Goal: Task Accomplishment & Management: Contribute content

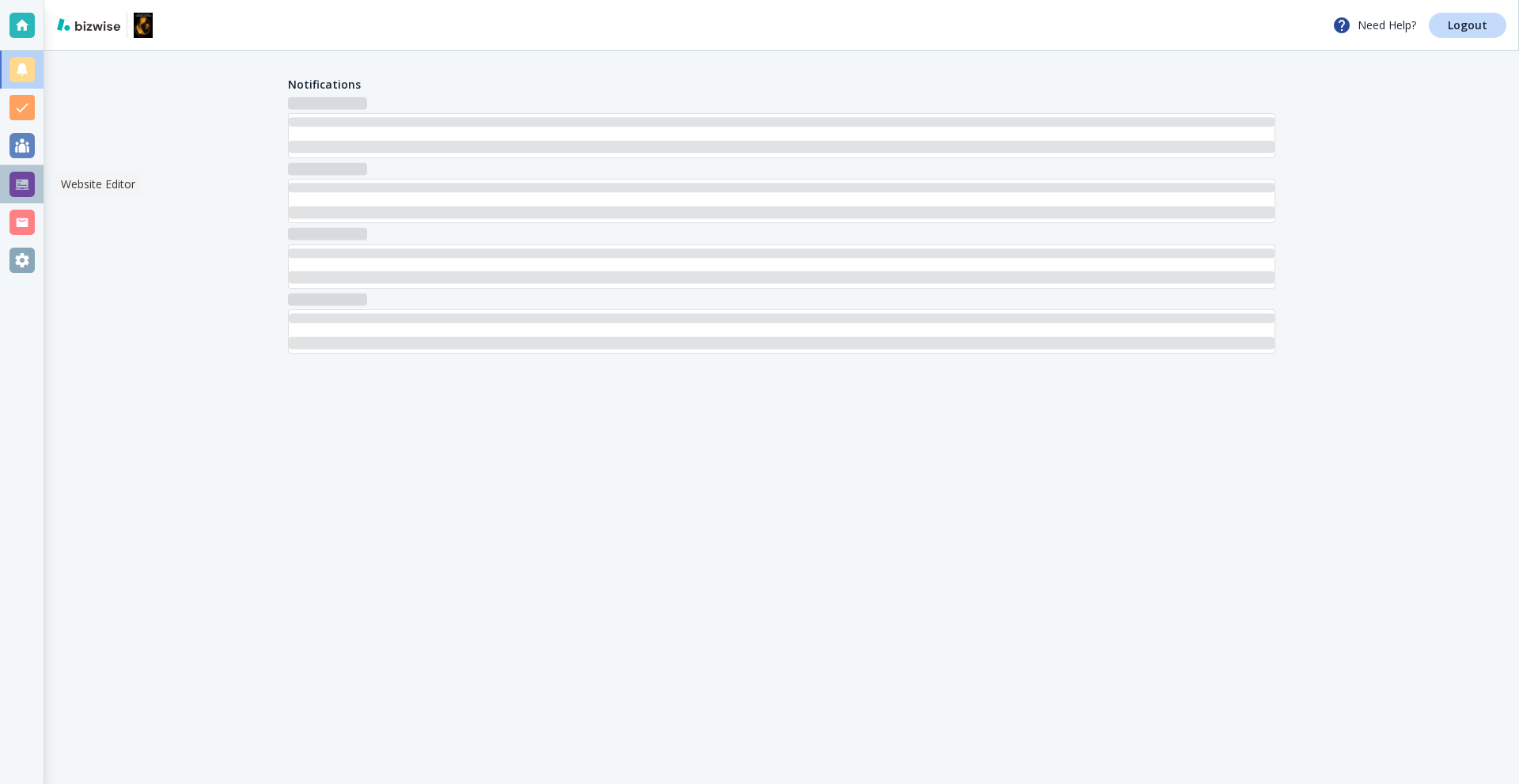
click at [22, 189] on div at bounding box center [22, 184] width 25 height 25
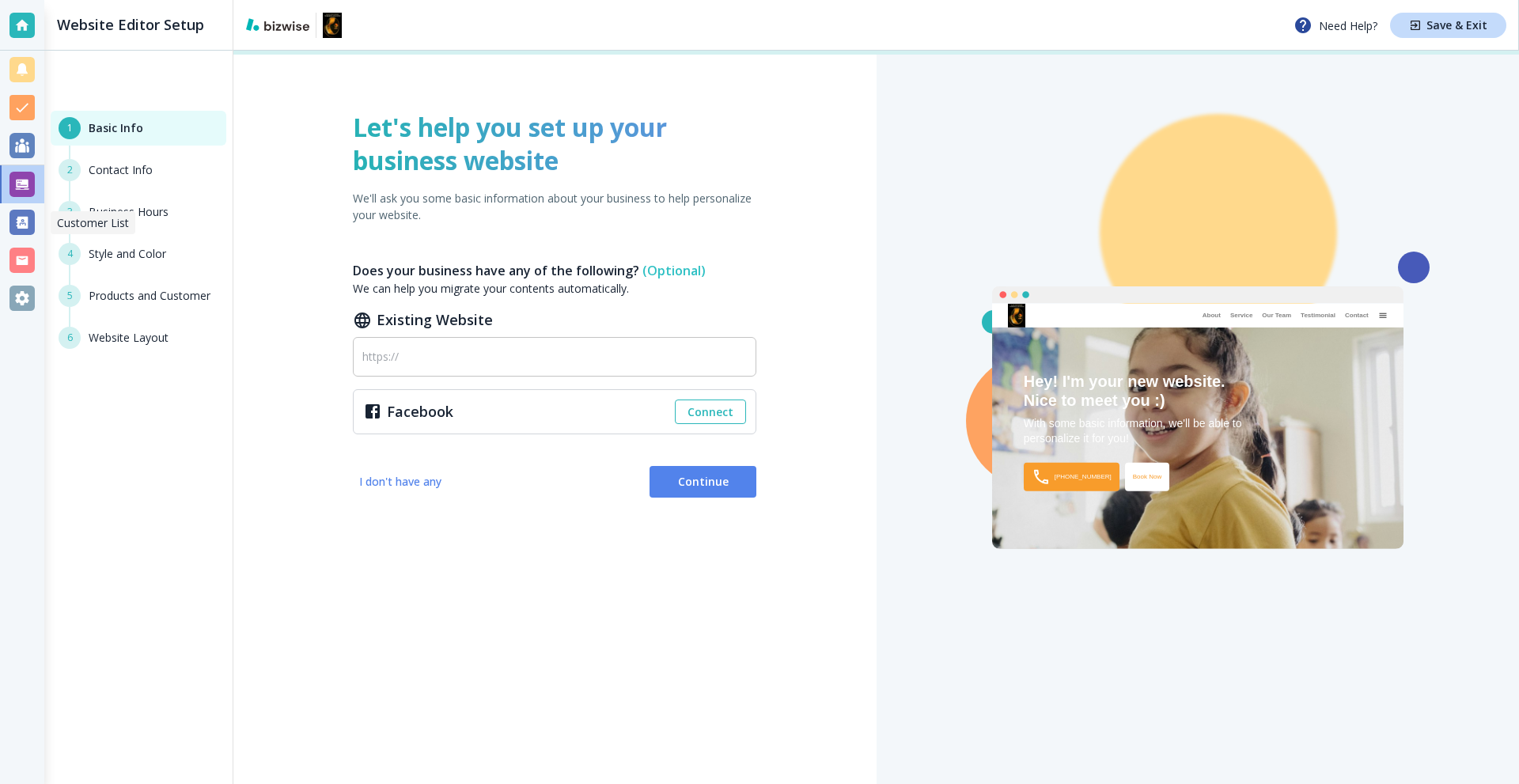
click at [31, 206] on div at bounding box center [22, 222] width 44 height 38
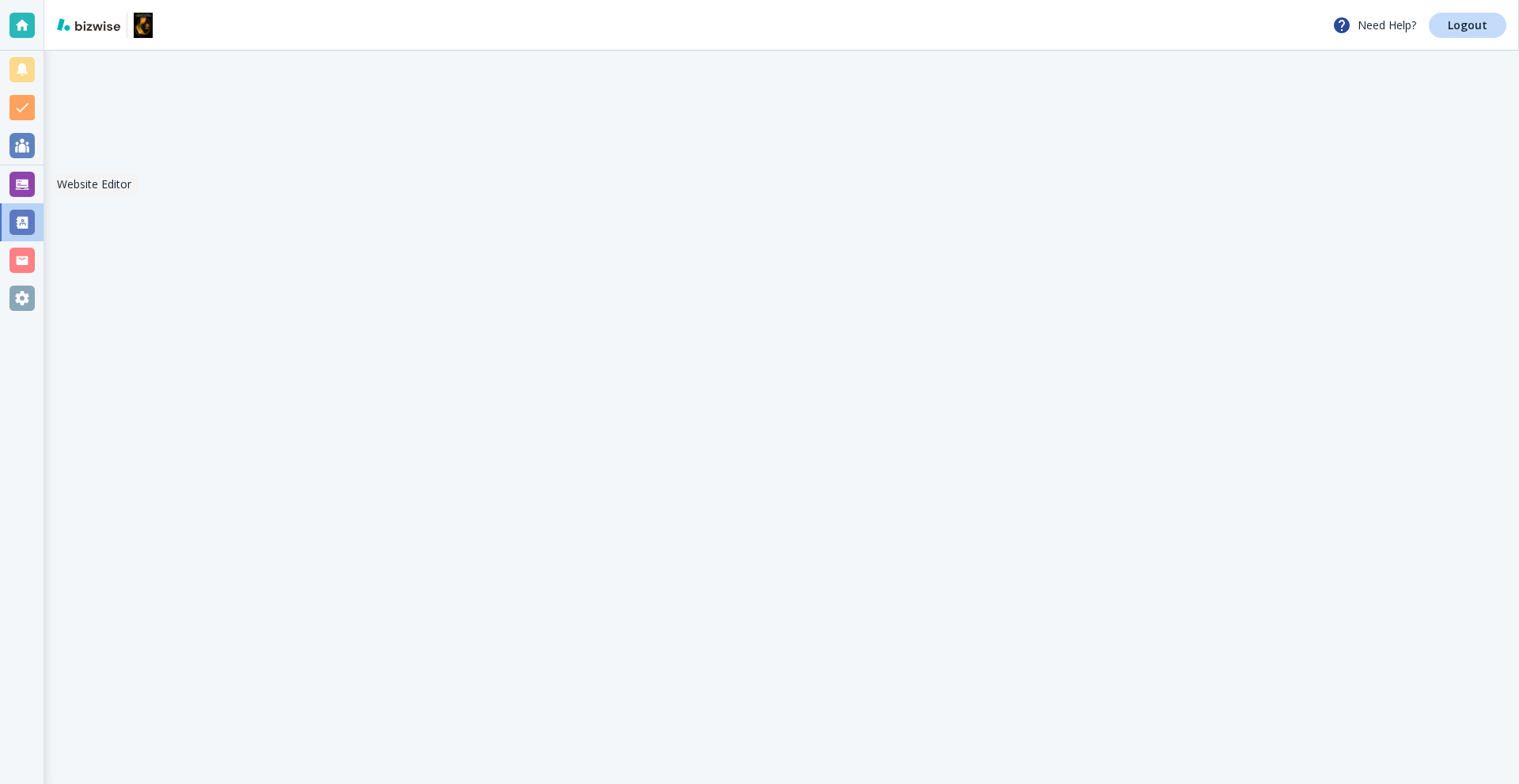
click at [28, 188] on div at bounding box center [22, 184] width 25 height 25
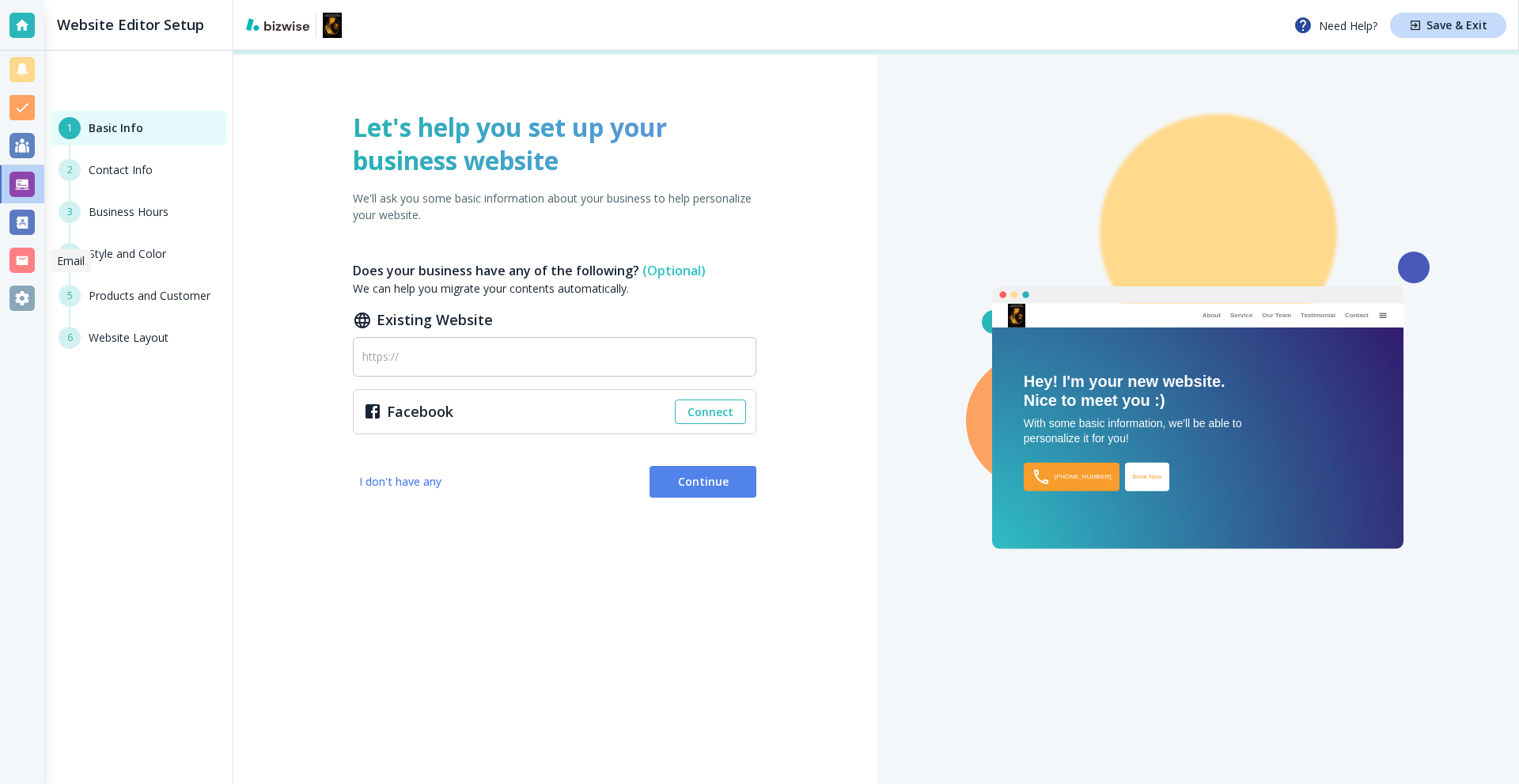
click at [18, 268] on div at bounding box center [22, 260] width 25 height 25
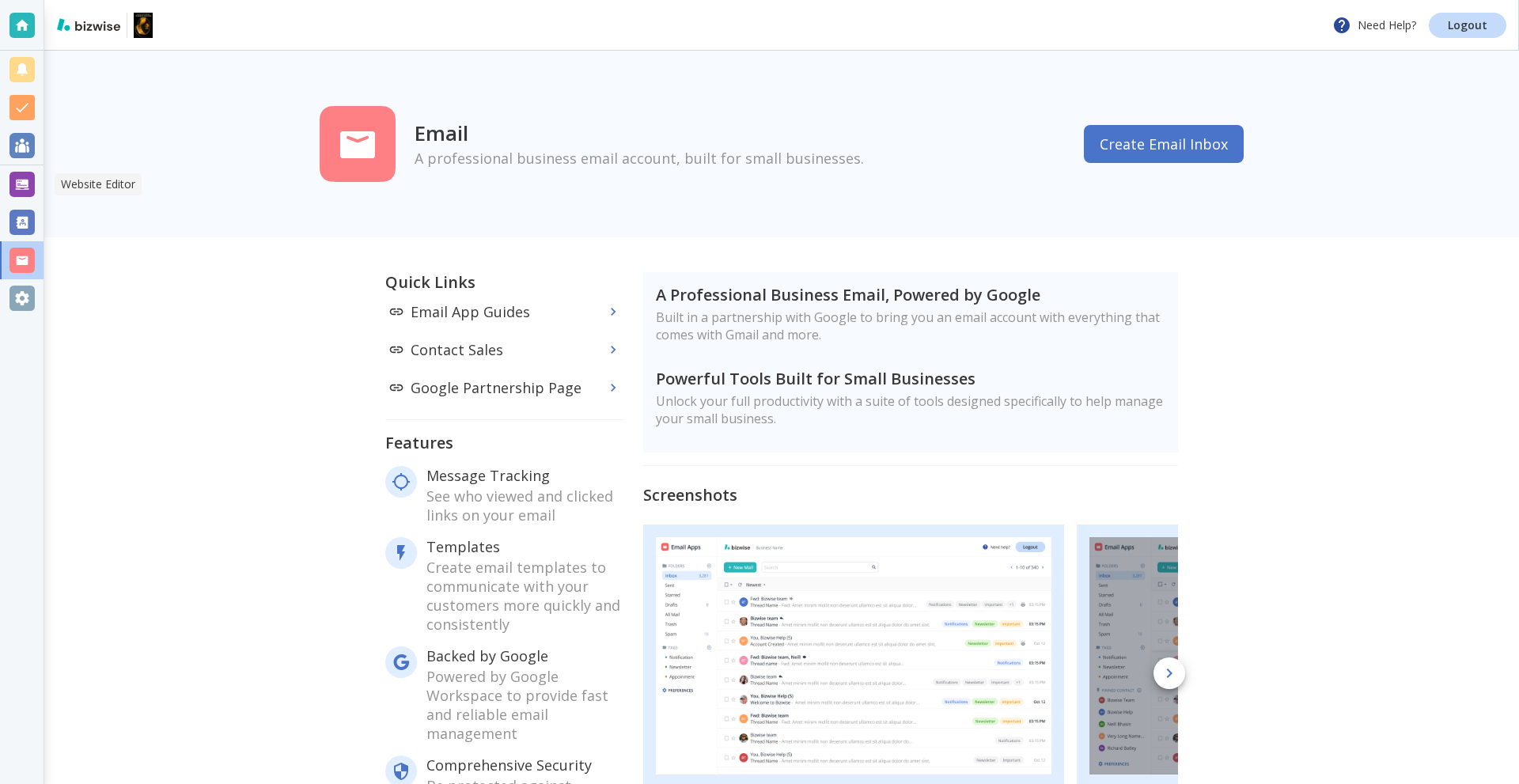
click at [18, 184] on div at bounding box center [22, 184] width 25 height 25
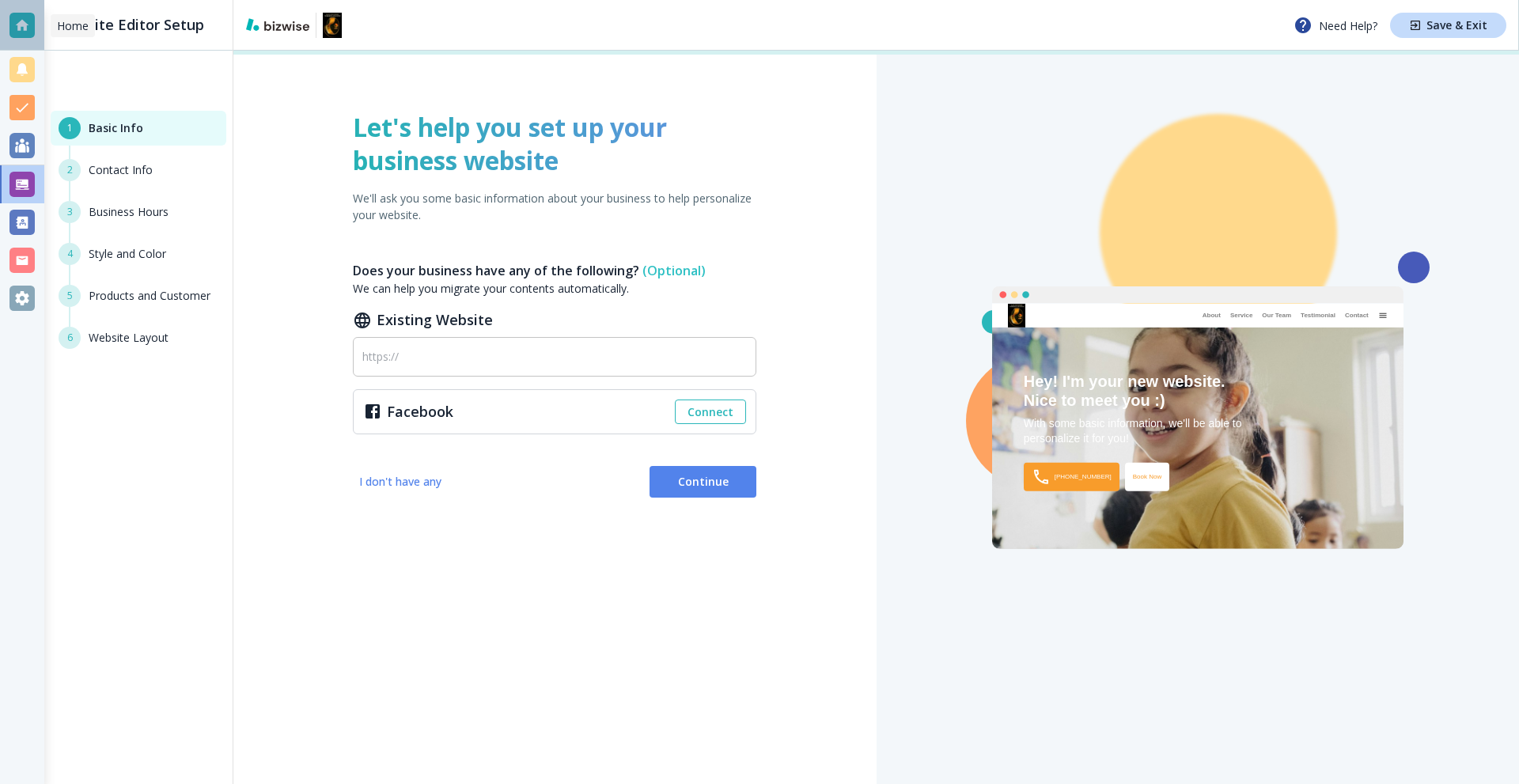
click at [2, 10] on div at bounding box center [22, 25] width 44 height 51
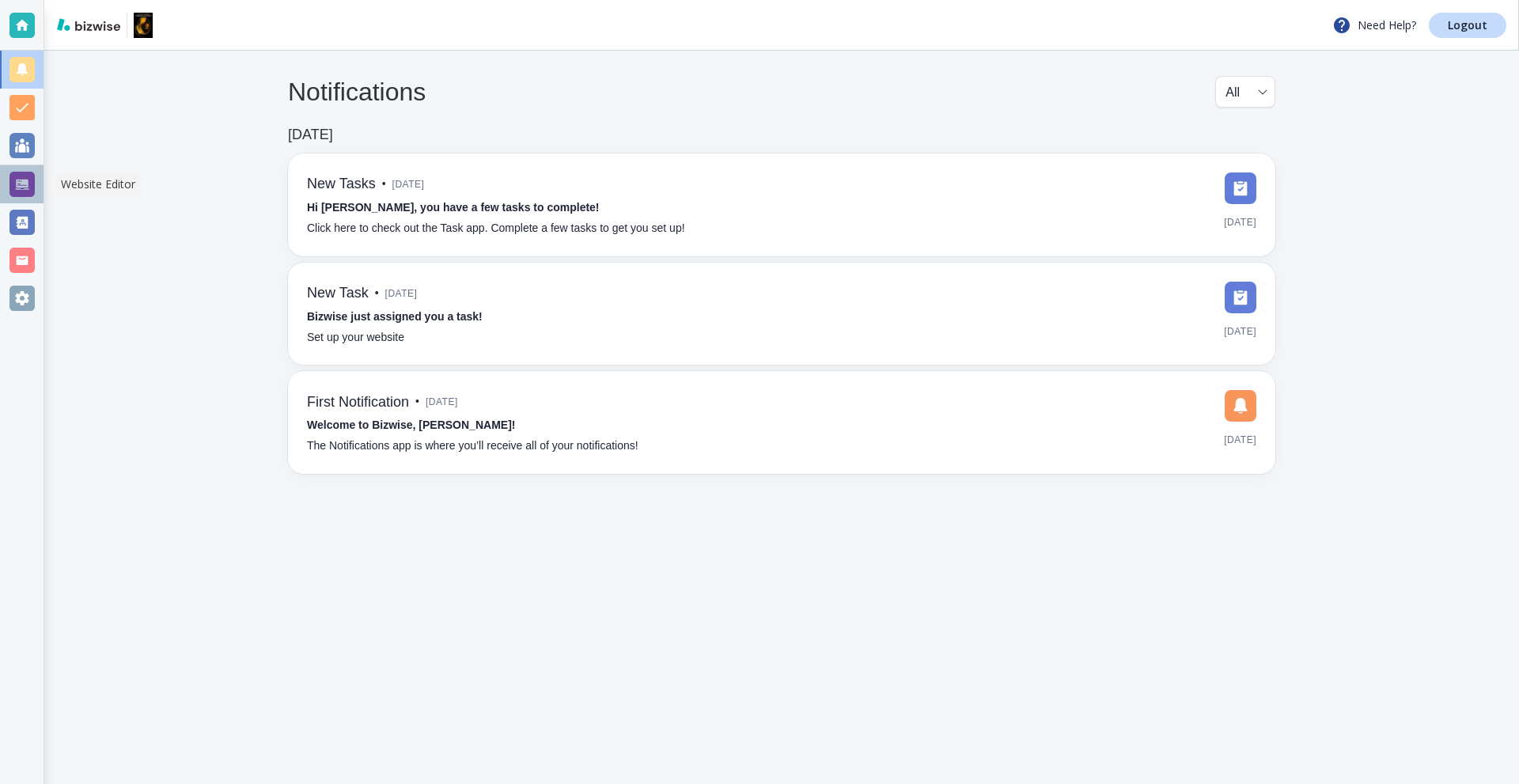
click at [30, 182] on div at bounding box center [22, 184] width 25 height 25
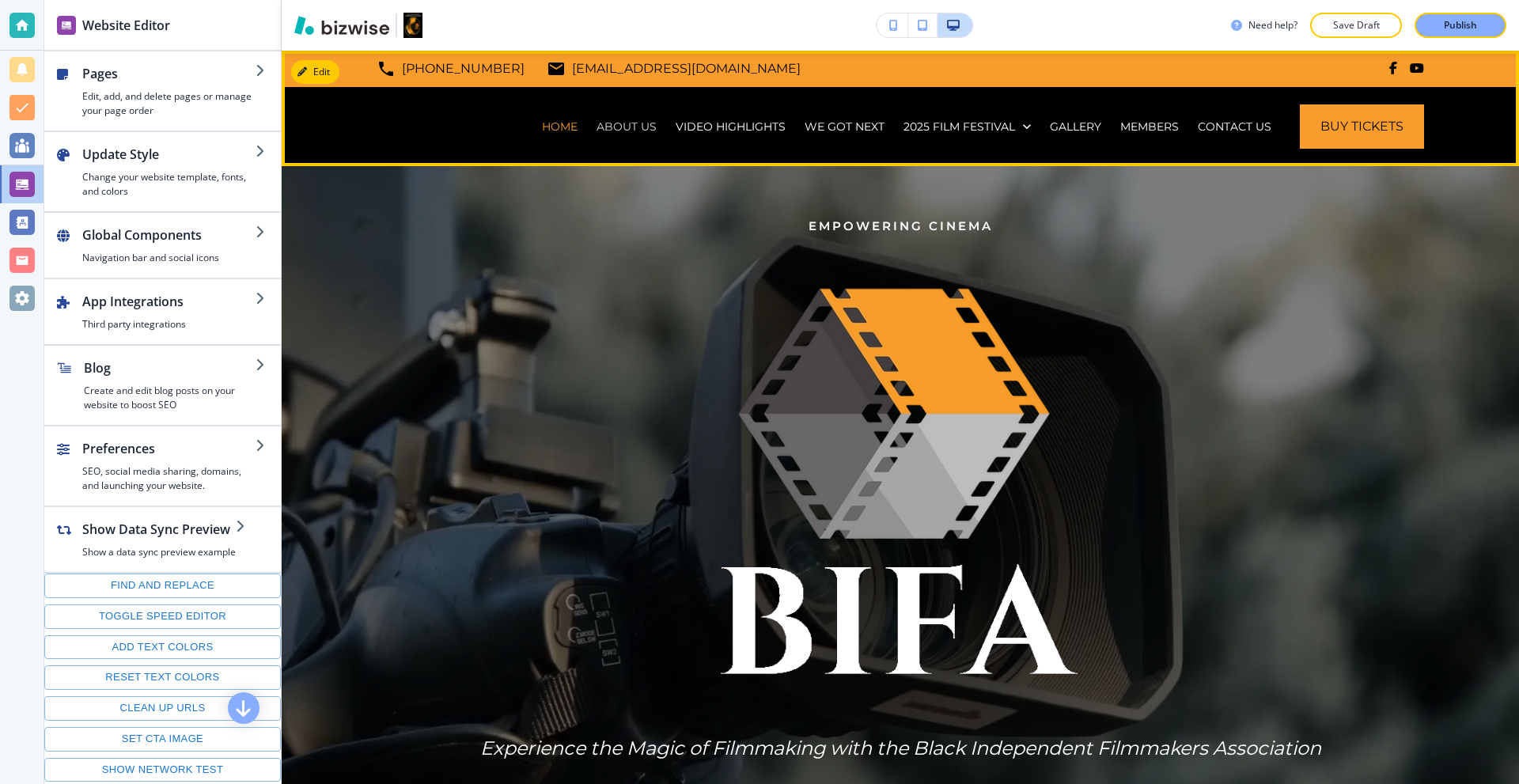
click at [625, 123] on p "ABOUT US" at bounding box center [626, 126] width 60 height 16
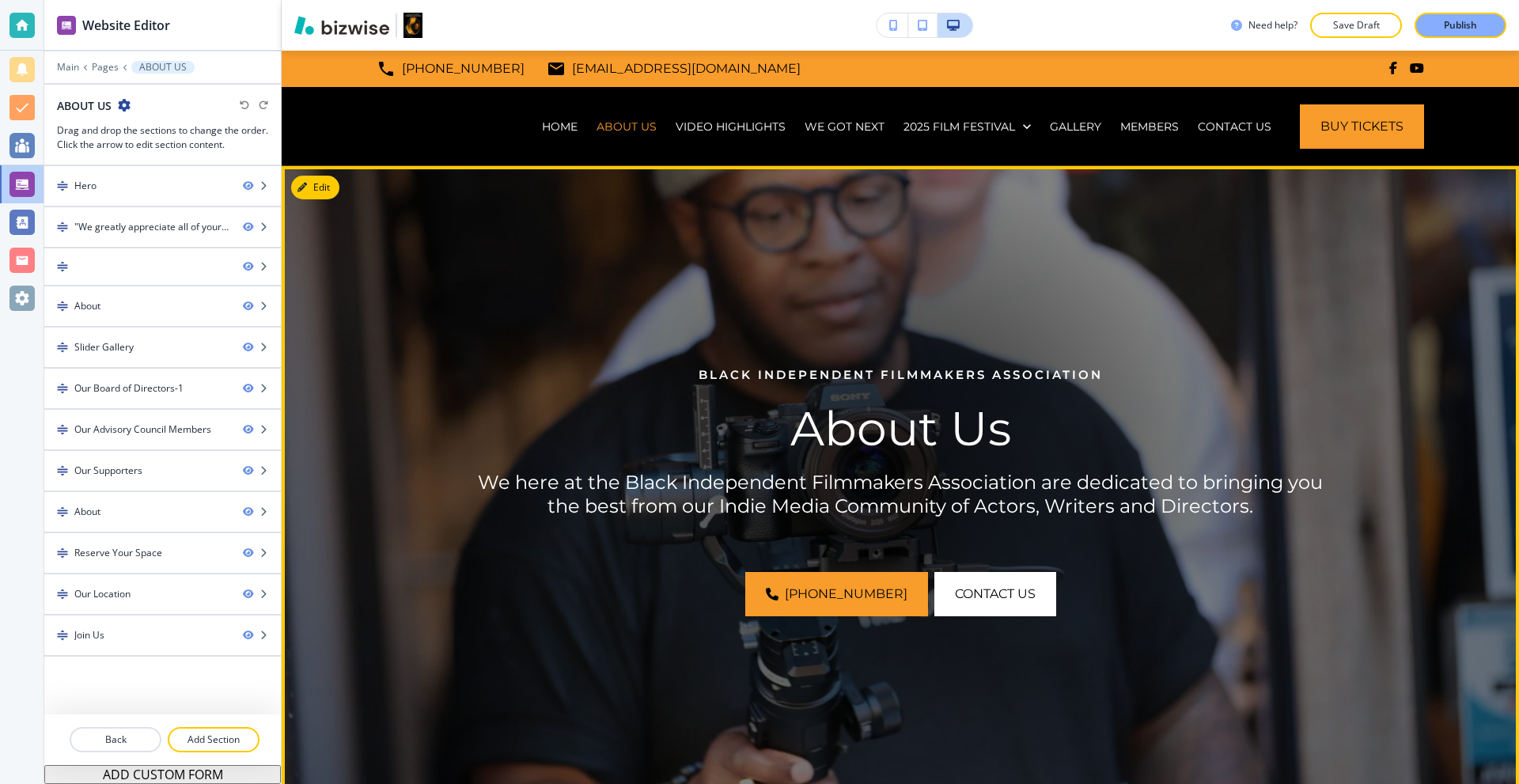
scroll to position [633, 0]
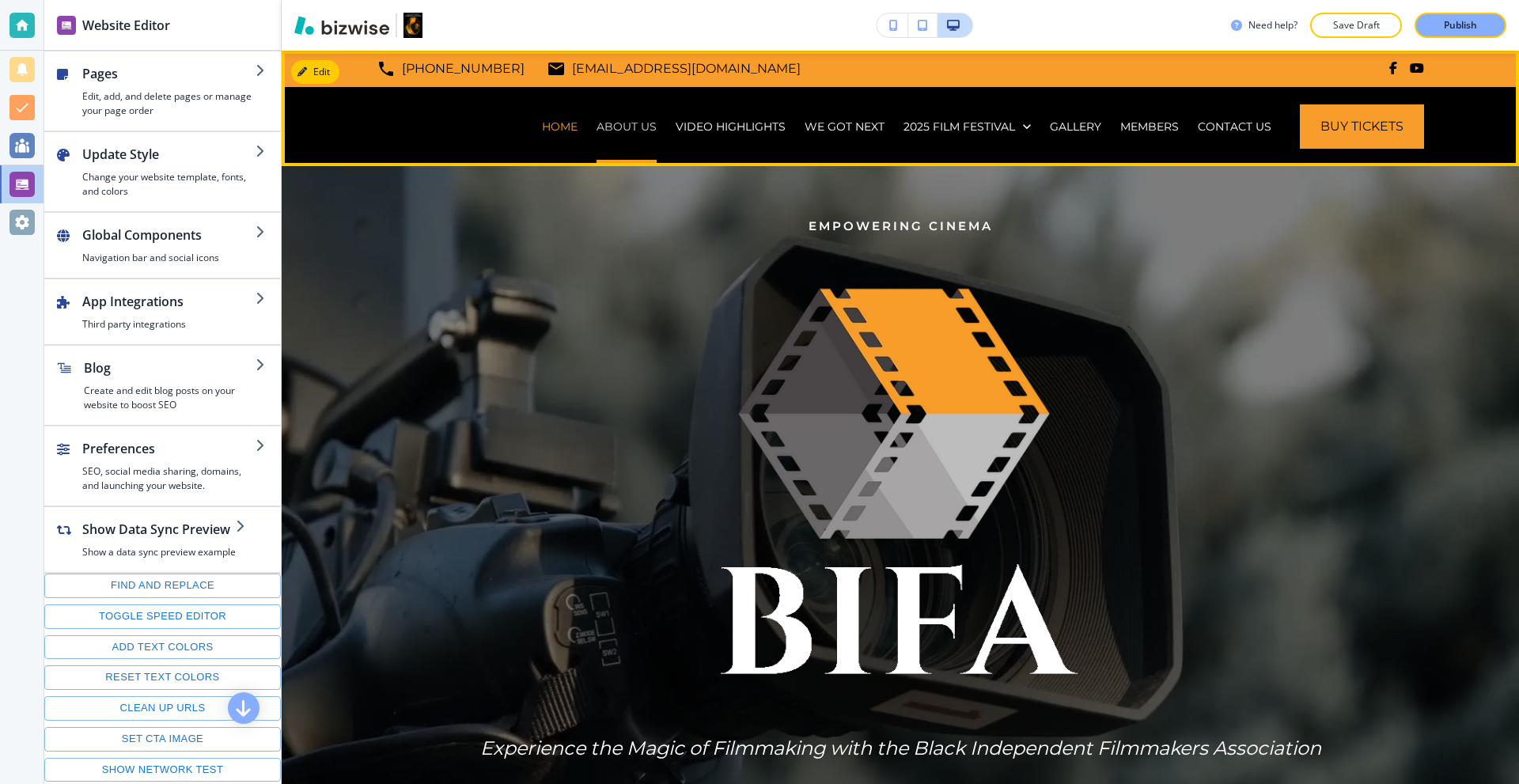
click at [617, 133] on p "ABOUT US" at bounding box center [626, 126] width 60 height 16
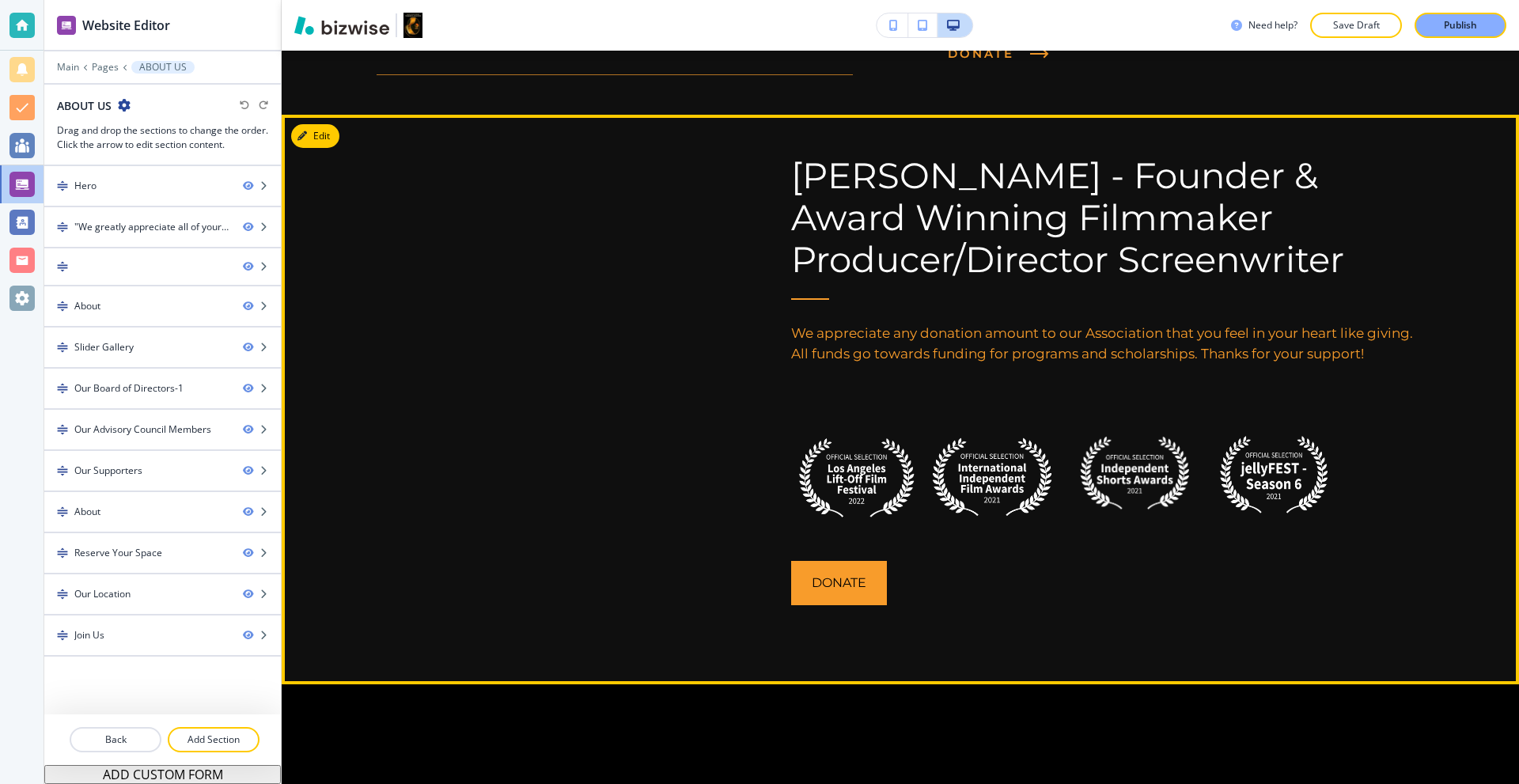
scroll to position [1503, 0]
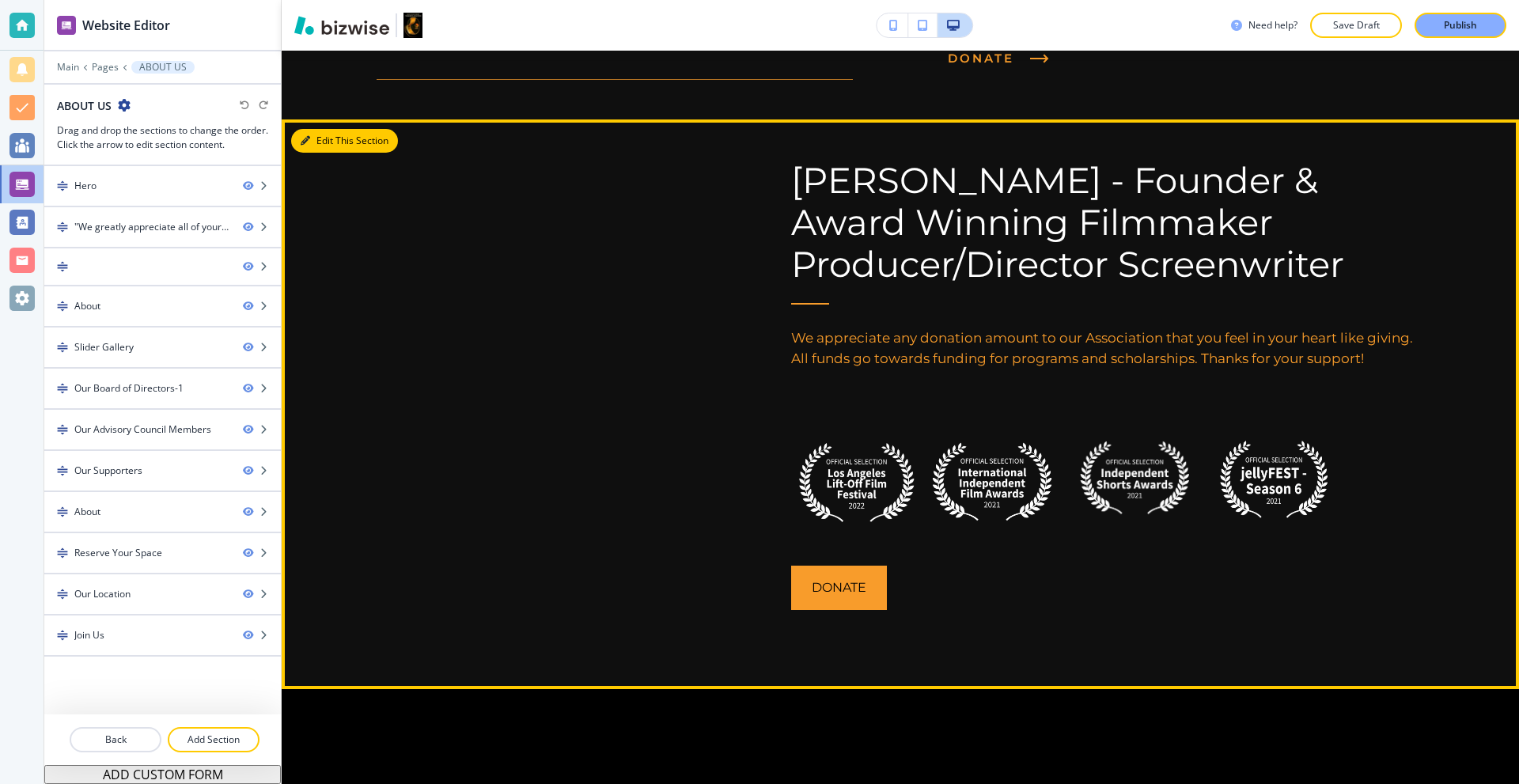
click at [321, 138] on button "Edit This Section" at bounding box center [345, 141] width 107 height 24
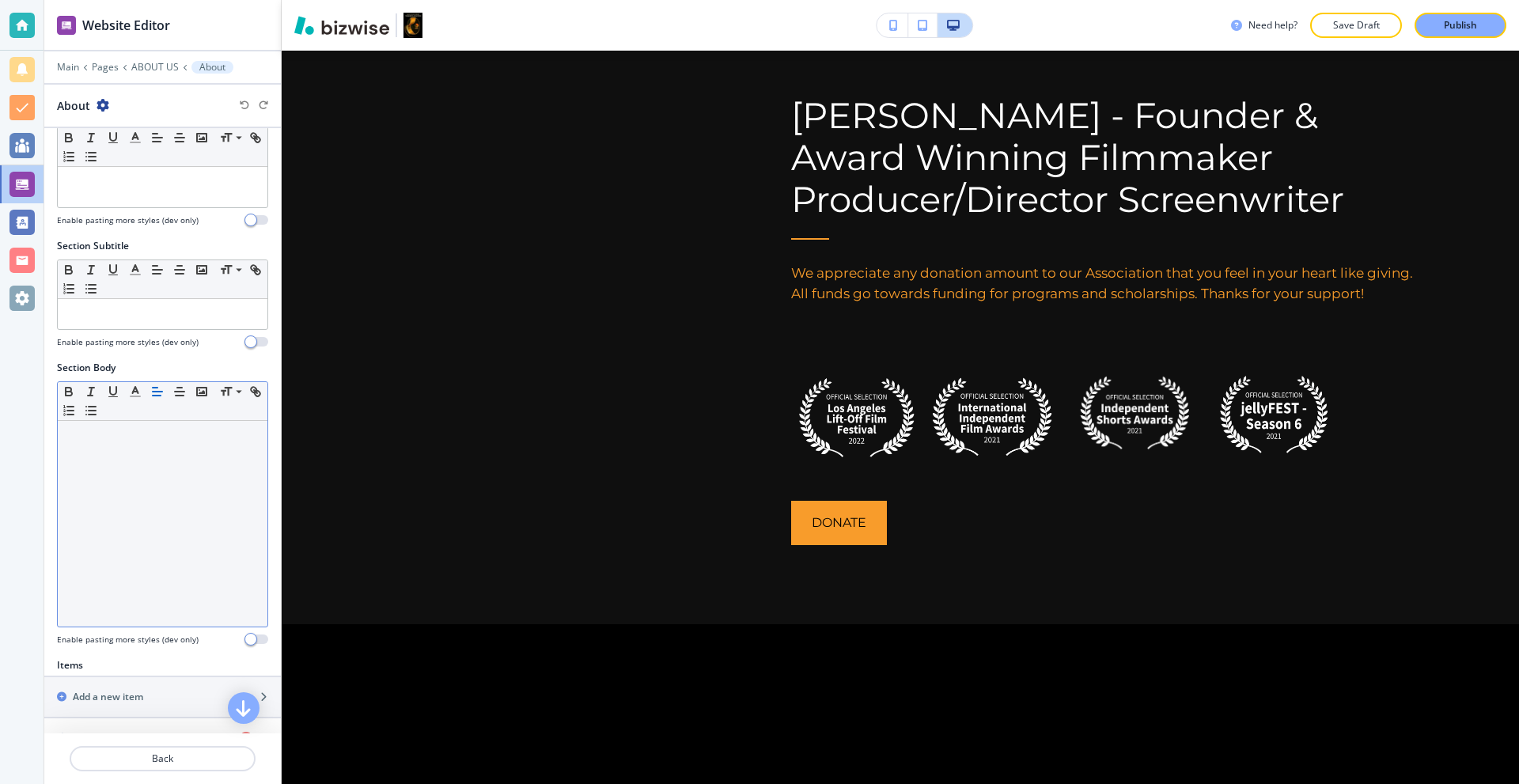
scroll to position [302, 0]
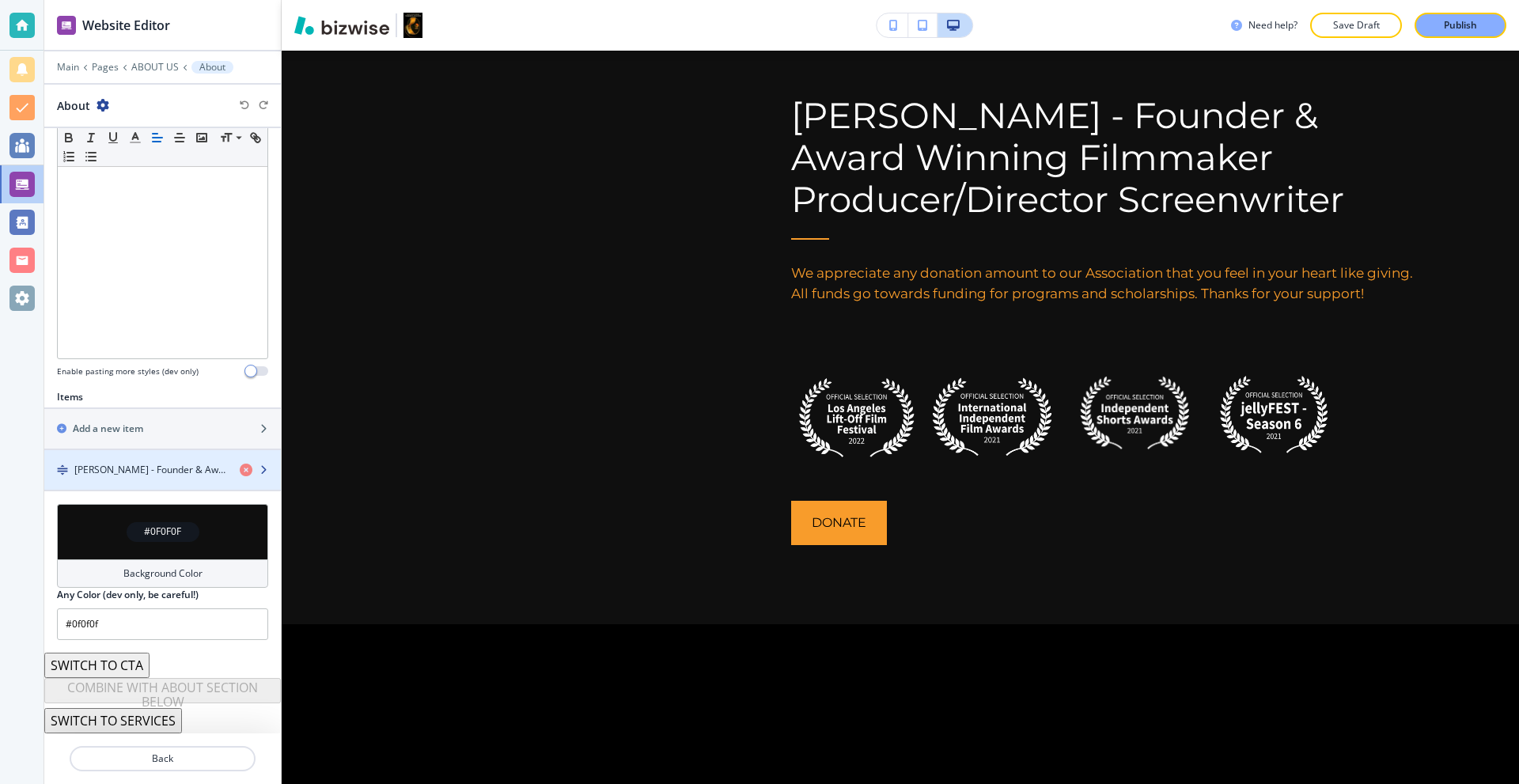
click at [139, 482] on div "button" at bounding box center [162, 482] width 237 height 12
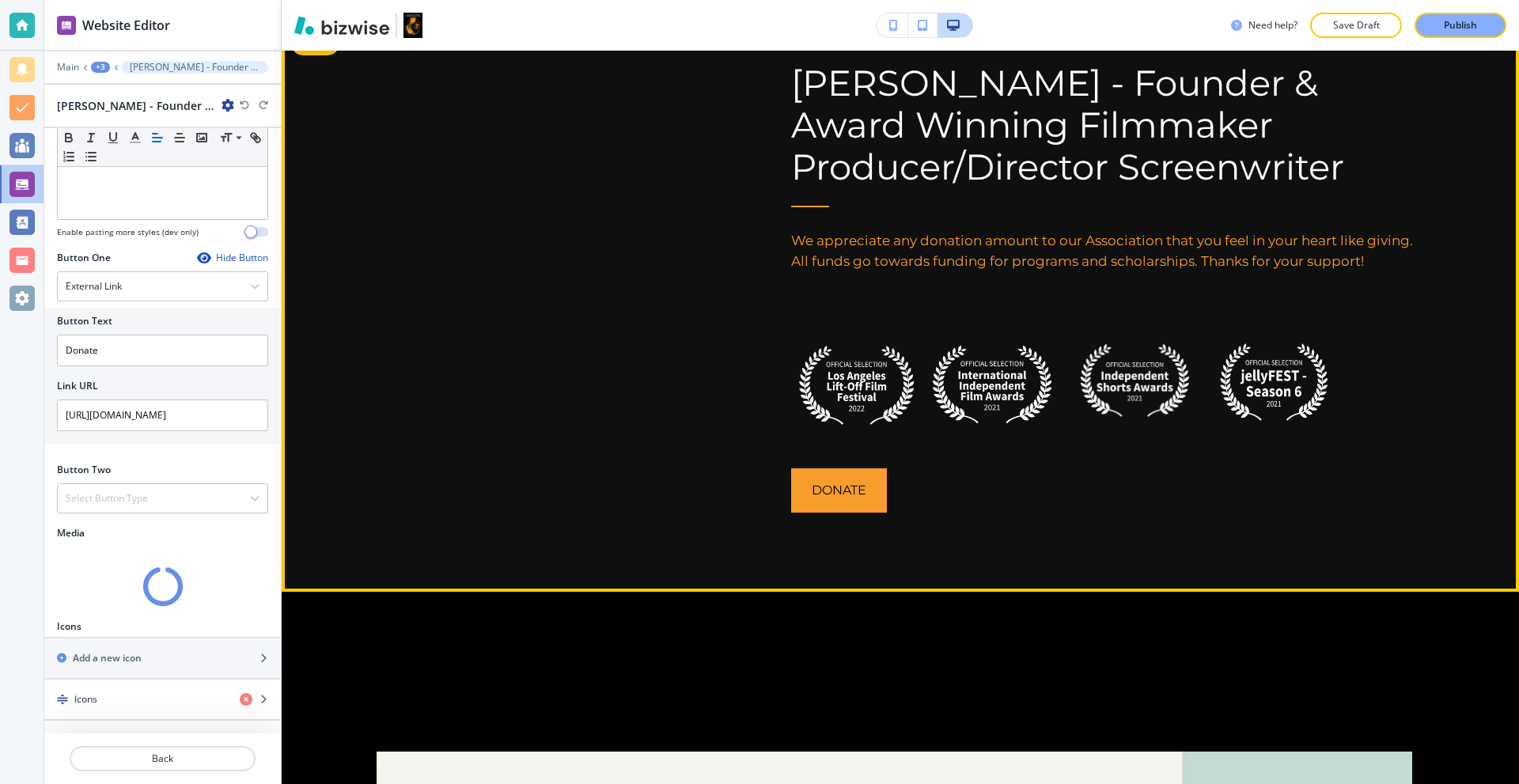
scroll to position [1528, 0]
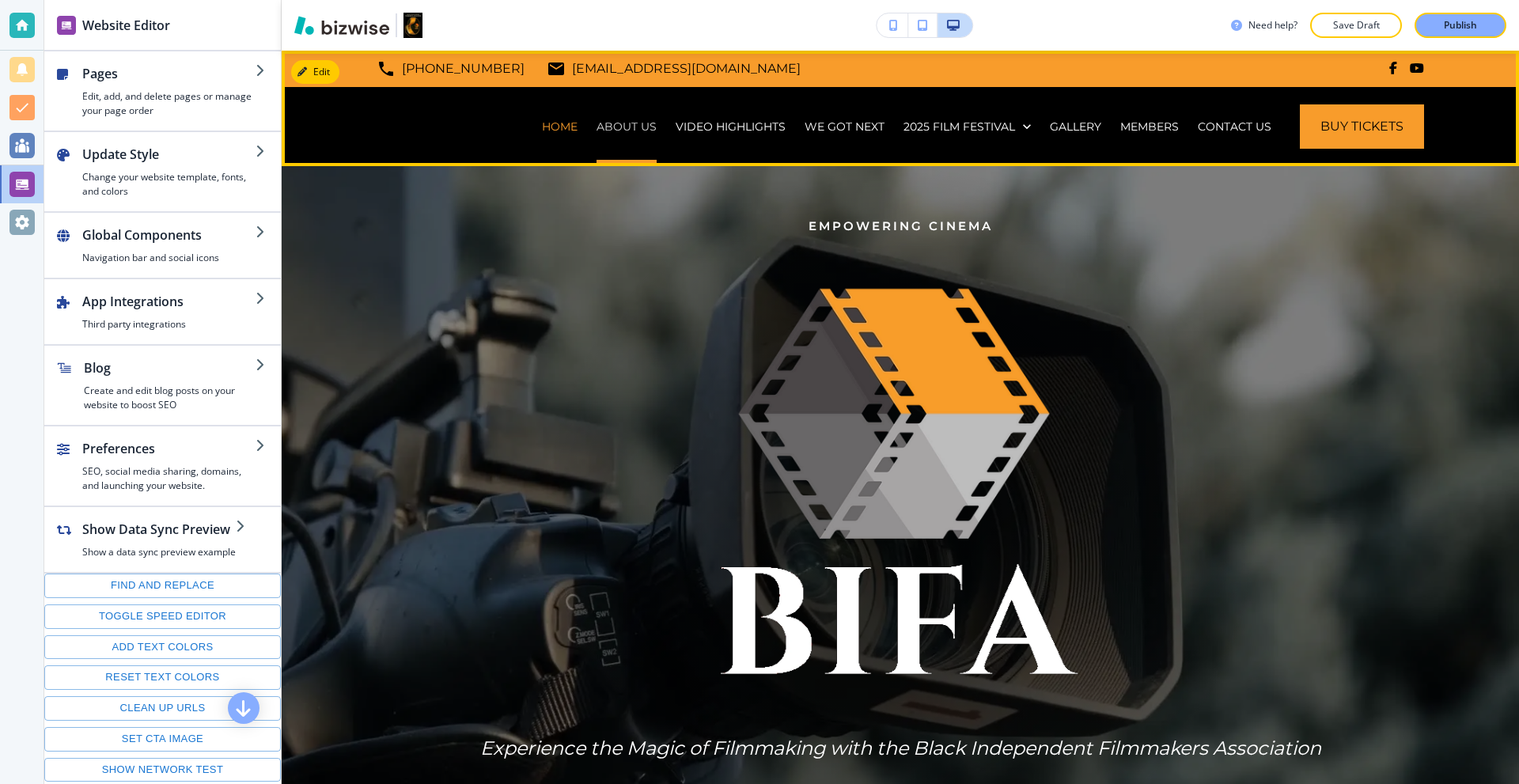
click at [634, 125] on p "ABOUT US" at bounding box center [626, 126] width 60 height 16
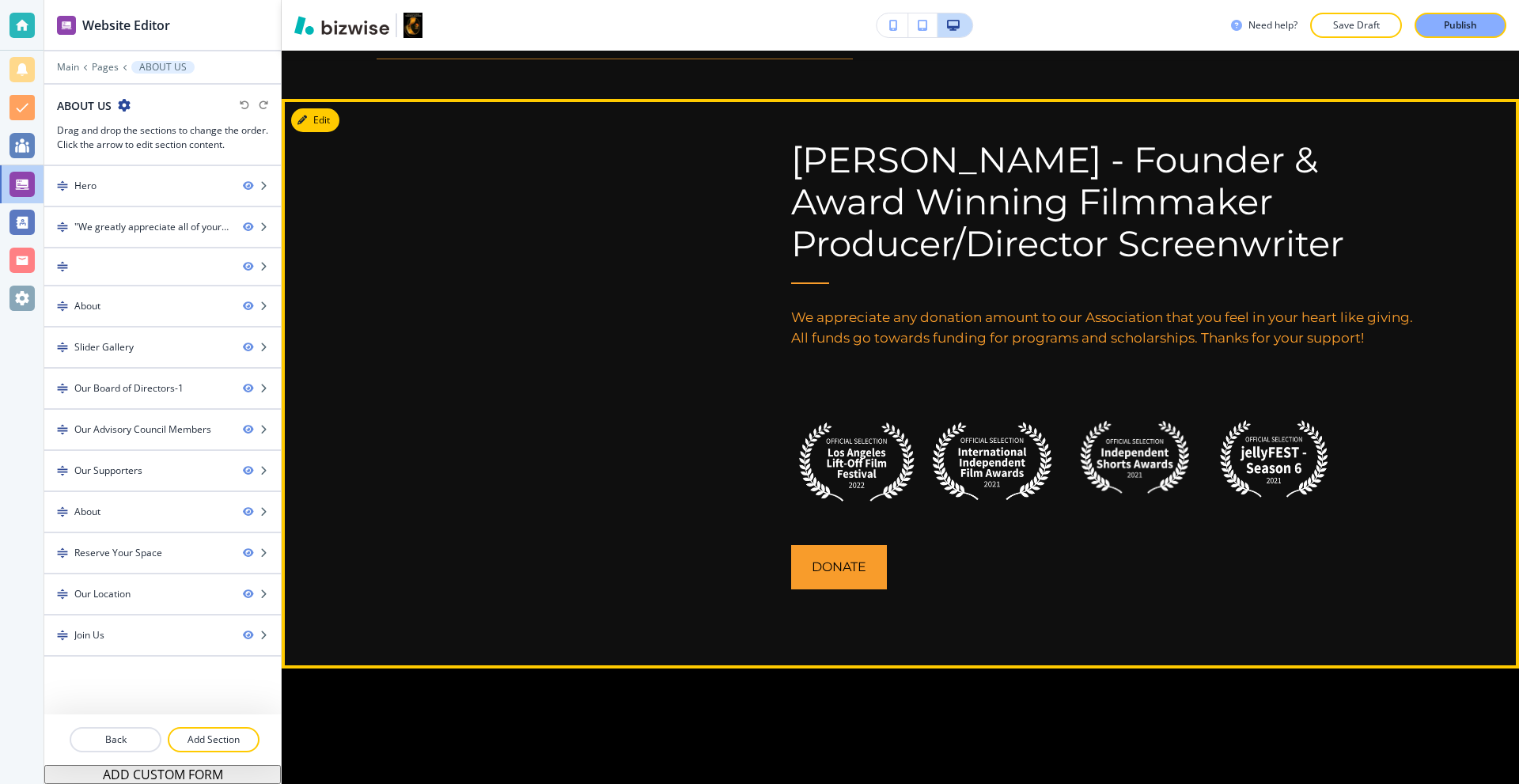
scroll to position [1581, 0]
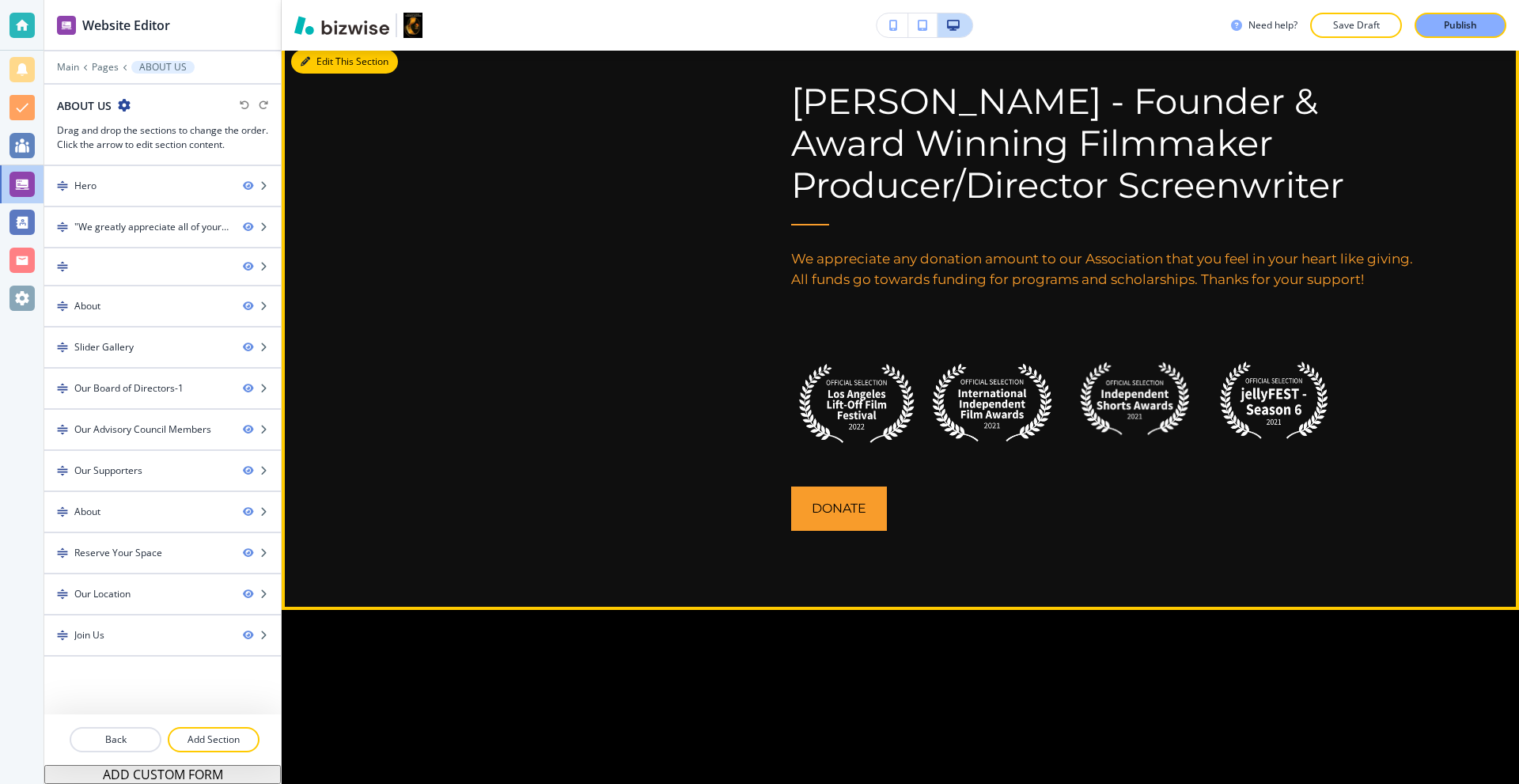
click at [308, 58] on icon "button" at bounding box center [306, 61] width 10 height 10
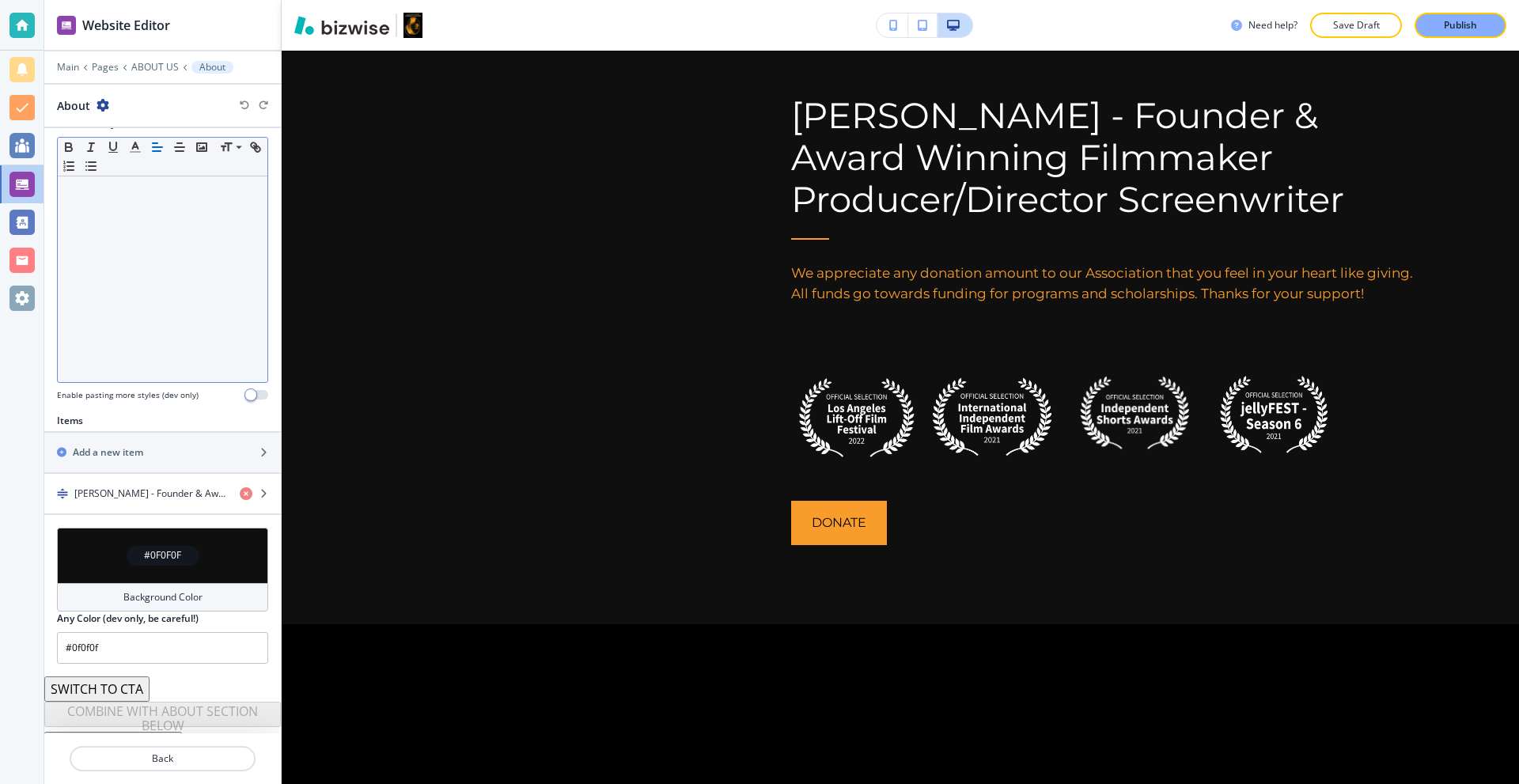
scroll to position [302, 0]
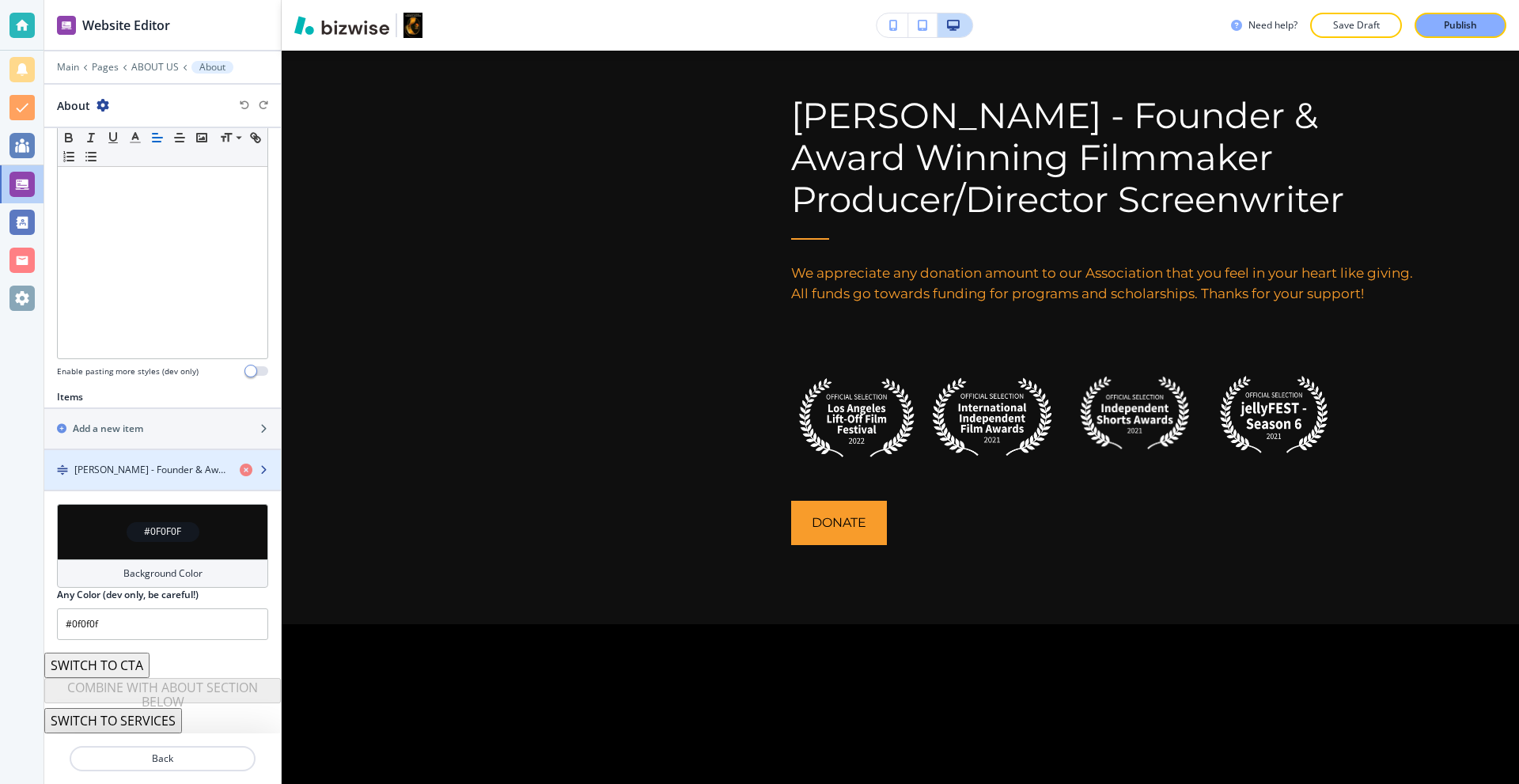
click at [142, 467] on h4 "Thomas R. Carter - Founder & Award Winning Filmmaker Producer/Director Screenwr…" at bounding box center [150, 469] width 152 height 14
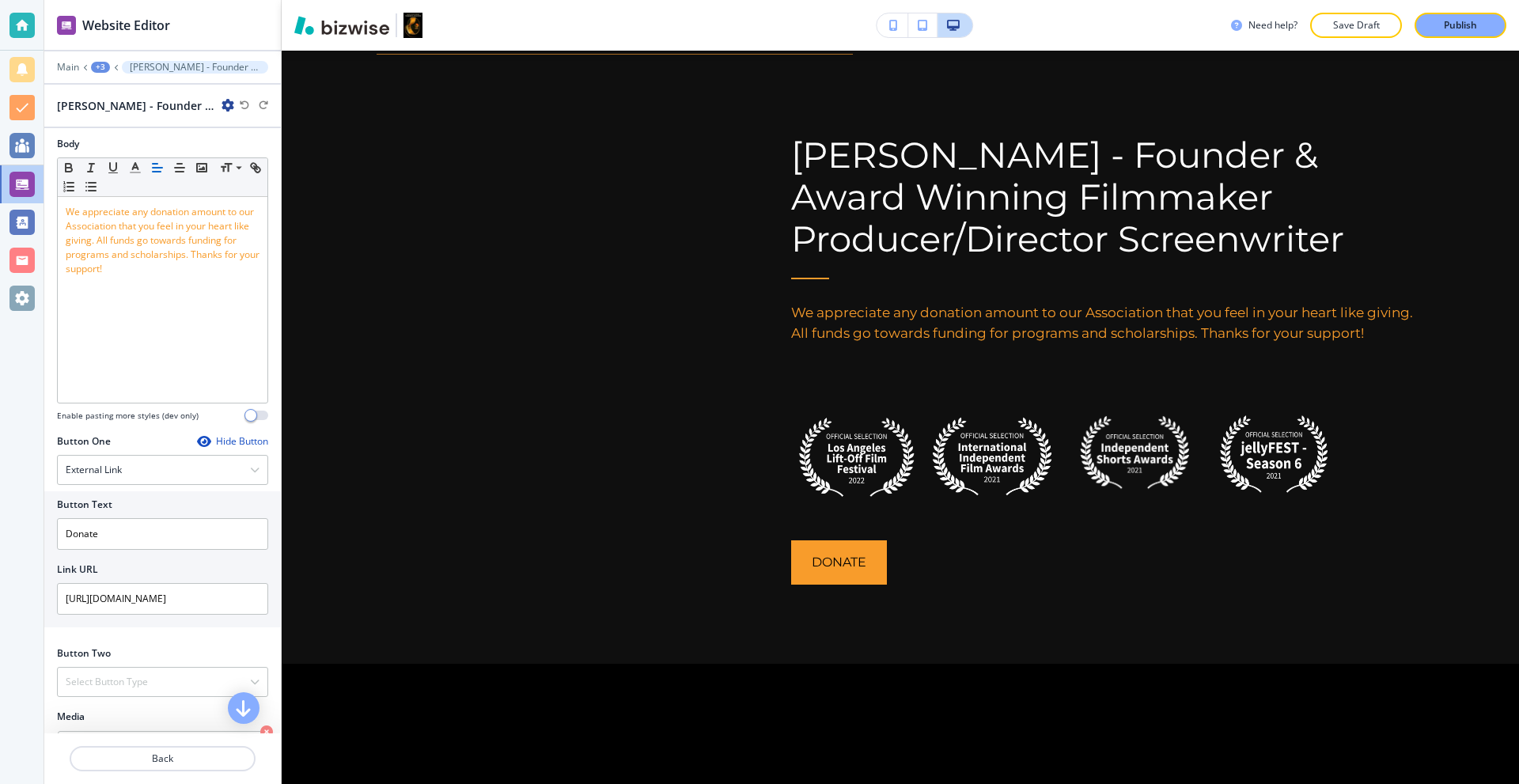
scroll to position [395, 0]
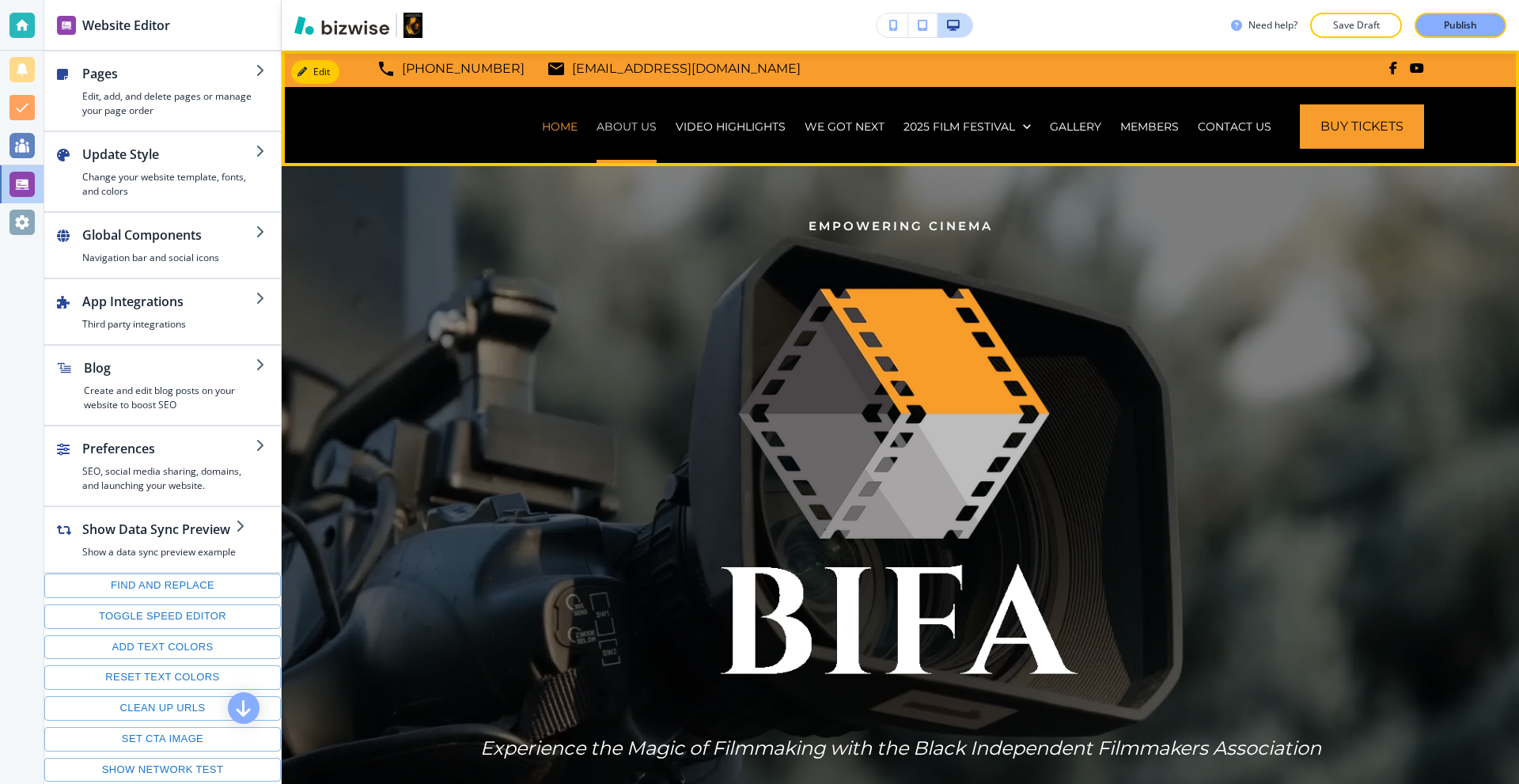
click at [622, 123] on p "ABOUT US" at bounding box center [626, 126] width 60 height 16
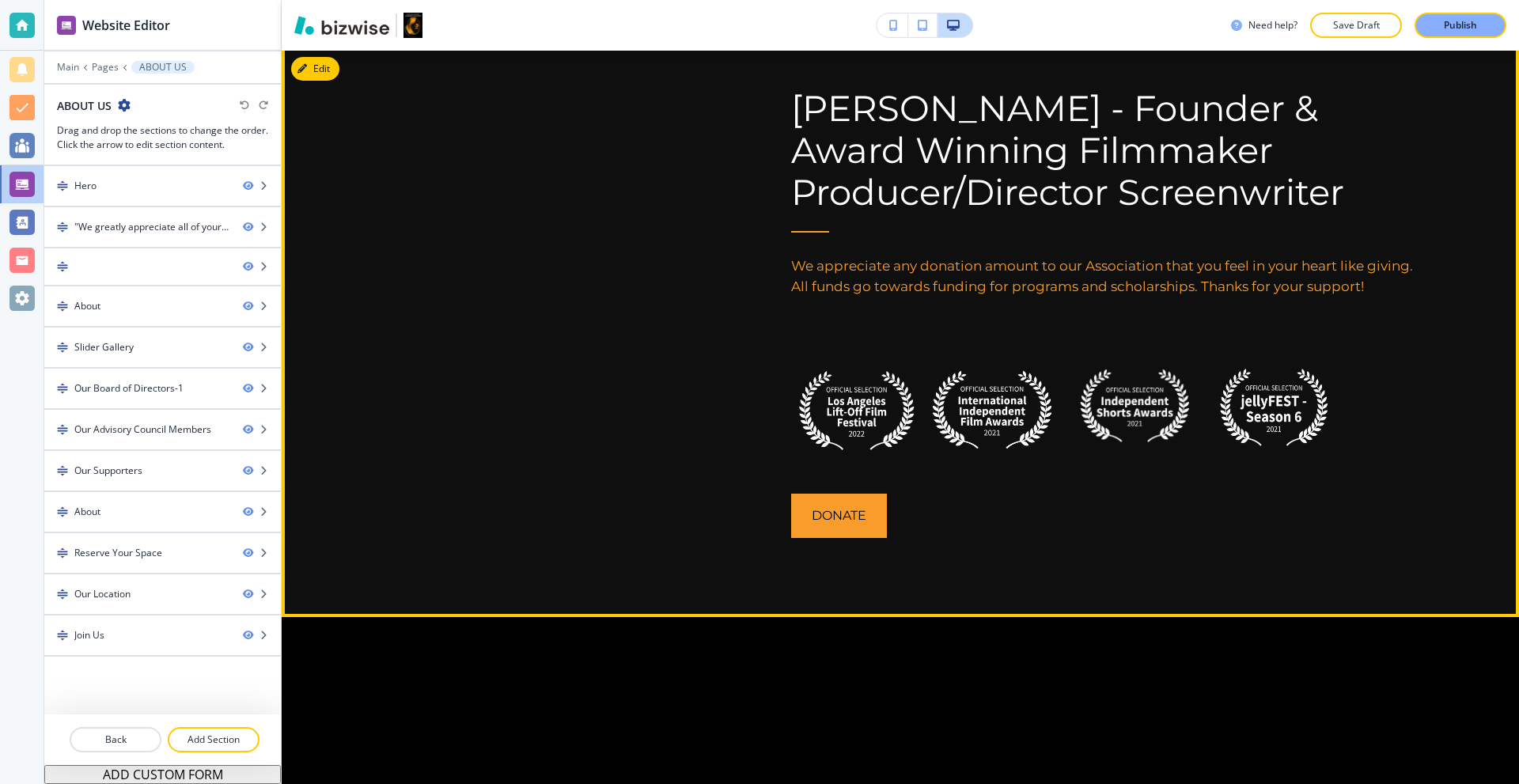
scroll to position [1581, 0]
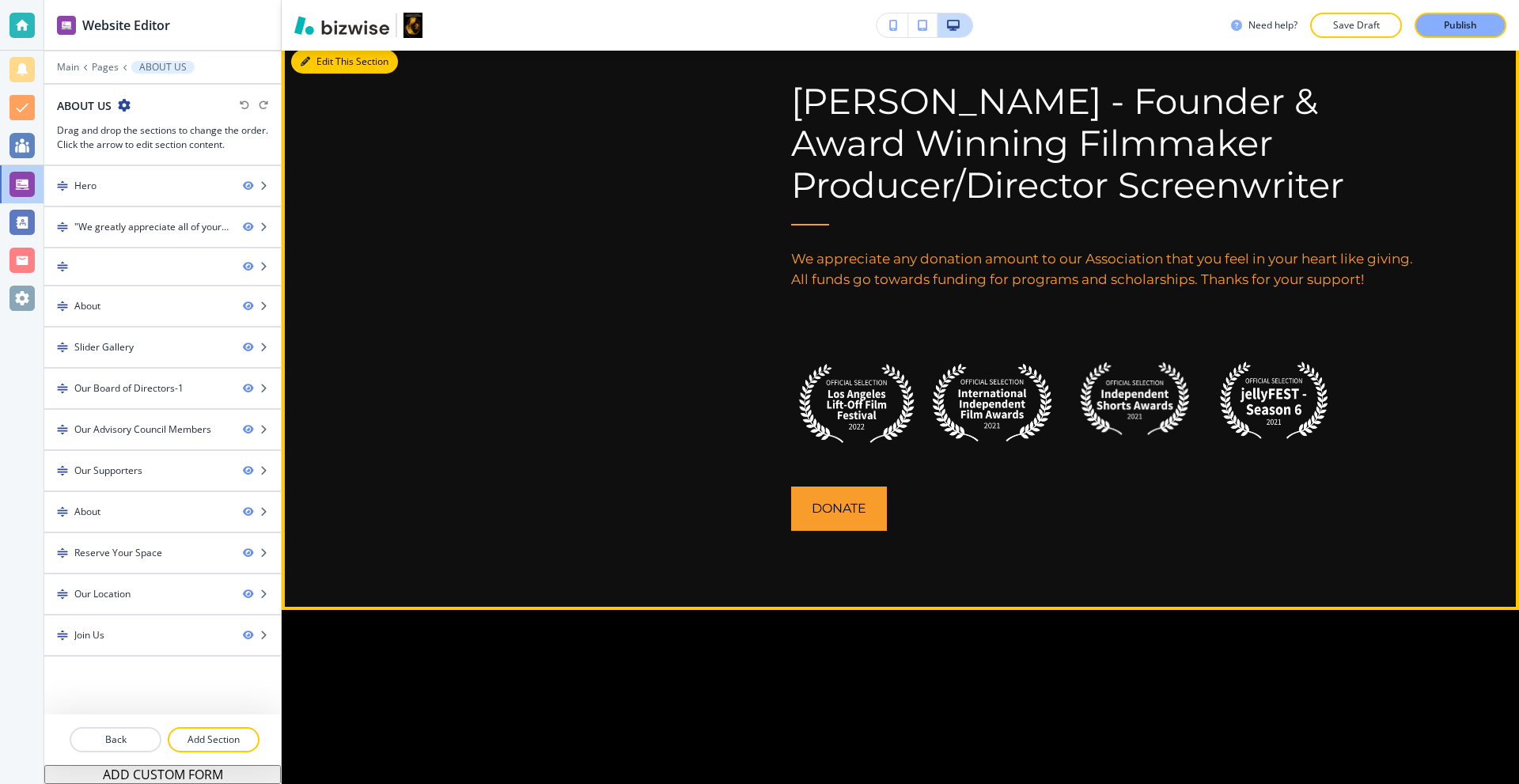
click at [303, 57] on icon "button" at bounding box center [306, 61] width 10 height 10
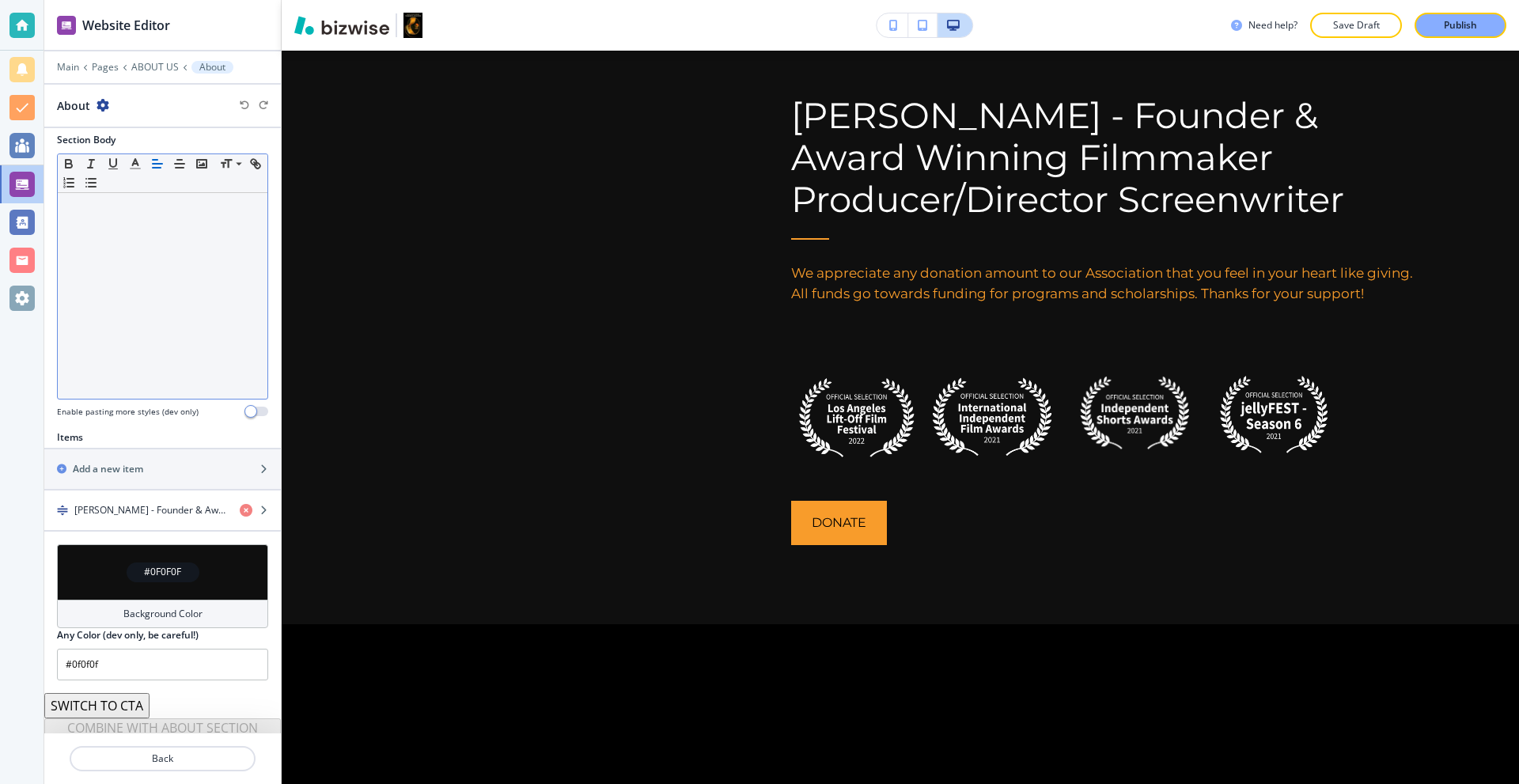
scroll to position [302, 0]
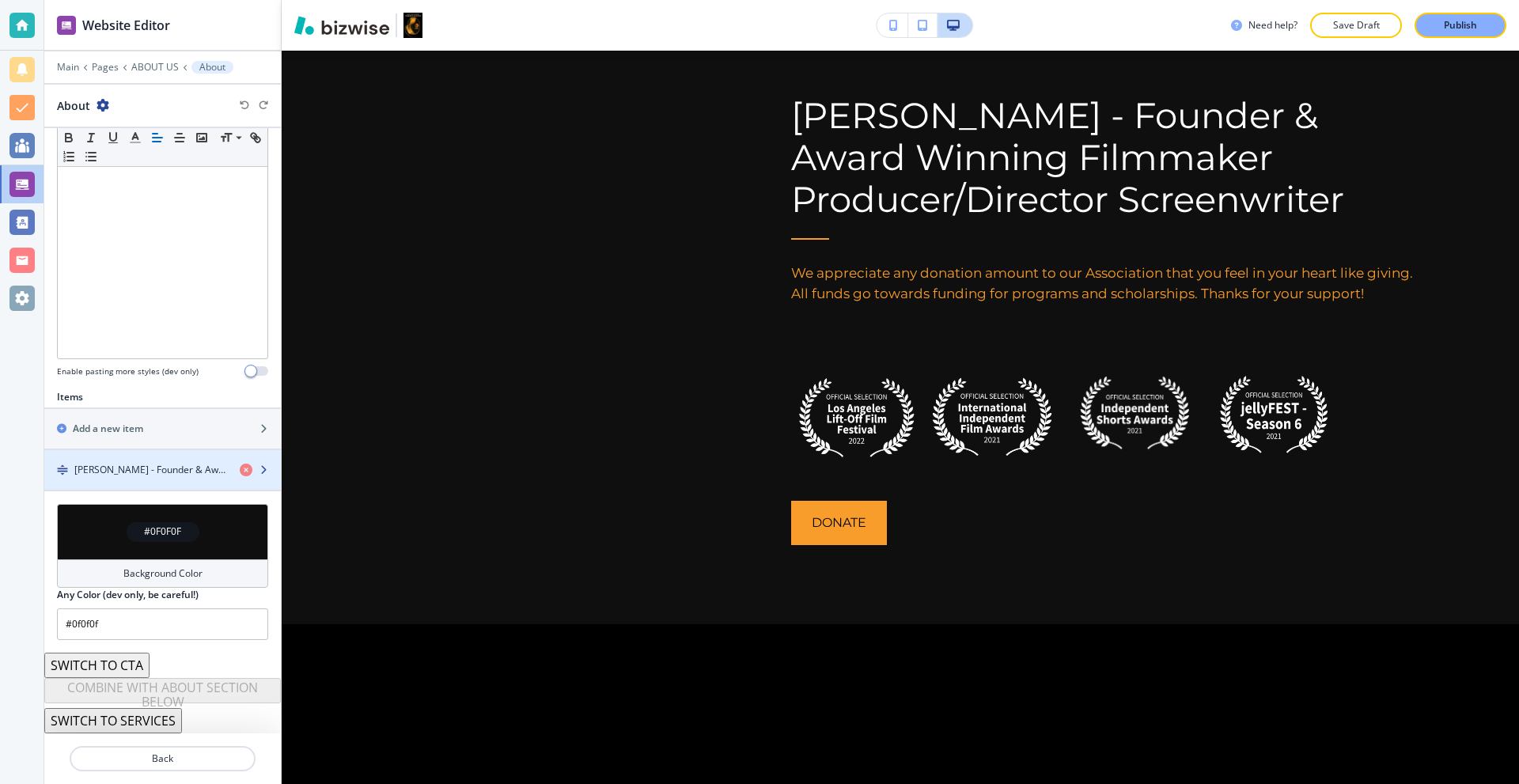
click at [139, 475] on h4 "Thomas R. Carter - Founder & Award Winning Filmmaker Producer/Director Screenwr…" at bounding box center [150, 469] width 152 height 14
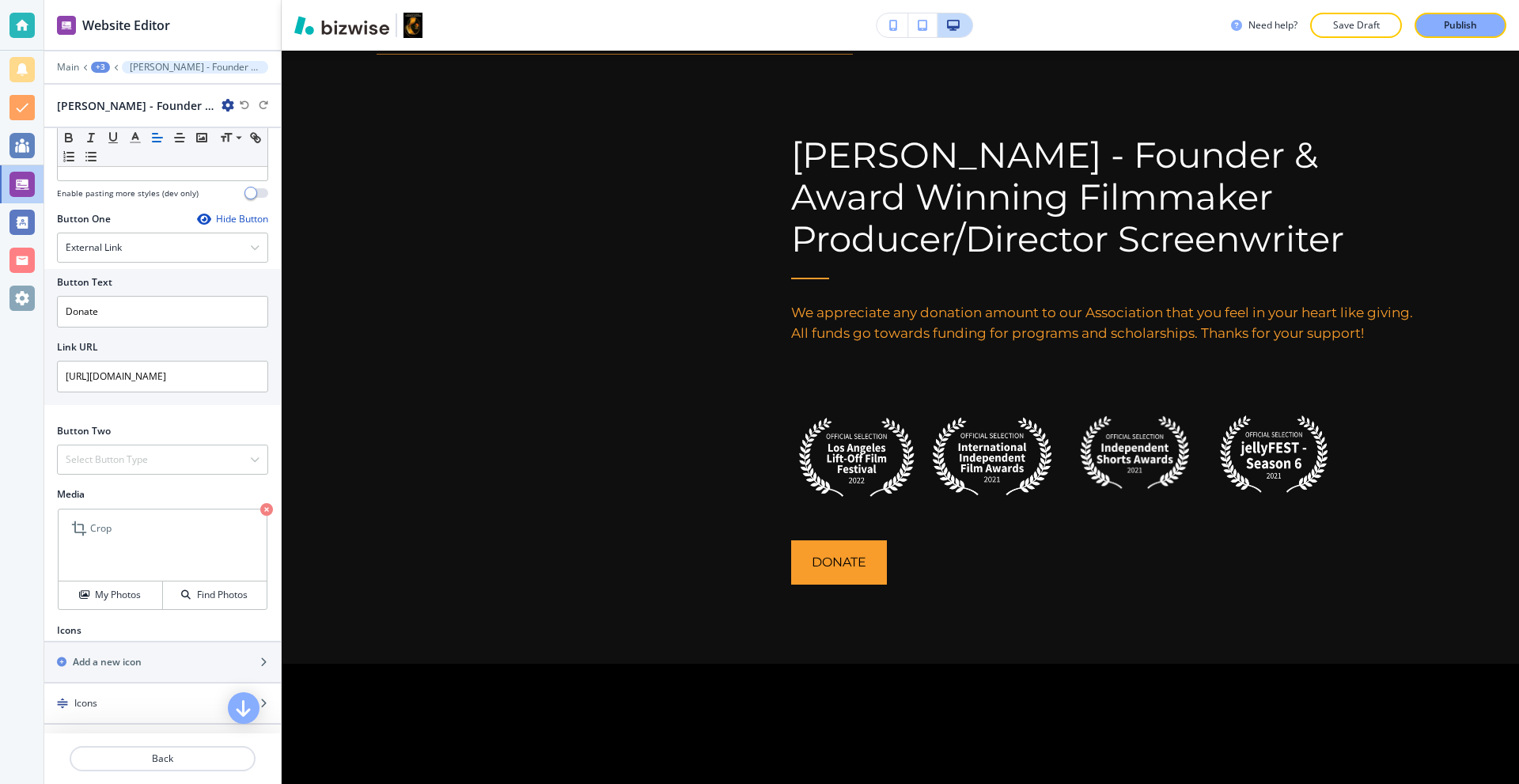
scroll to position [503, 0]
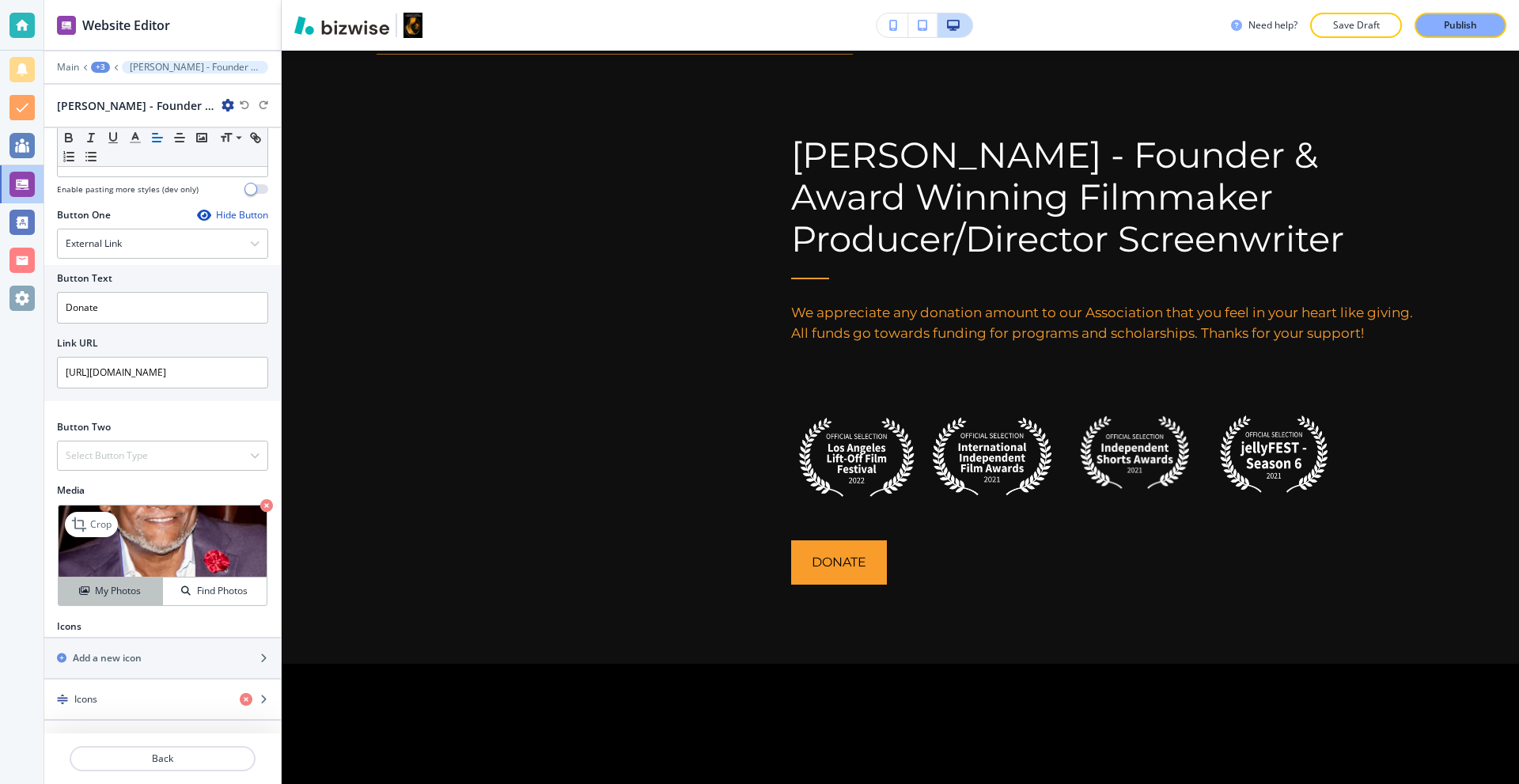
click at [103, 602] on button "My Photos" at bounding box center [110, 591] width 104 height 28
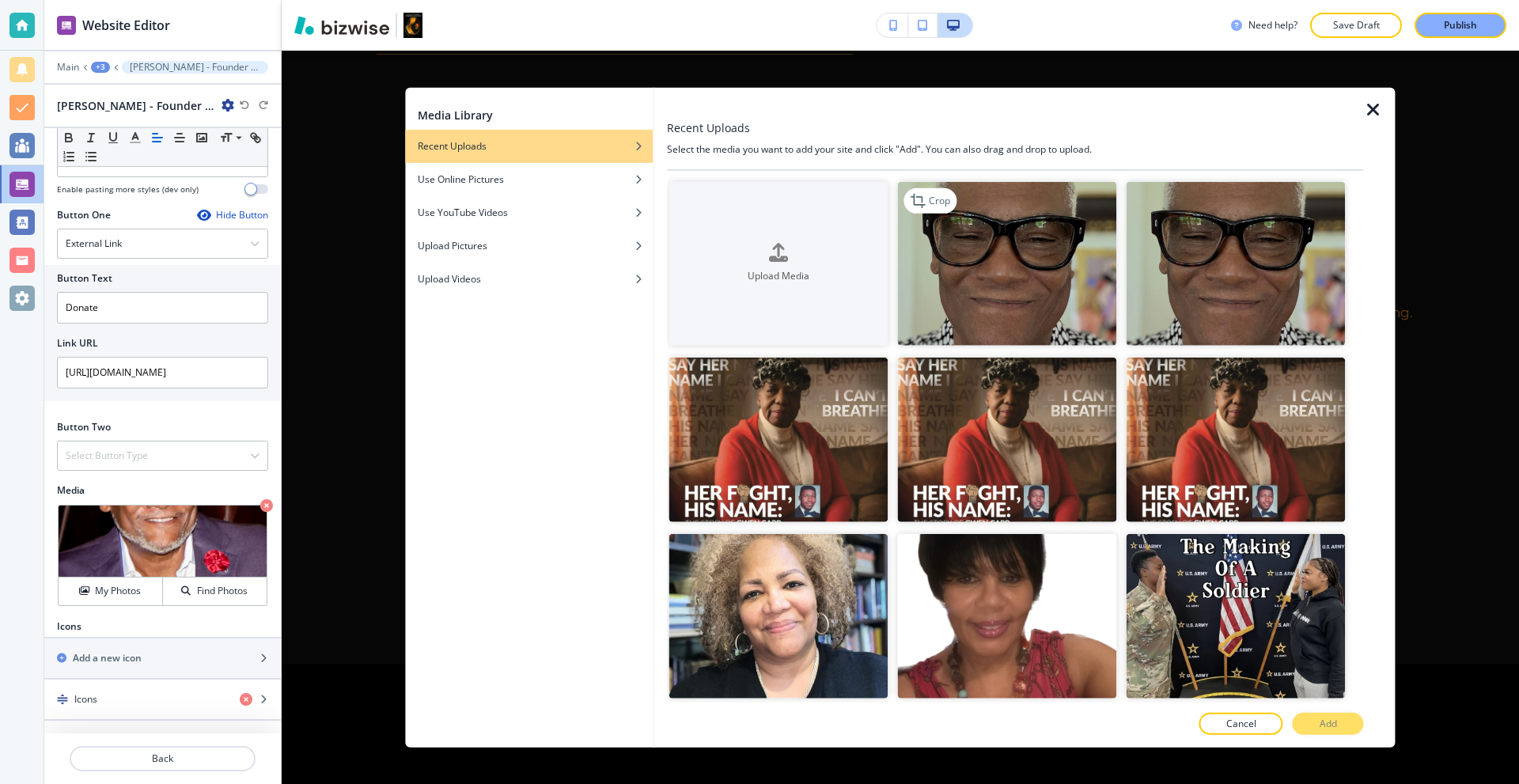
click at [1007, 253] on img "button" at bounding box center [1007, 263] width 219 height 165
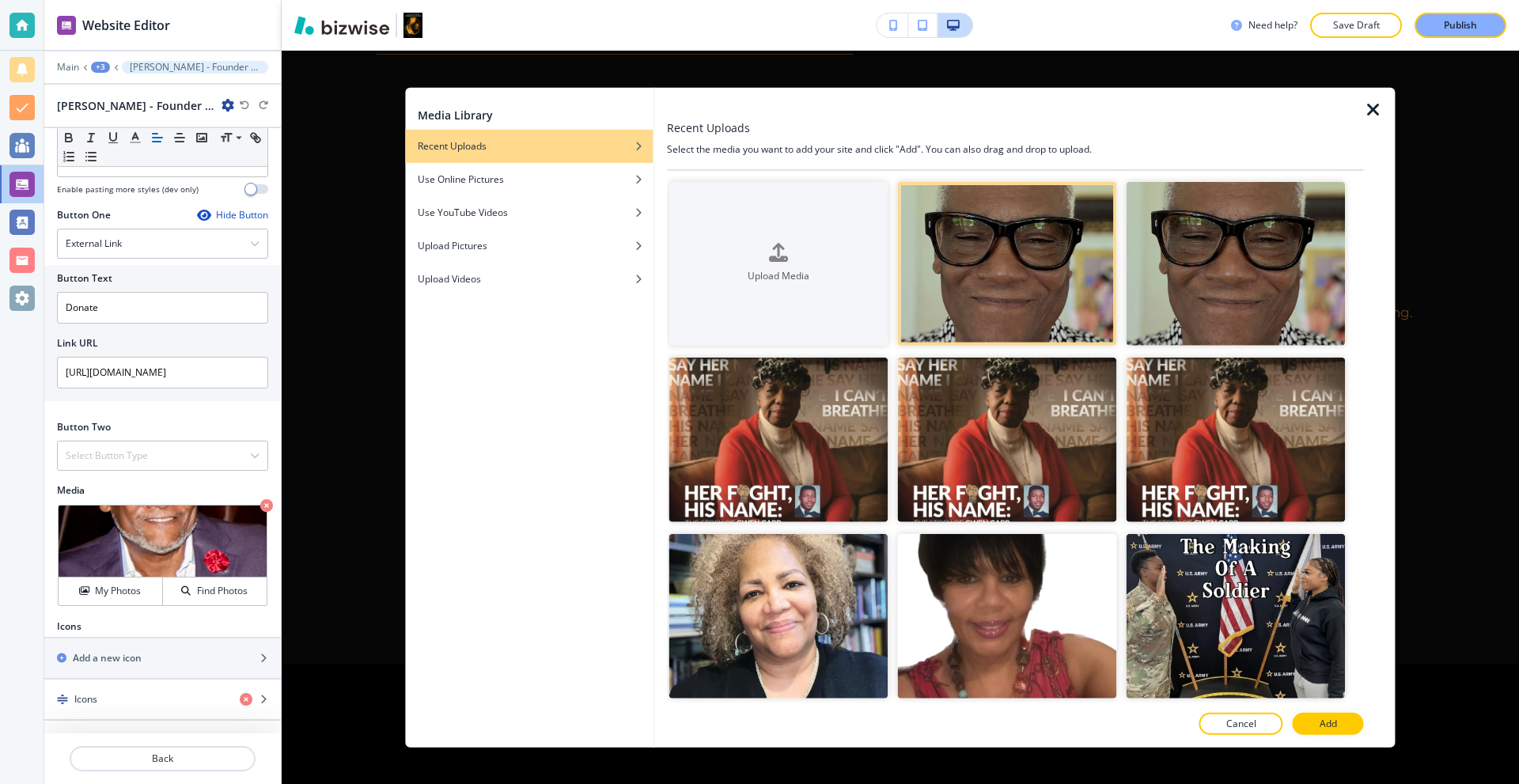
click at [1331, 718] on p "Add" at bounding box center [1328, 723] width 17 height 14
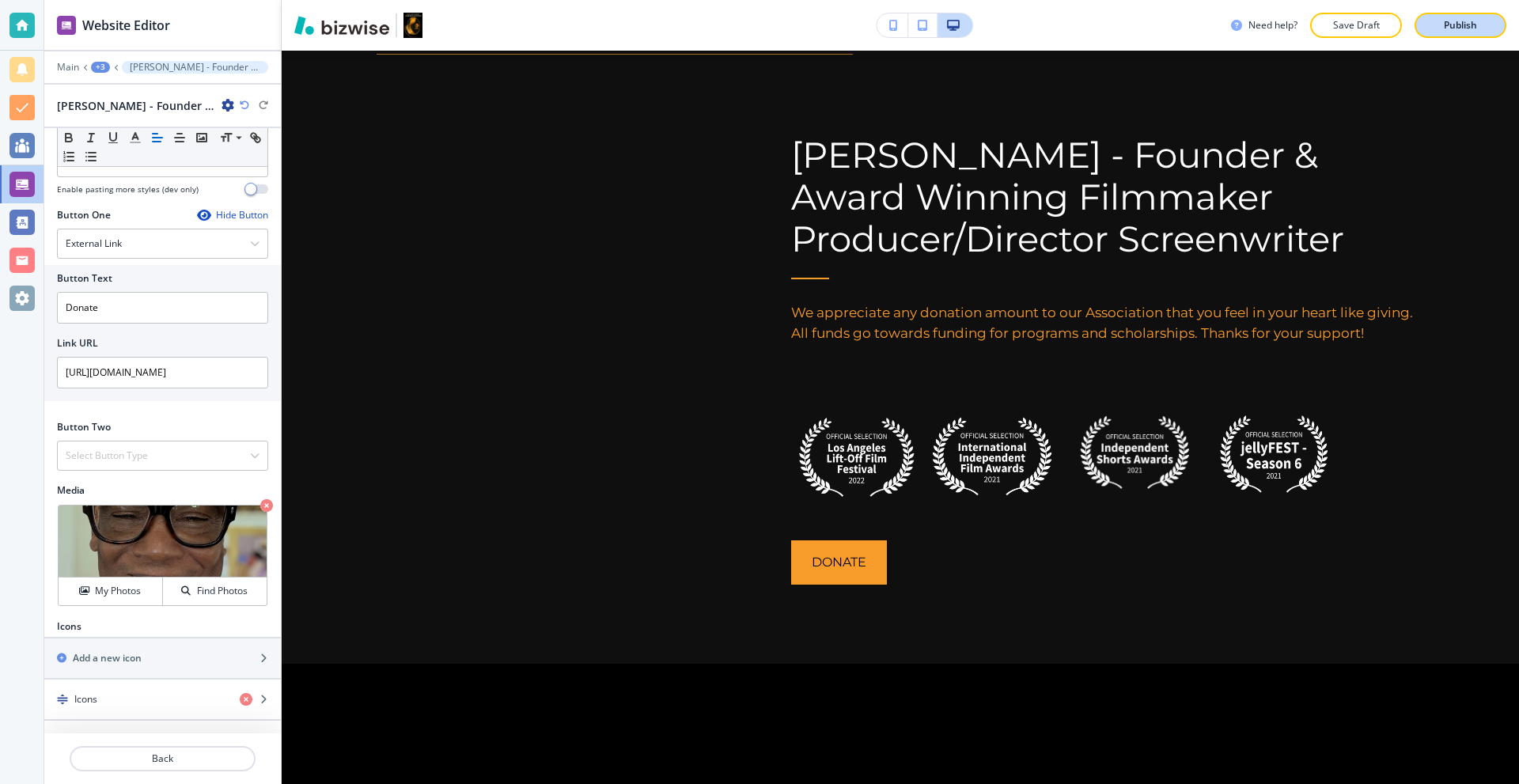
click at [1461, 30] on p "Publish" at bounding box center [1461, 25] width 34 height 14
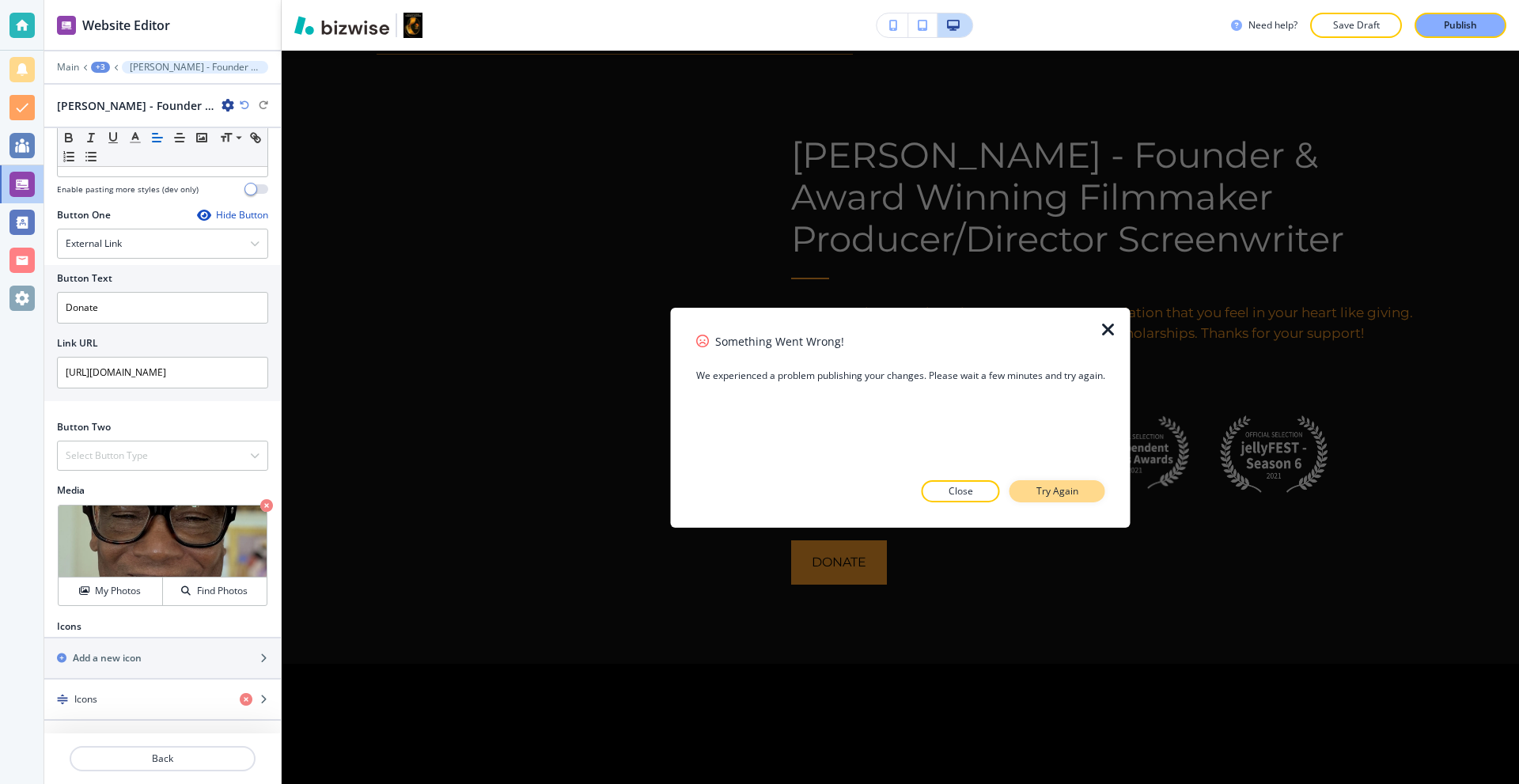
click at [1041, 485] on p "Try Again" at bounding box center [1057, 491] width 42 height 14
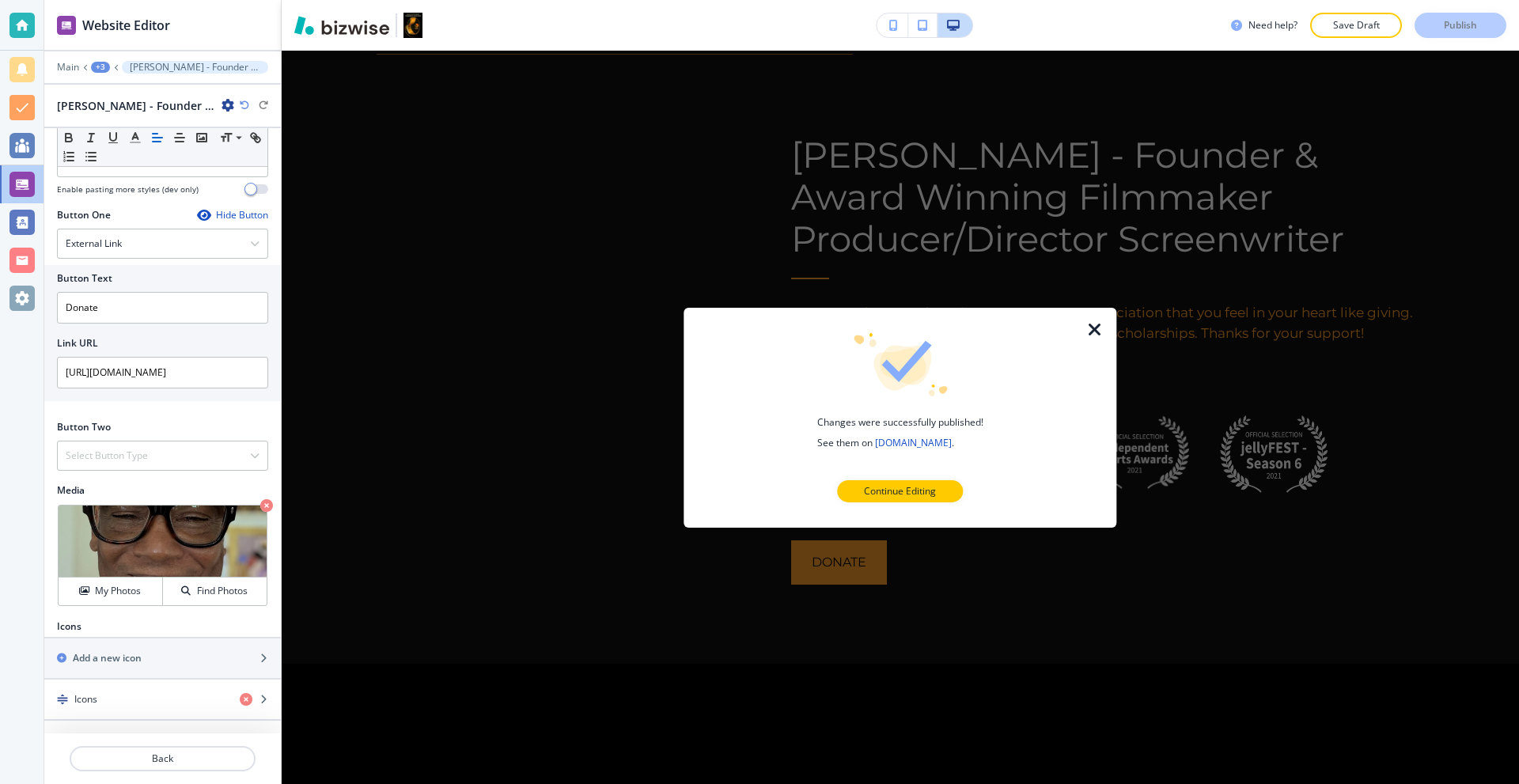
click at [1090, 325] on icon "button" at bounding box center [1095, 329] width 19 height 19
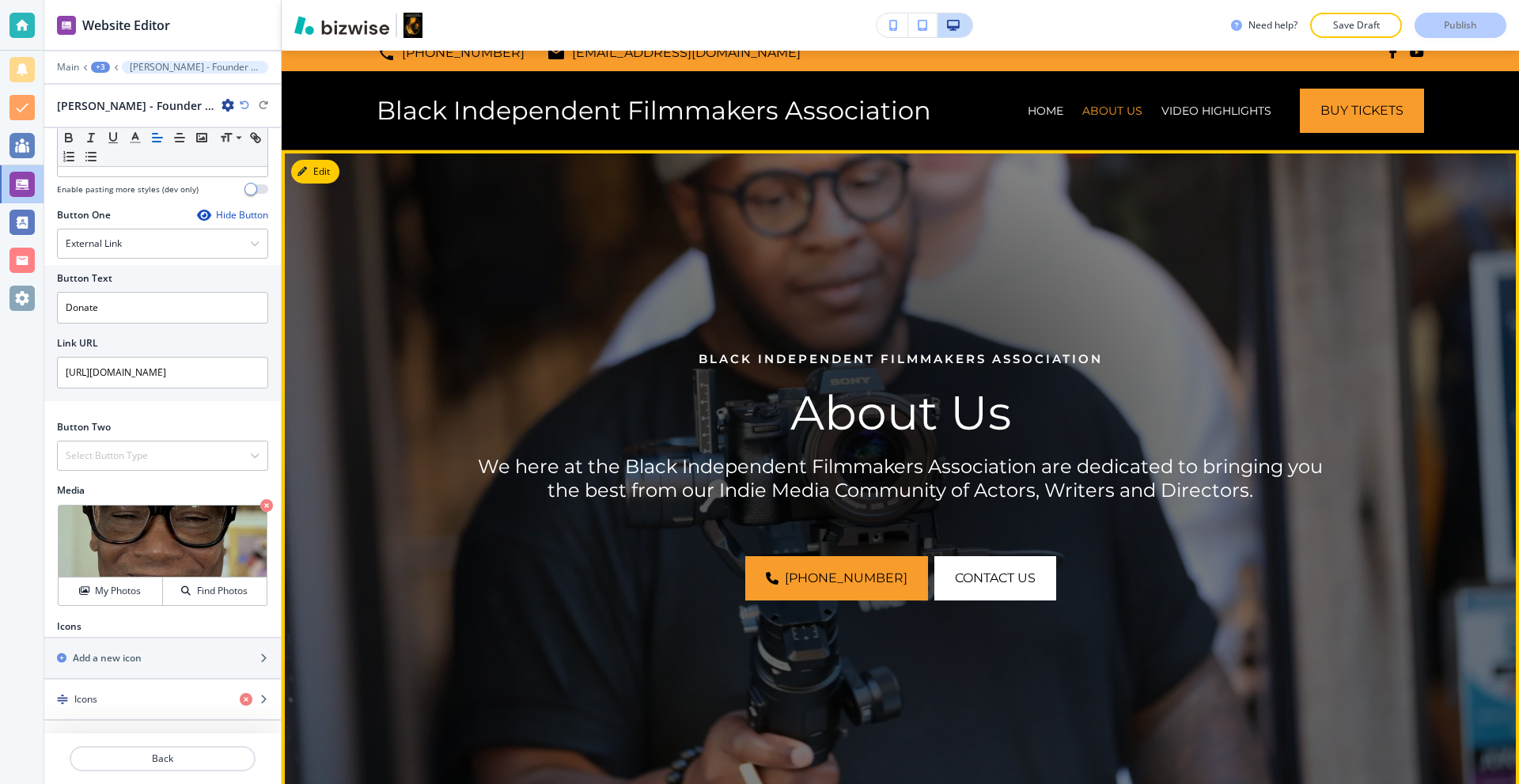
scroll to position [0, 0]
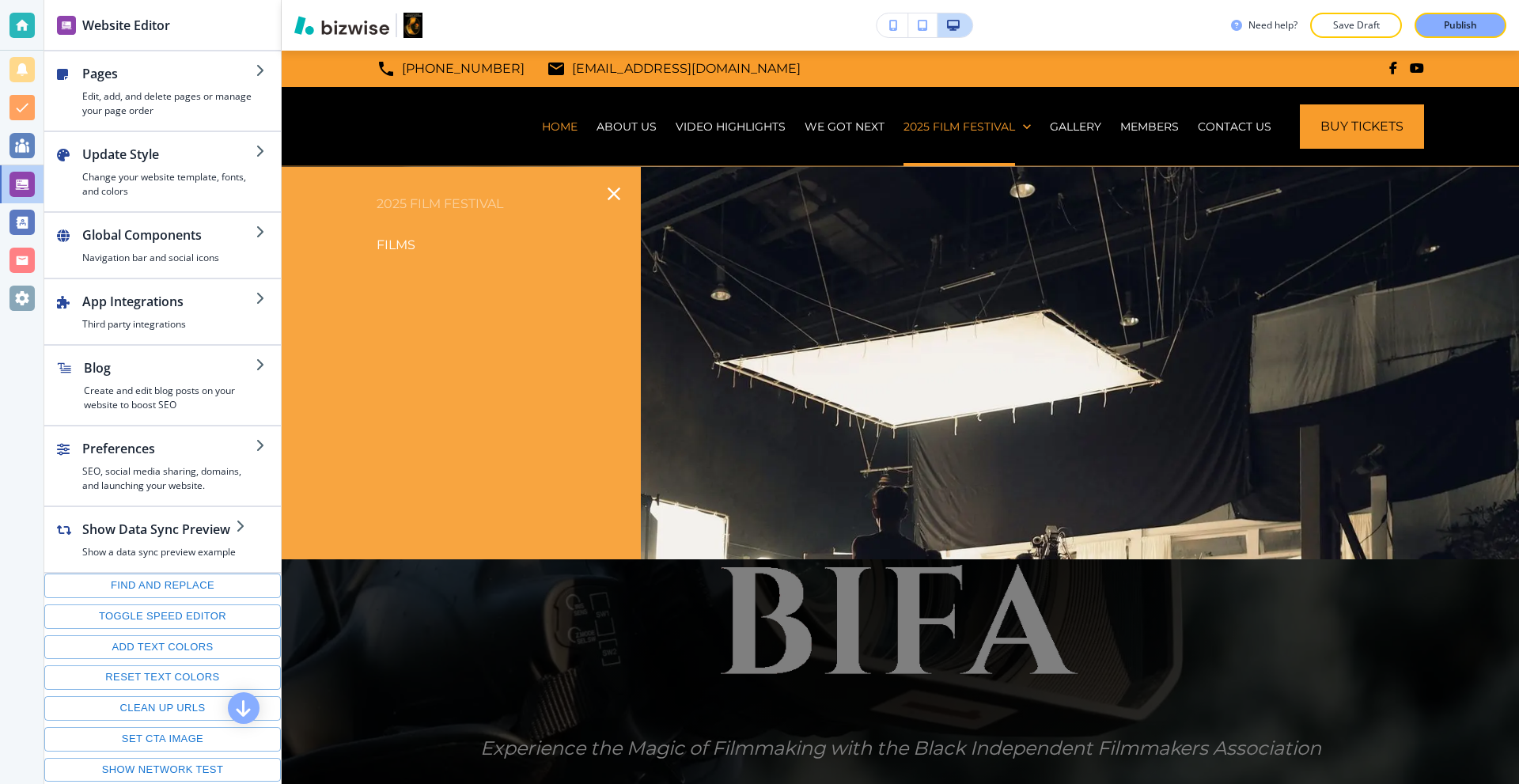
click at [464, 202] on p "2025 Film Festival" at bounding box center [461, 204] width 359 height 24
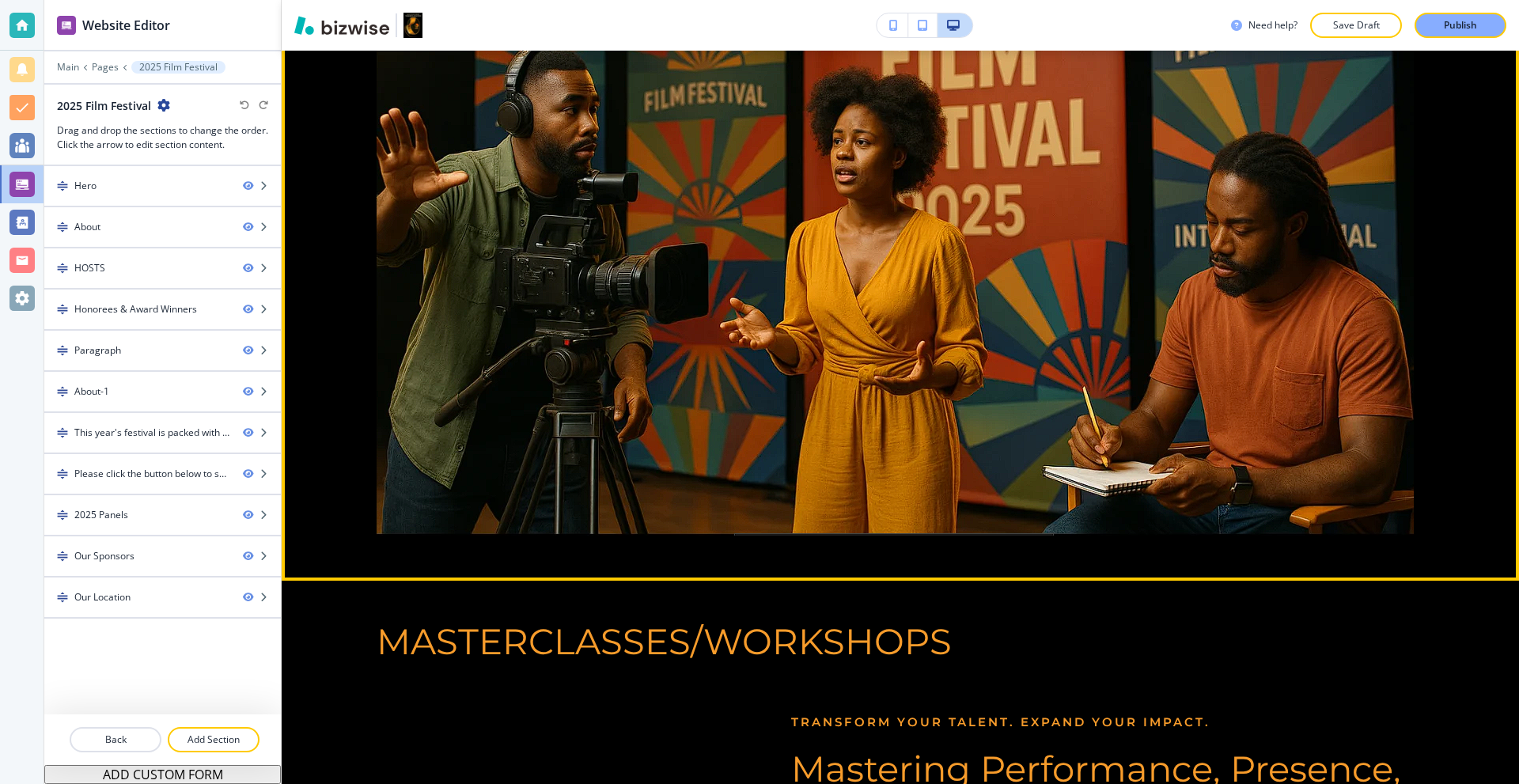
scroll to position [3954, 0]
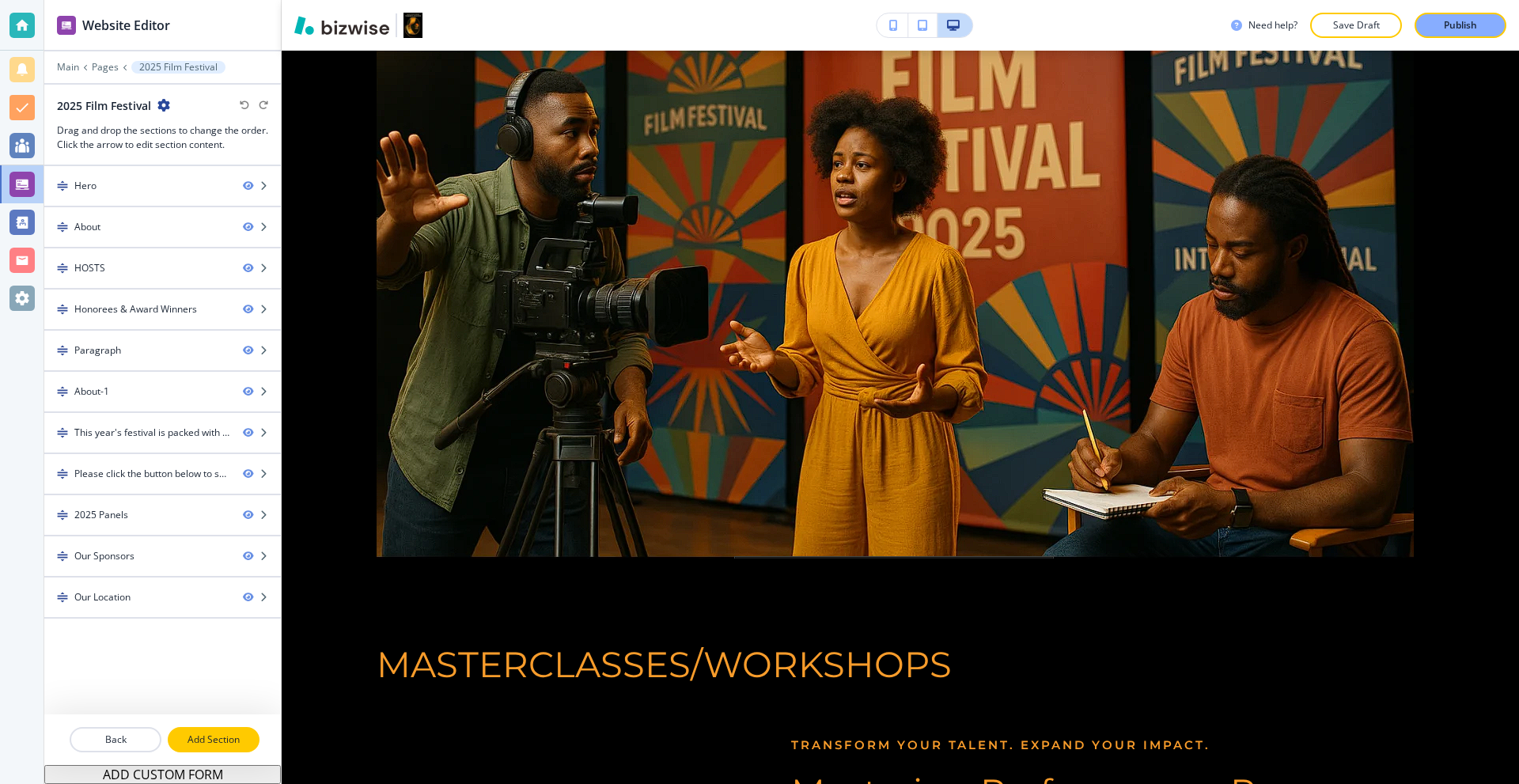
click at [224, 748] on button "Add Section" at bounding box center [214, 739] width 92 height 25
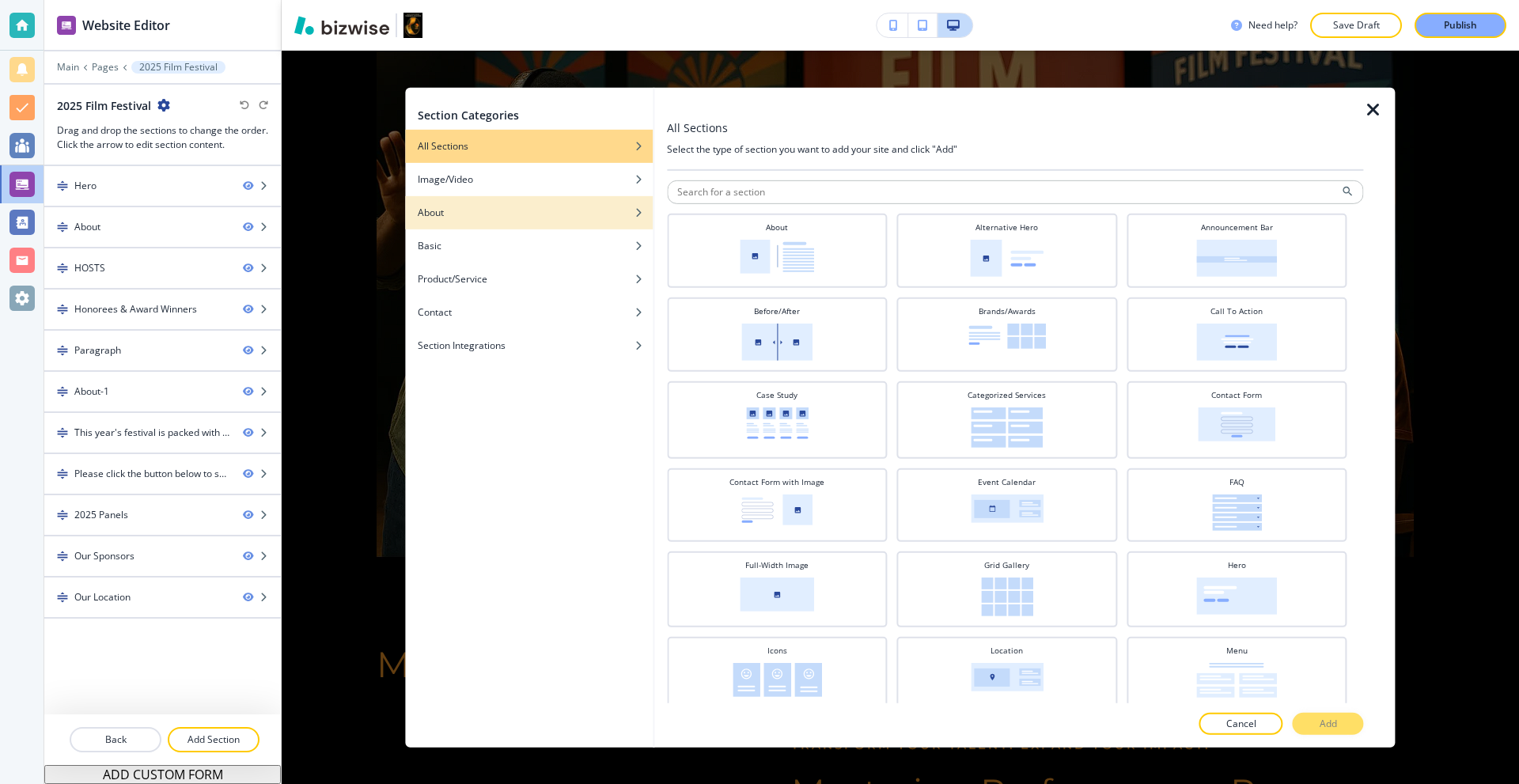
click at [526, 208] on div "About" at bounding box center [529, 212] width 248 height 14
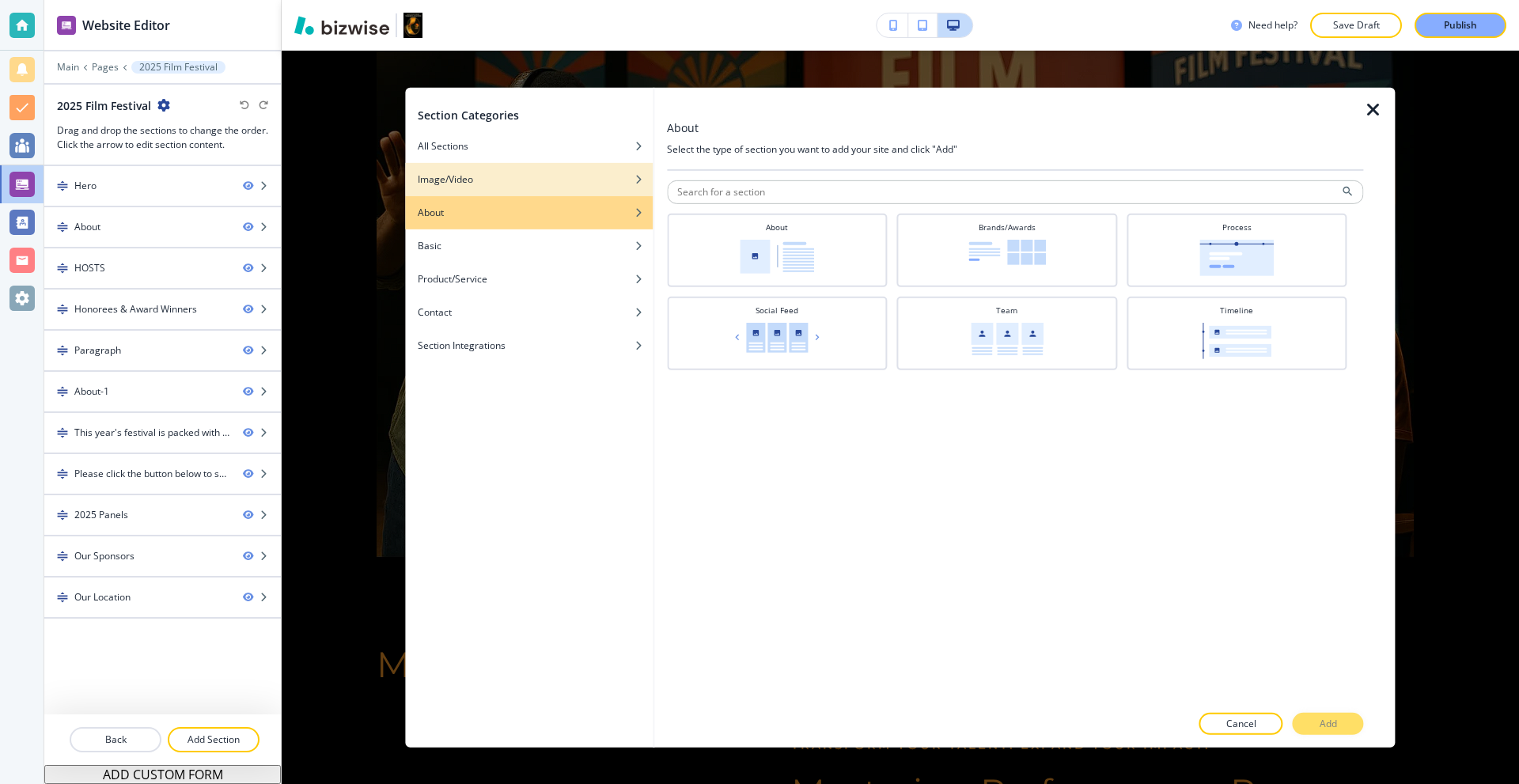
click at [526, 183] on div "Image/Video" at bounding box center [529, 178] width 248 height 14
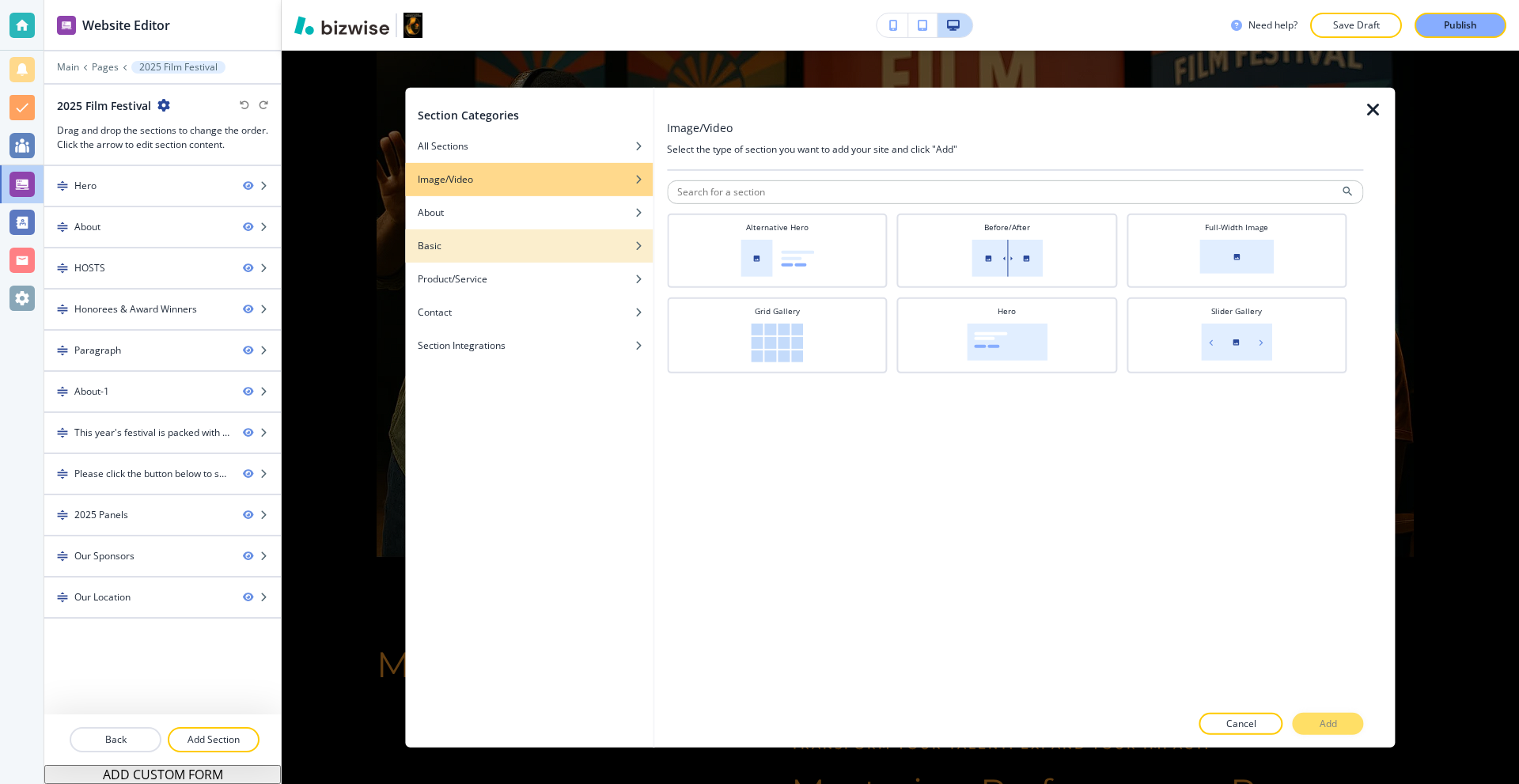
click at [521, 245] on div "Basic" at bounding box center [529, 245] width 248 height 14
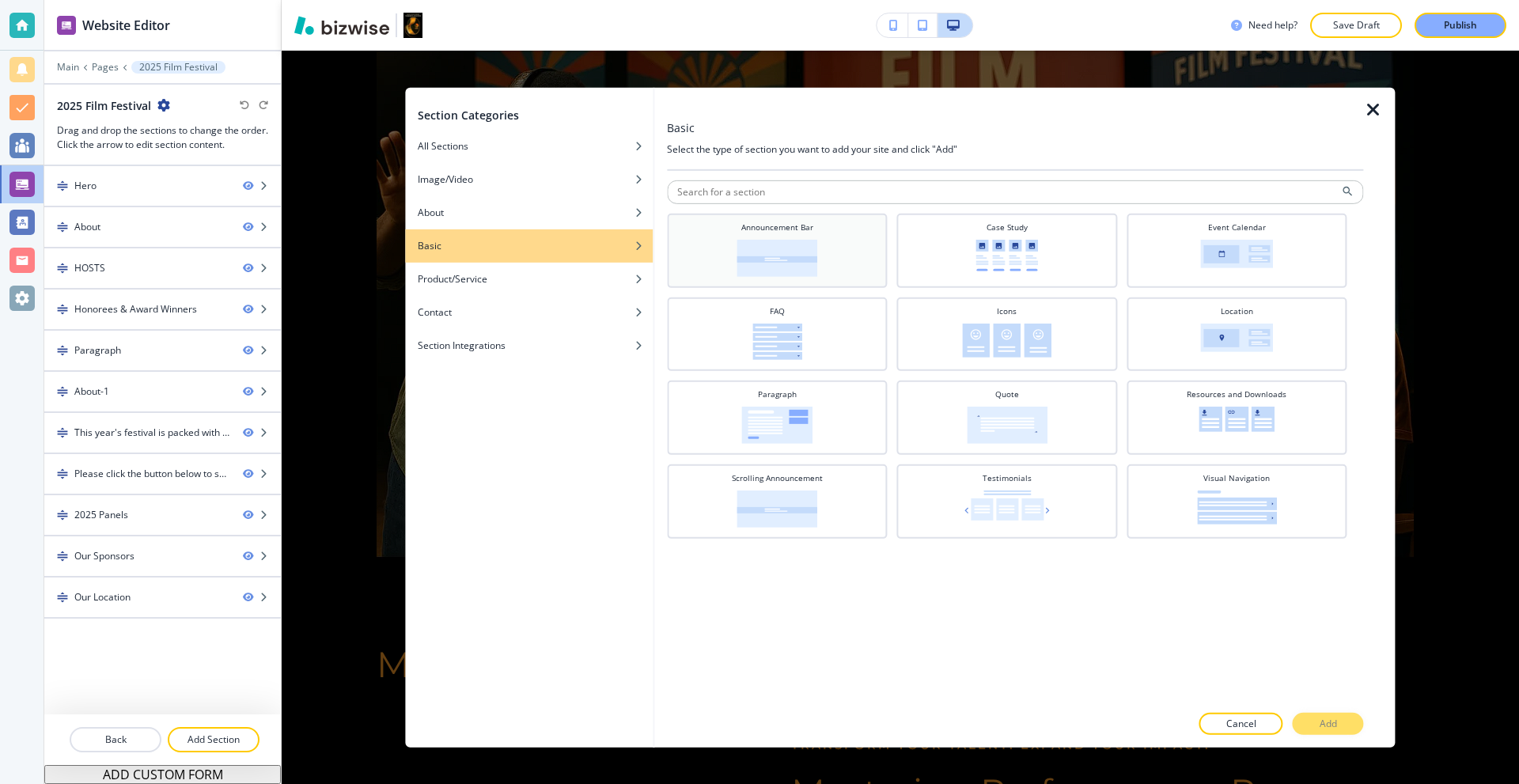
click at [770, 257] on img at bounding box center [777, 257] width 80 height 37
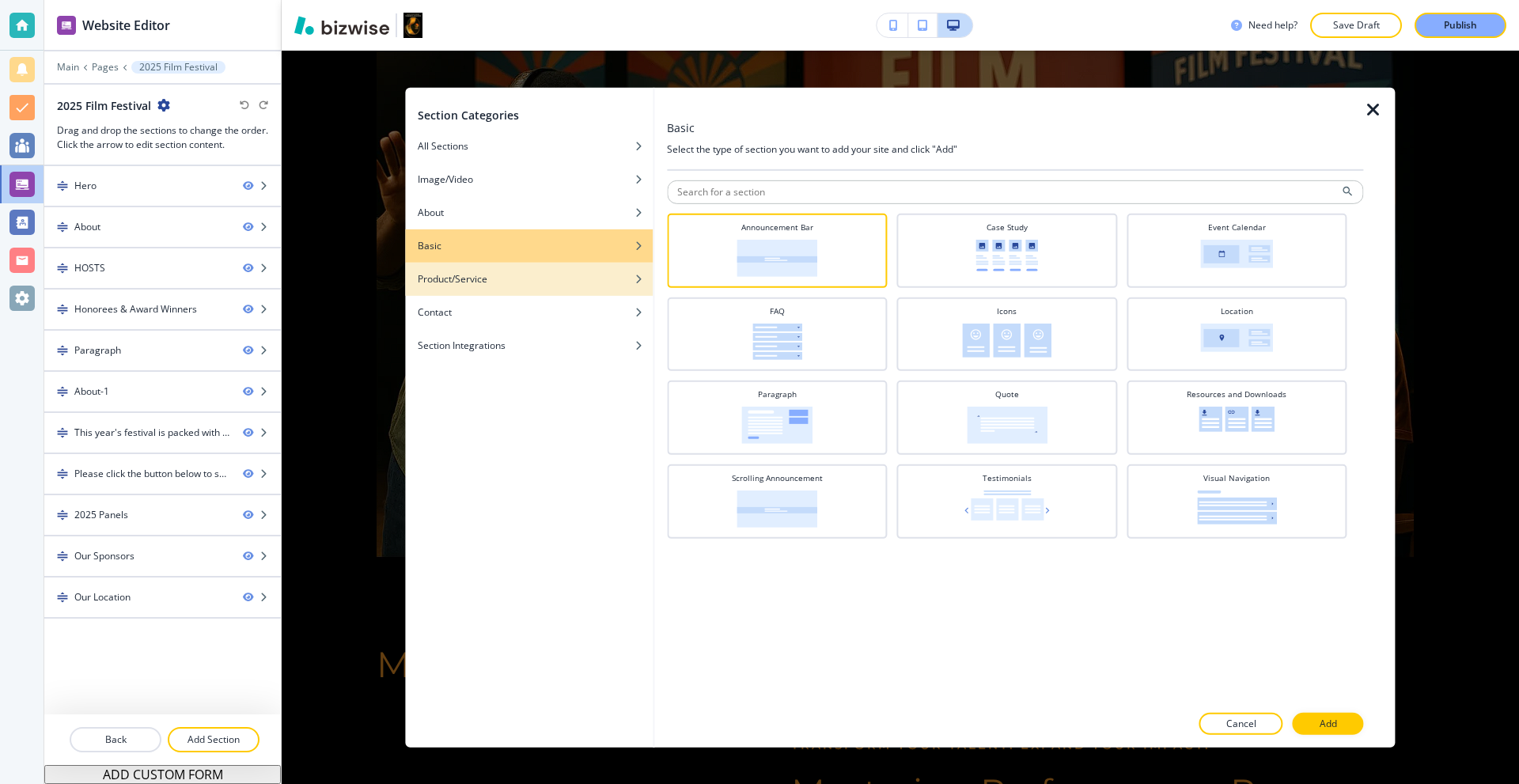
click at [521, 291] on div "button" at bounding box center [529, 290] width 248 height 10
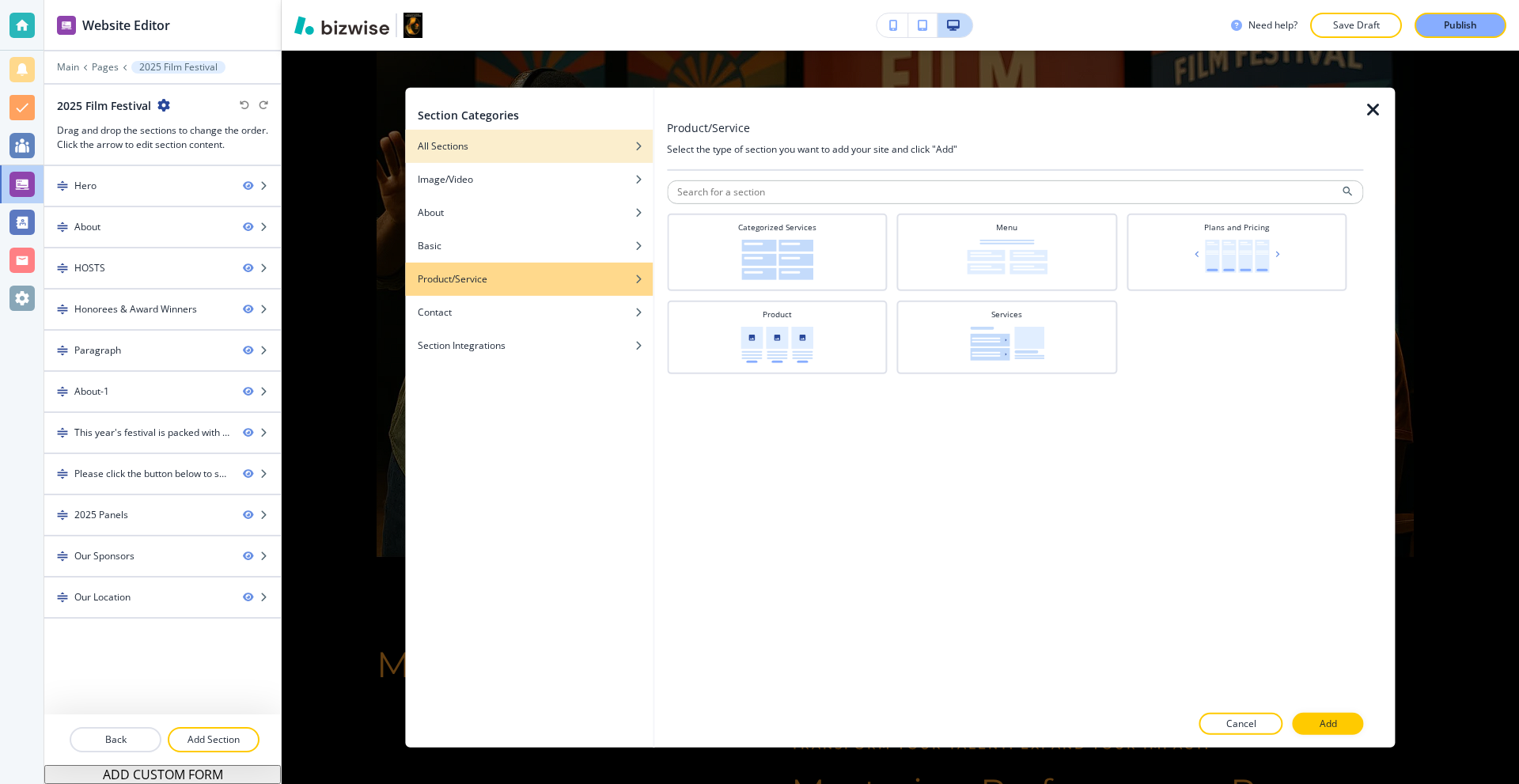
click at [507, 139] on div "All Sections" at bounding box center [529, 146] width 248 height 14
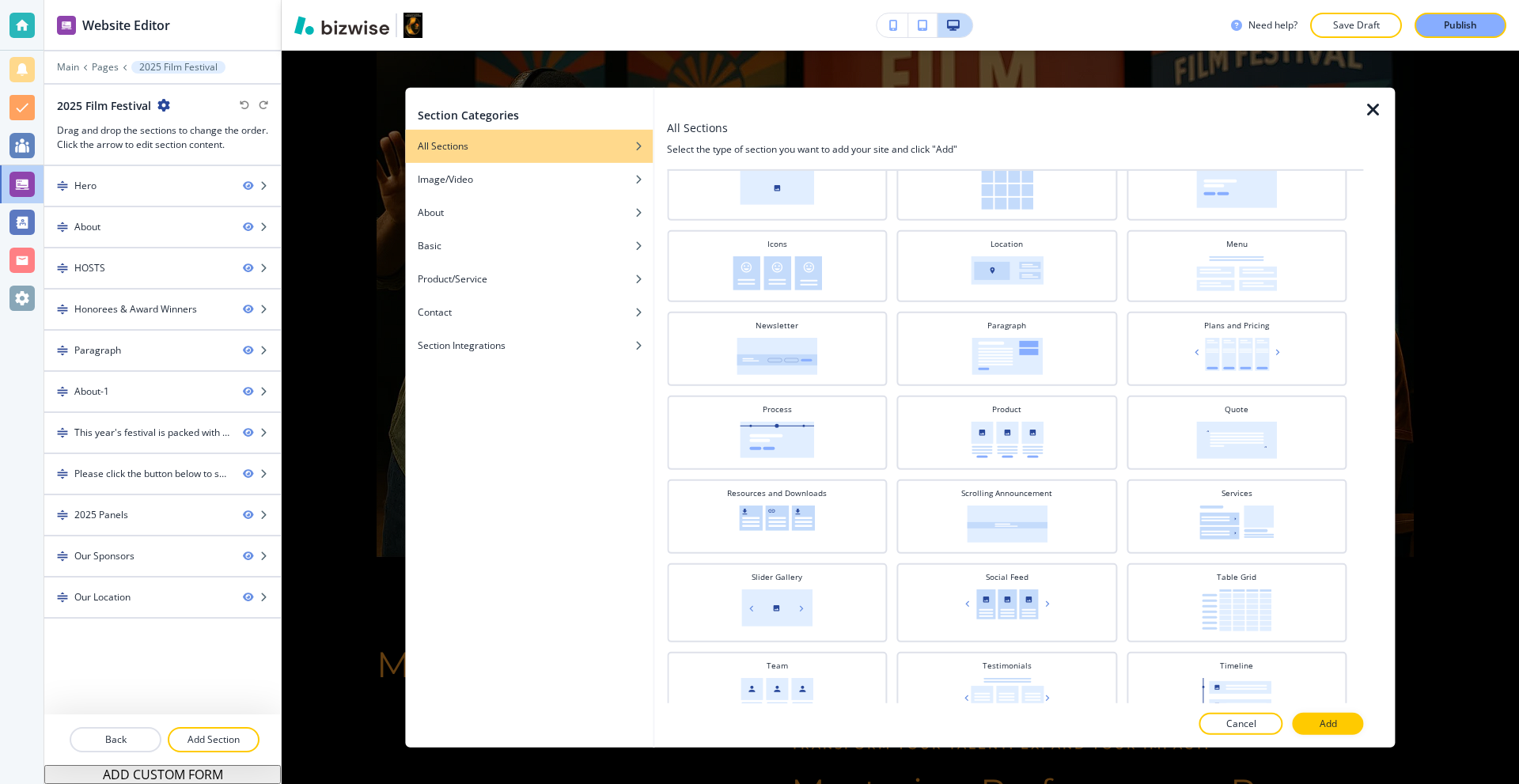
scroll to position [0, 0]
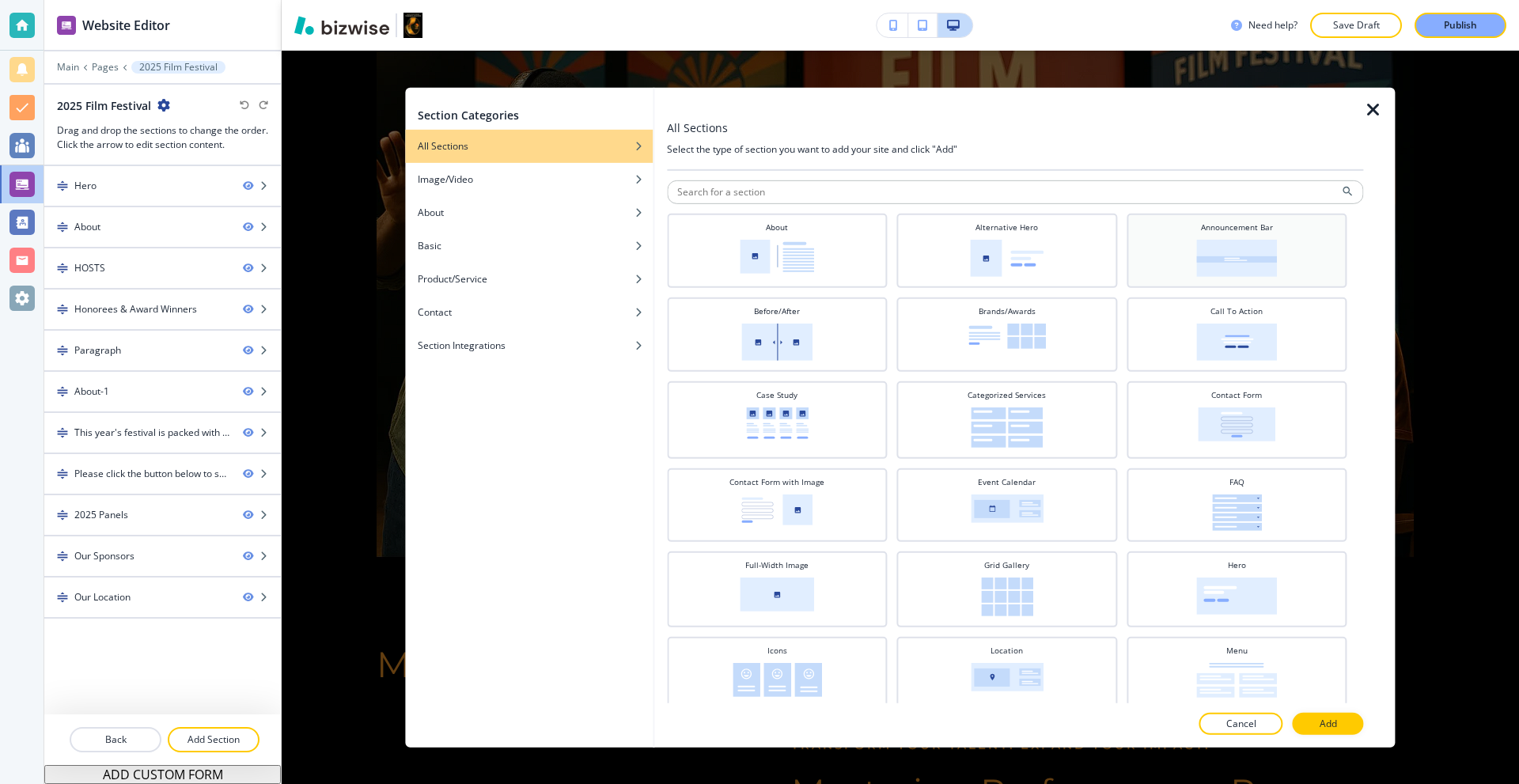
click at [1189, 238] on div "Announcement Bar" at bounding box center [1237, 248] width 205 height 56
click at [1355, 728] on button "Add" at bounding box center [1328, 723] width 71 height 22
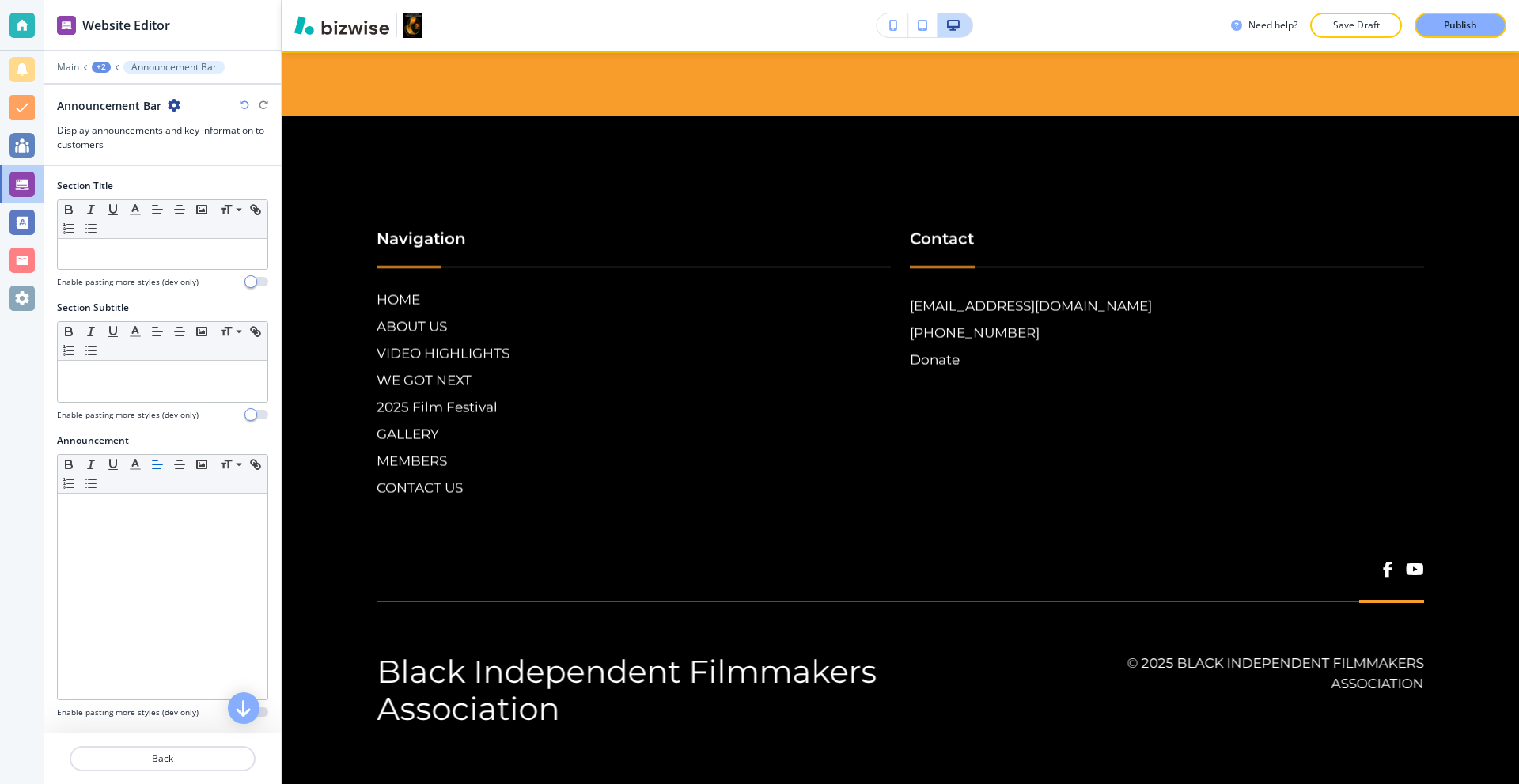
scroll to position [12060, 0]
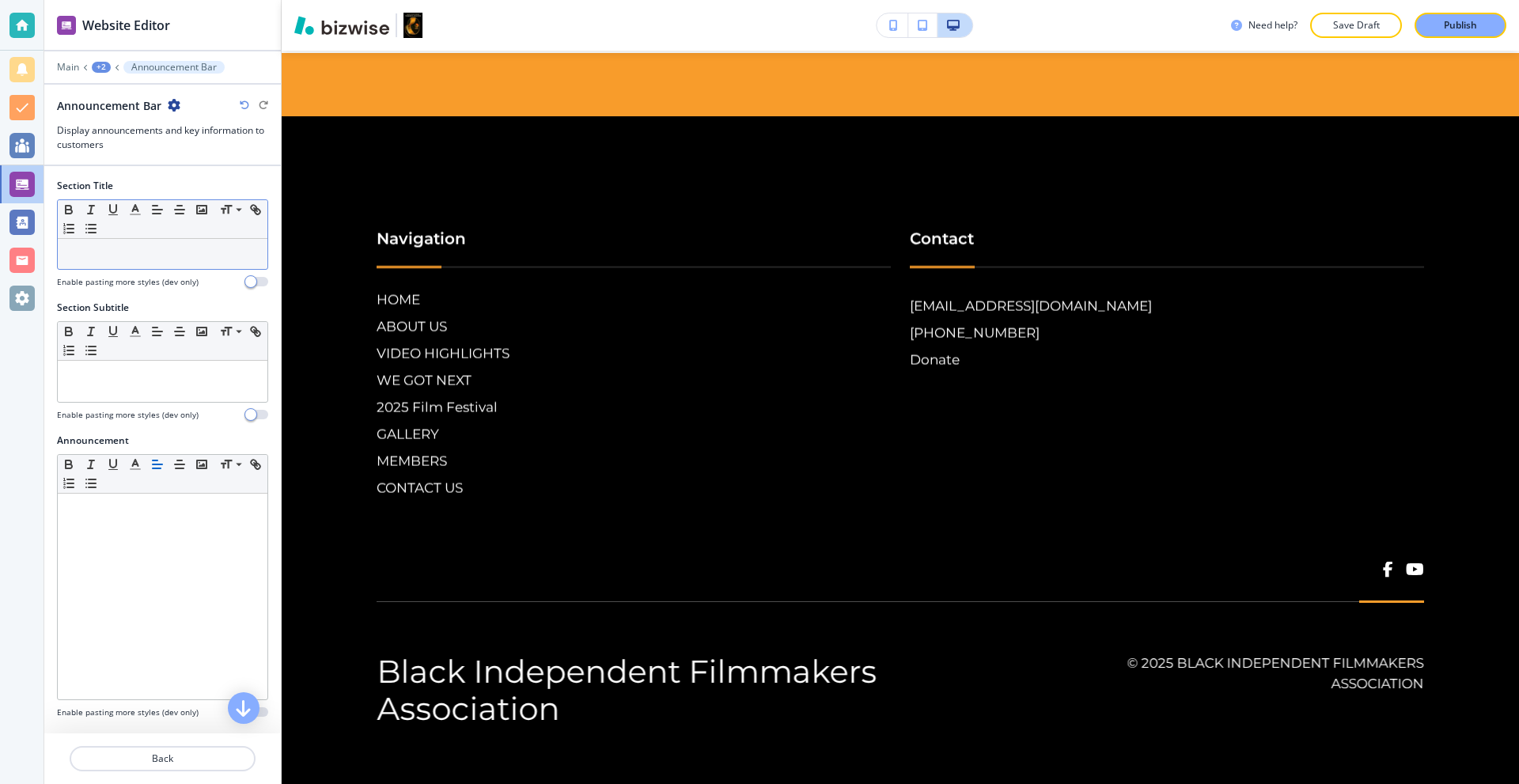
click at [144, 251] on p at bounding box center [163, 254] width 193 height 14
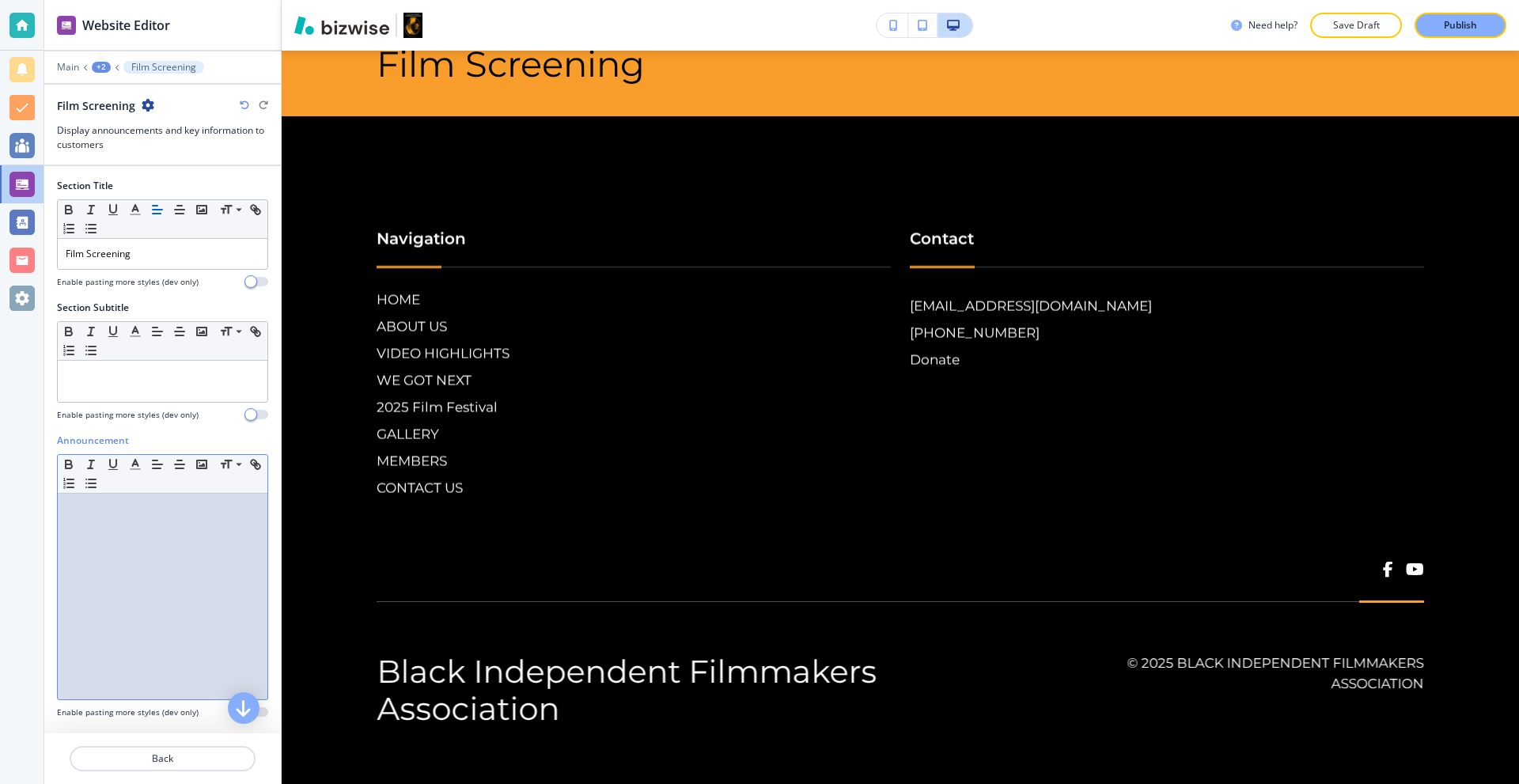
click at [110, 552] on div at bounding box center [162, 595] width 210 height 206
click at [170, 254] on p "Film Screening" at bounding box center [163, 254] width 193 height 14
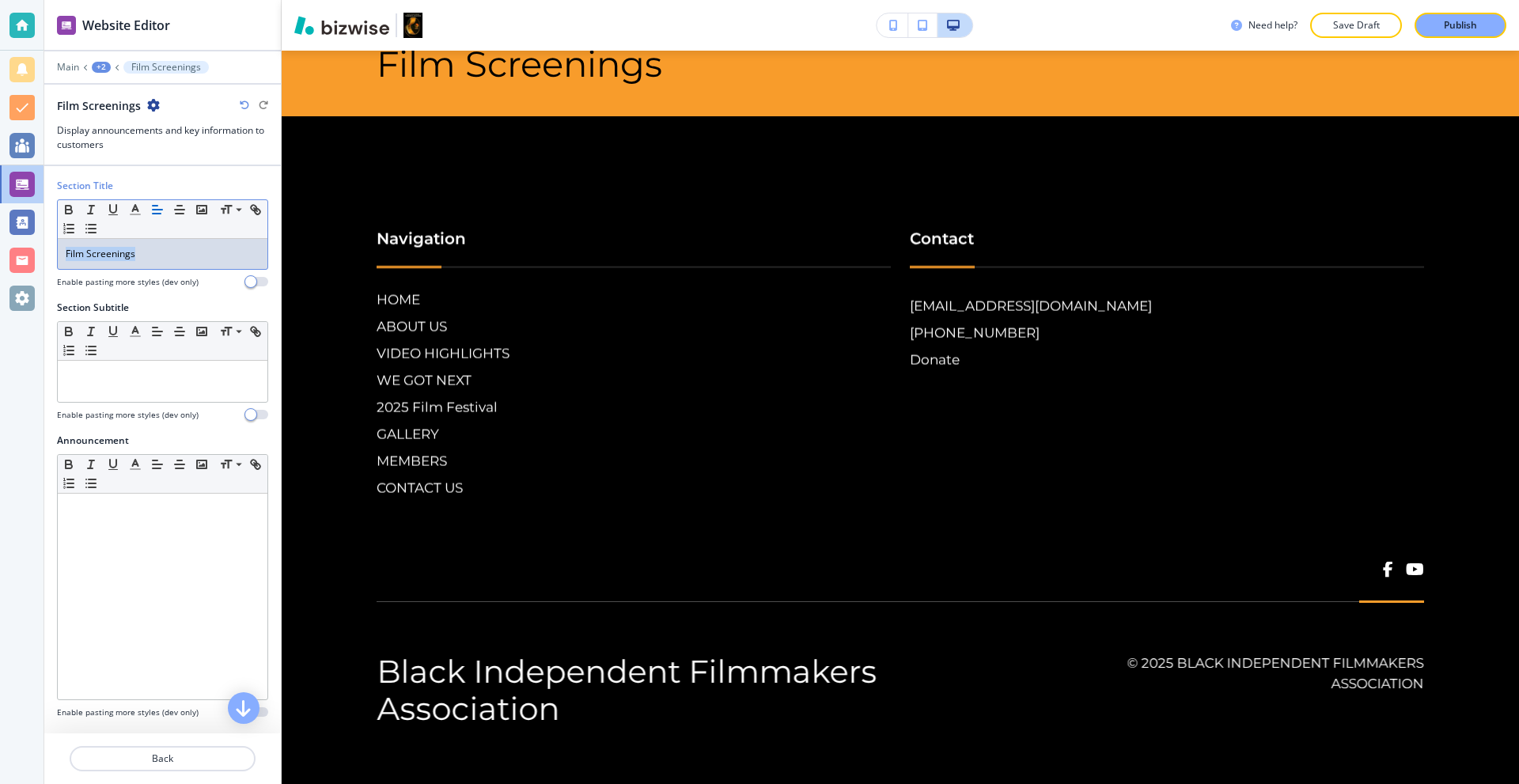
drag, startPoint x: 170, startPoint y: 254, endPoint x: 0, endPoint y: 265, distance: 170.4
click at [0, 266] on div "Website Editor Main +2 Film Screenings Film Screenings Display announcements an…" at bounding box center [760, 392] width 1519 height 784
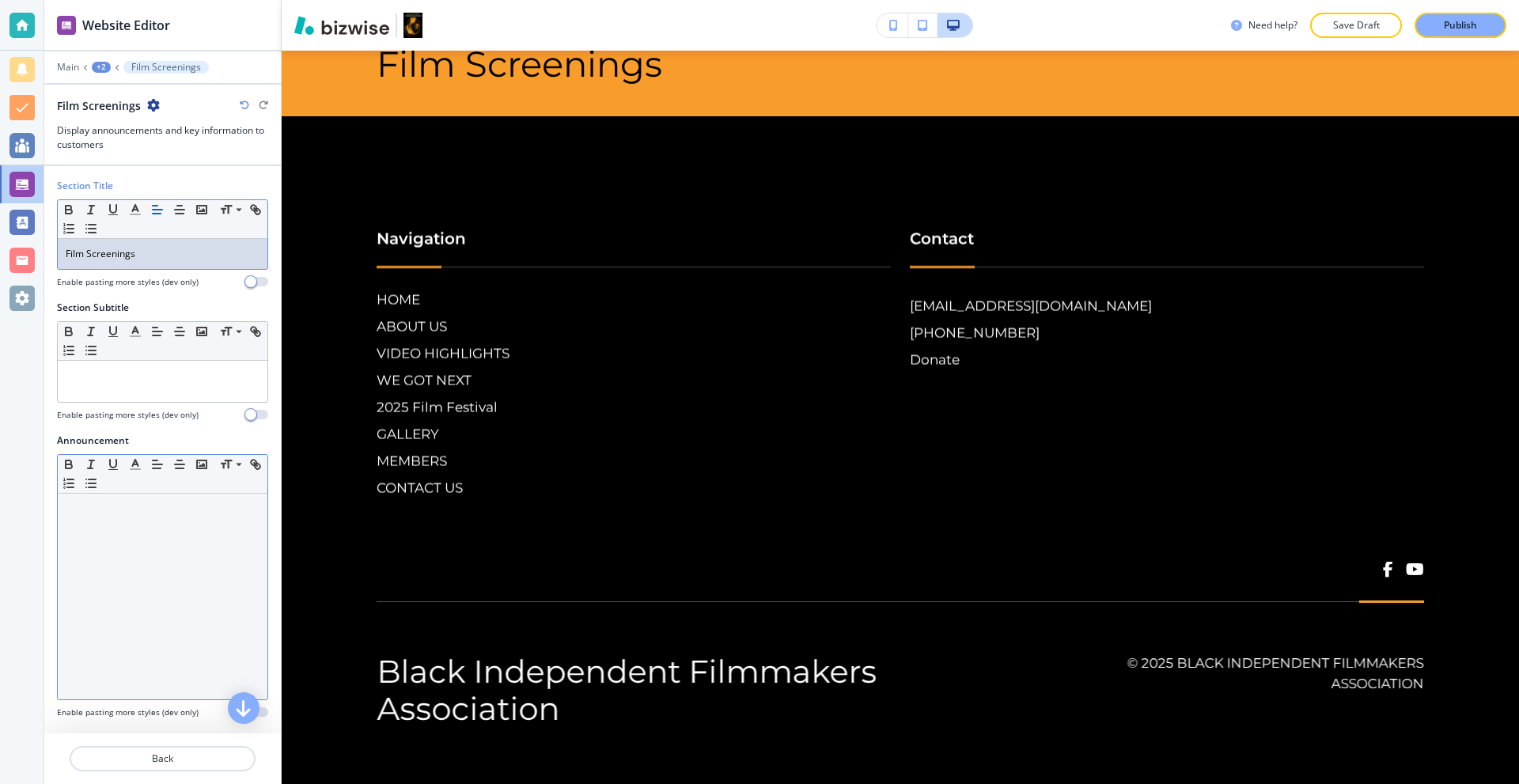
click at [111, 526] on div at bounding box center [162, 595] width 210 height 206
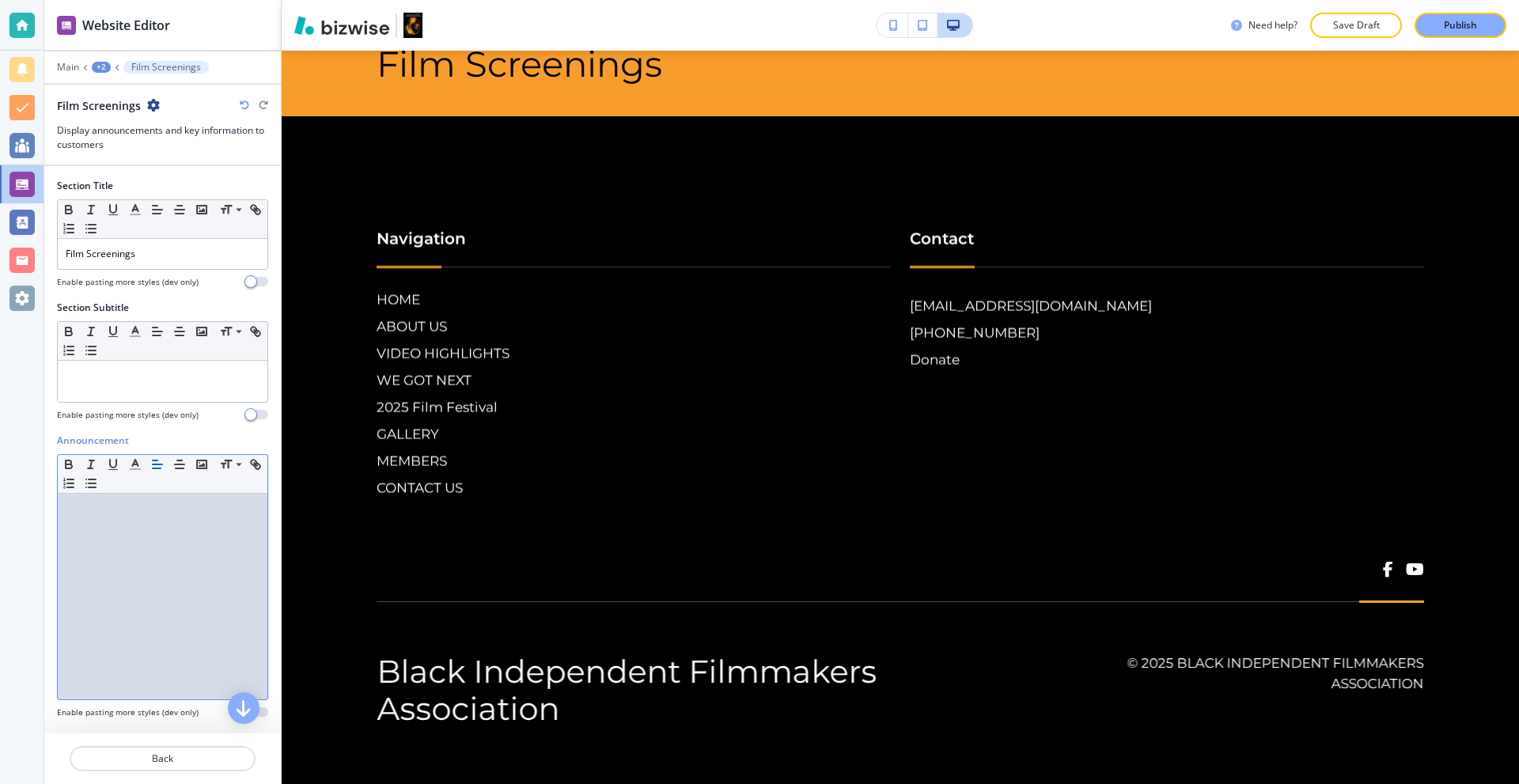
scroll to position [0, 0]
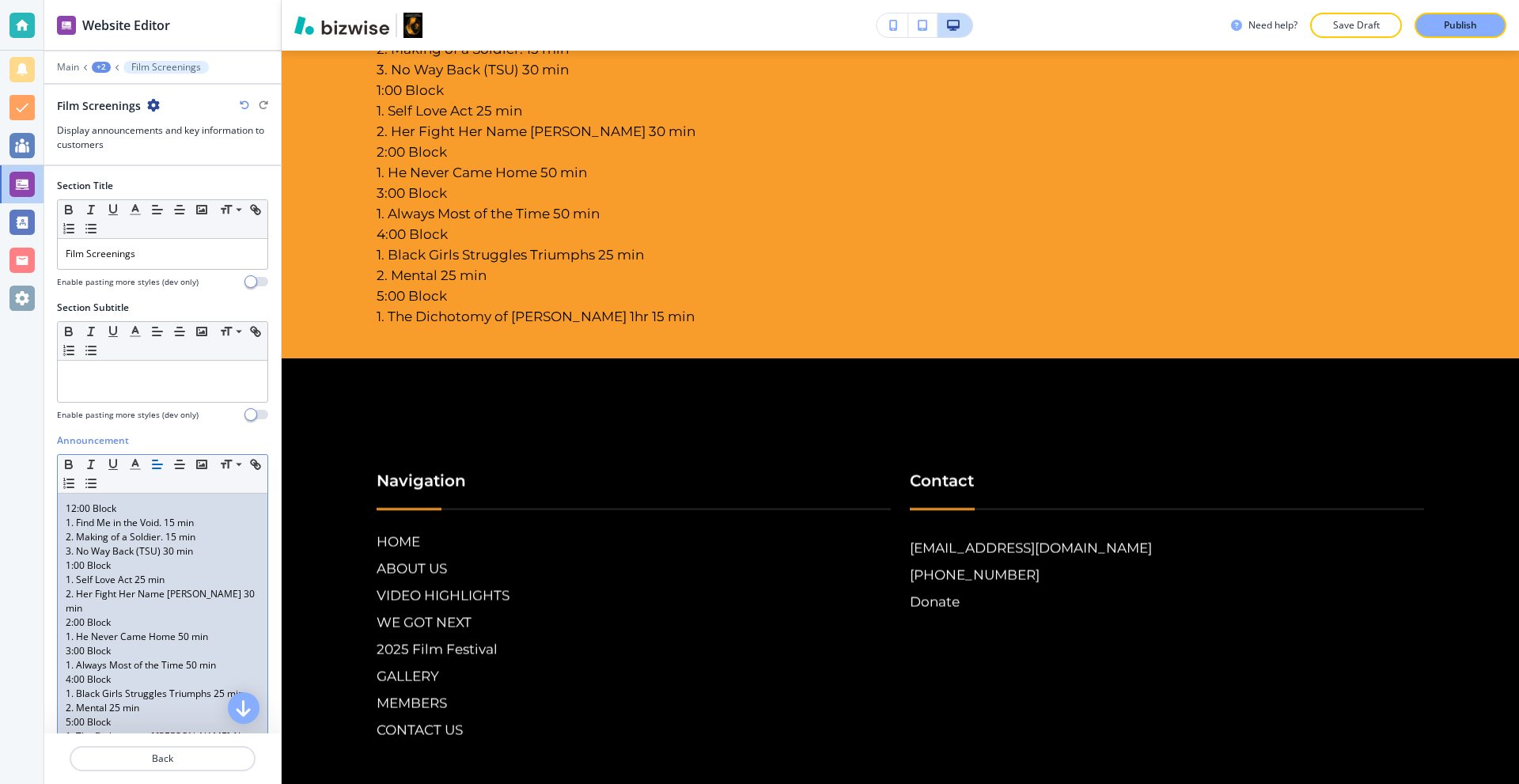
click at [203, 552] on p "3. No Way Back (TSU) 30 min" at bounding box center [163, 550] width 193 height 14
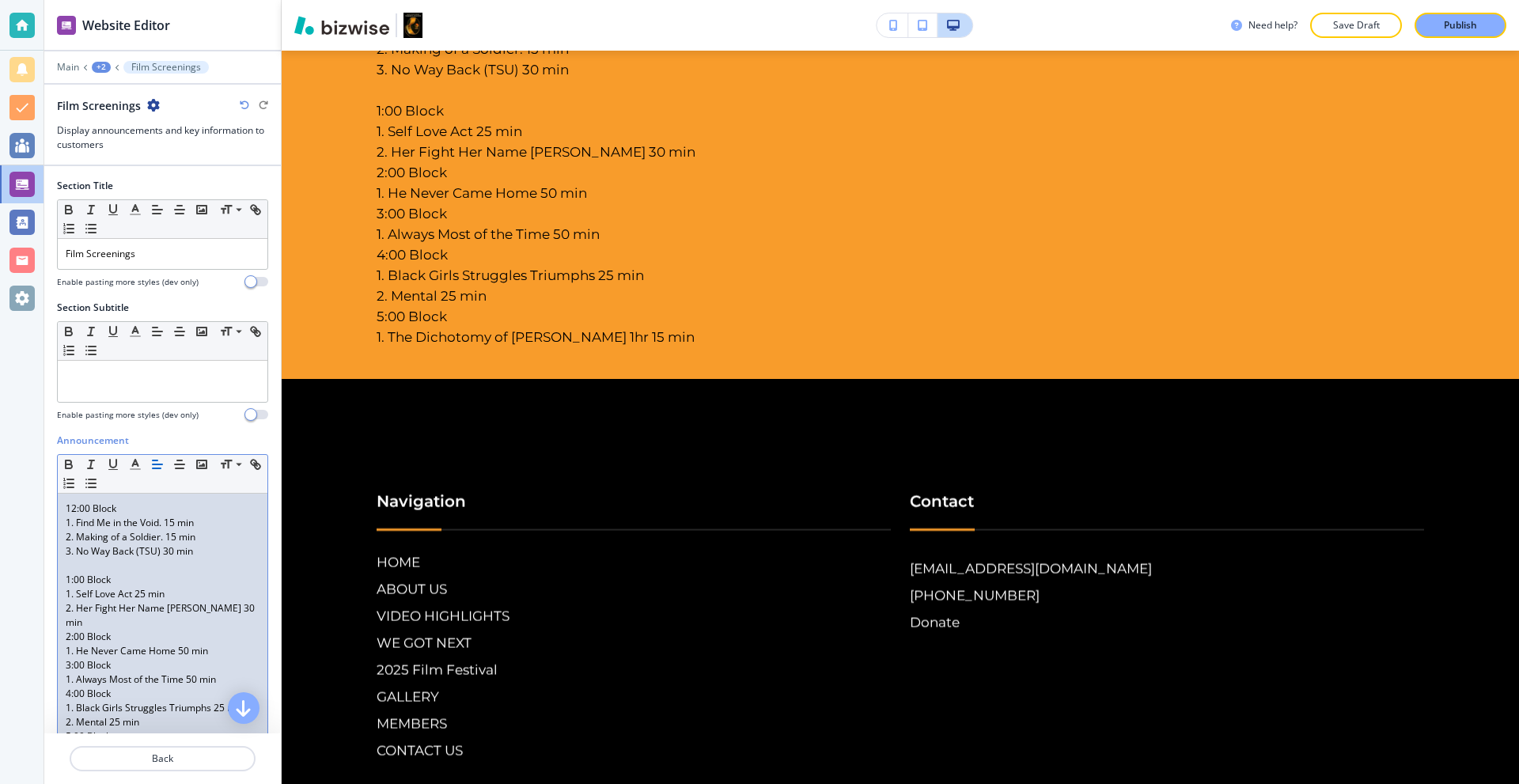
click at [250, 610] on div "12:00 Block 1. Find Me in the Void. 15 min 2. Making of a Soldier. 15 min 3. No…" at bounding box center [162, 636] width 210 height 286
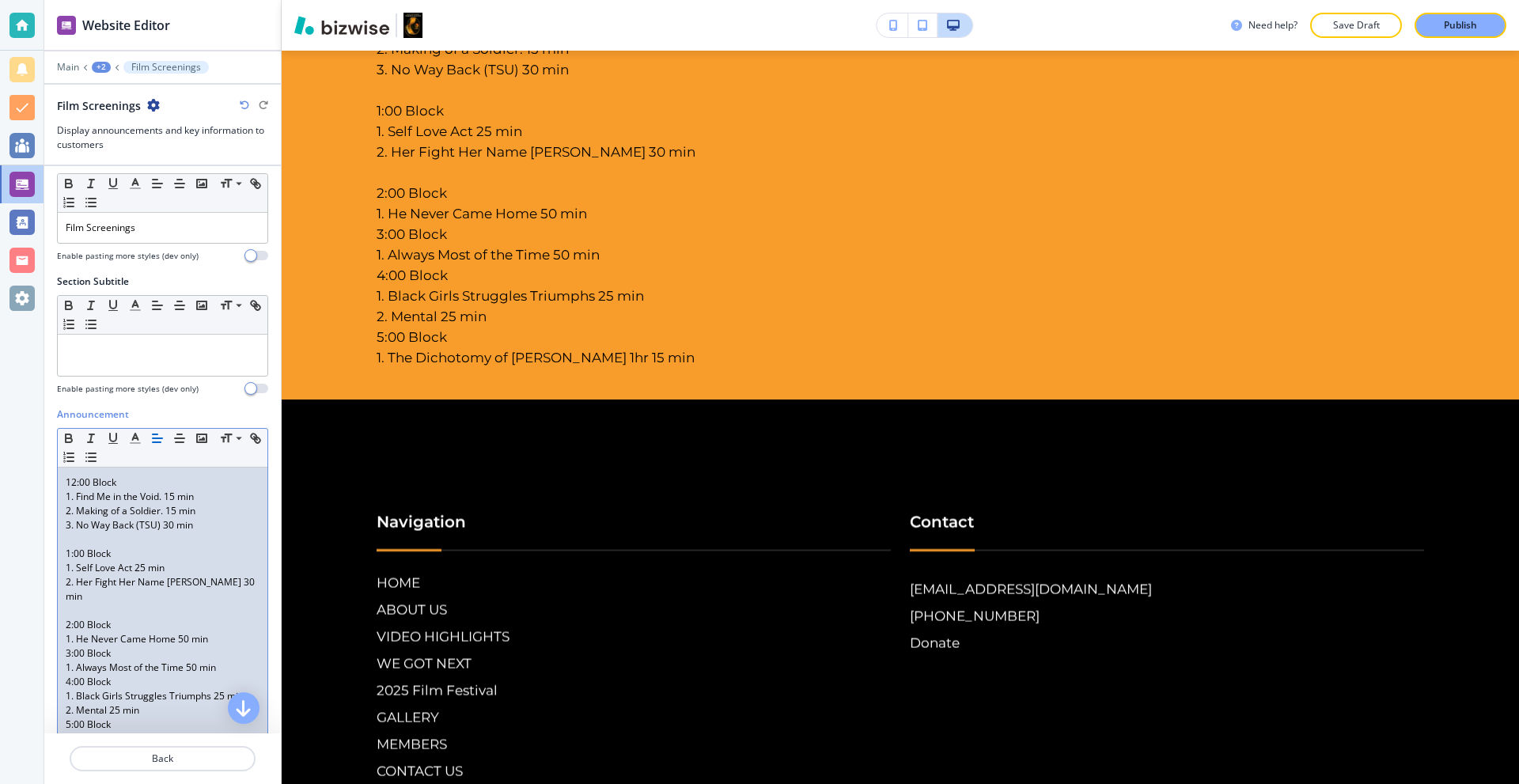
scroll to position [79, 0]
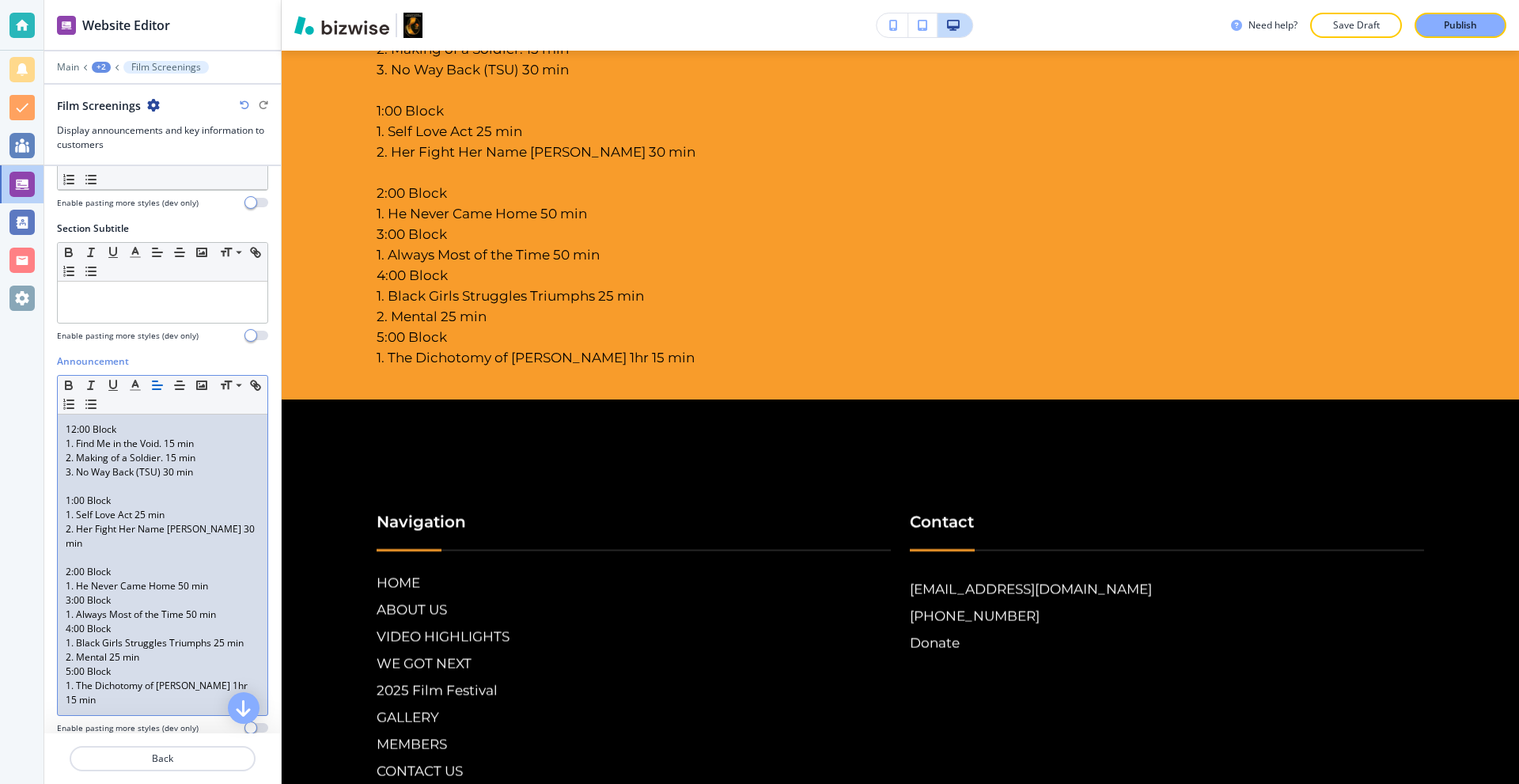
click at [233, 579] on p "1. He Never Came Home 50 min" at bounding box center [163, 586] width 193 height 14
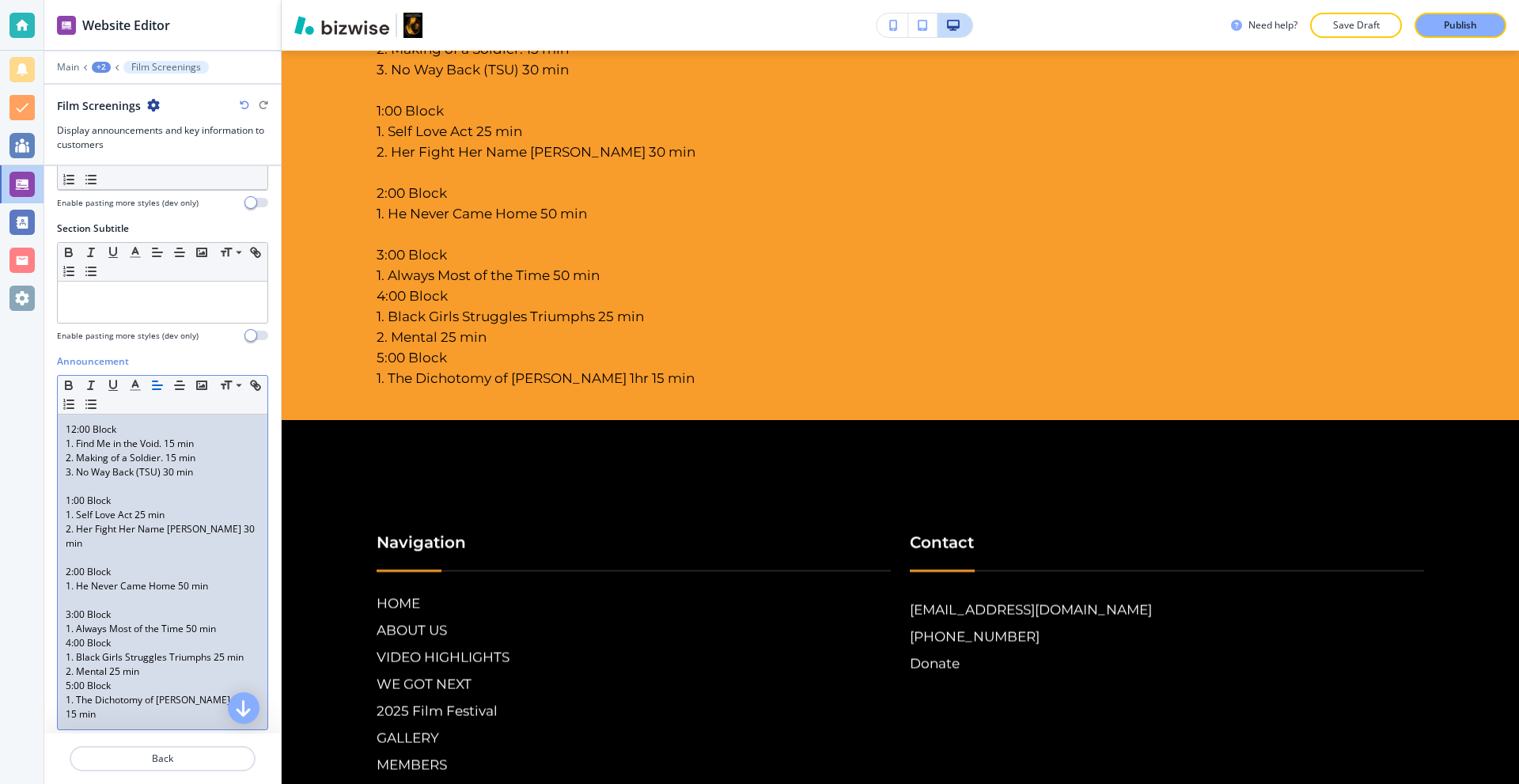
click at [230, 621] on p "1. Always Most of the Time 50 min" at bounding box center [163, 628] width 193 height 14
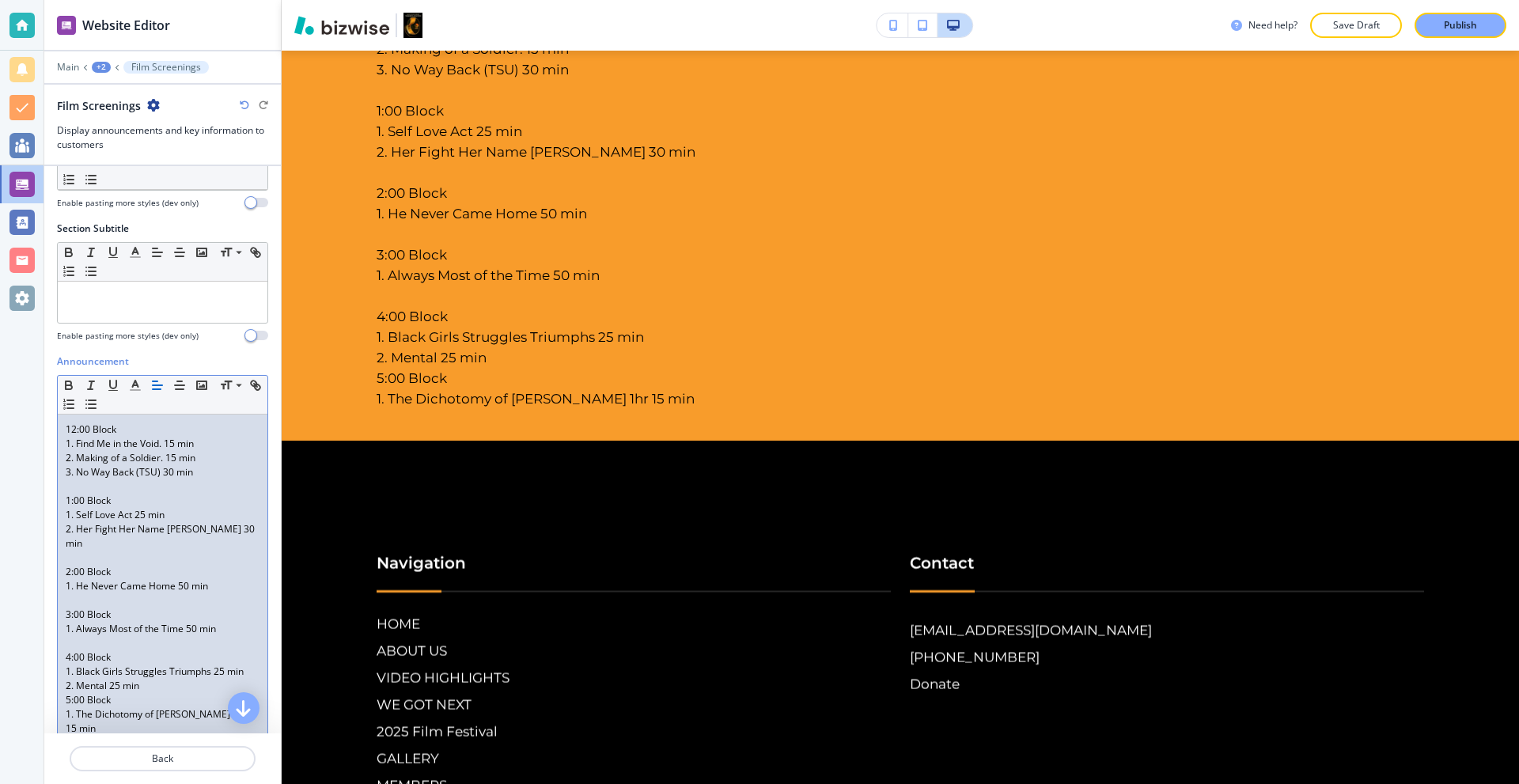
click at [152, 679] on p "2. Mental 25 min" at bounding box center [163, 685] width 193 height 14
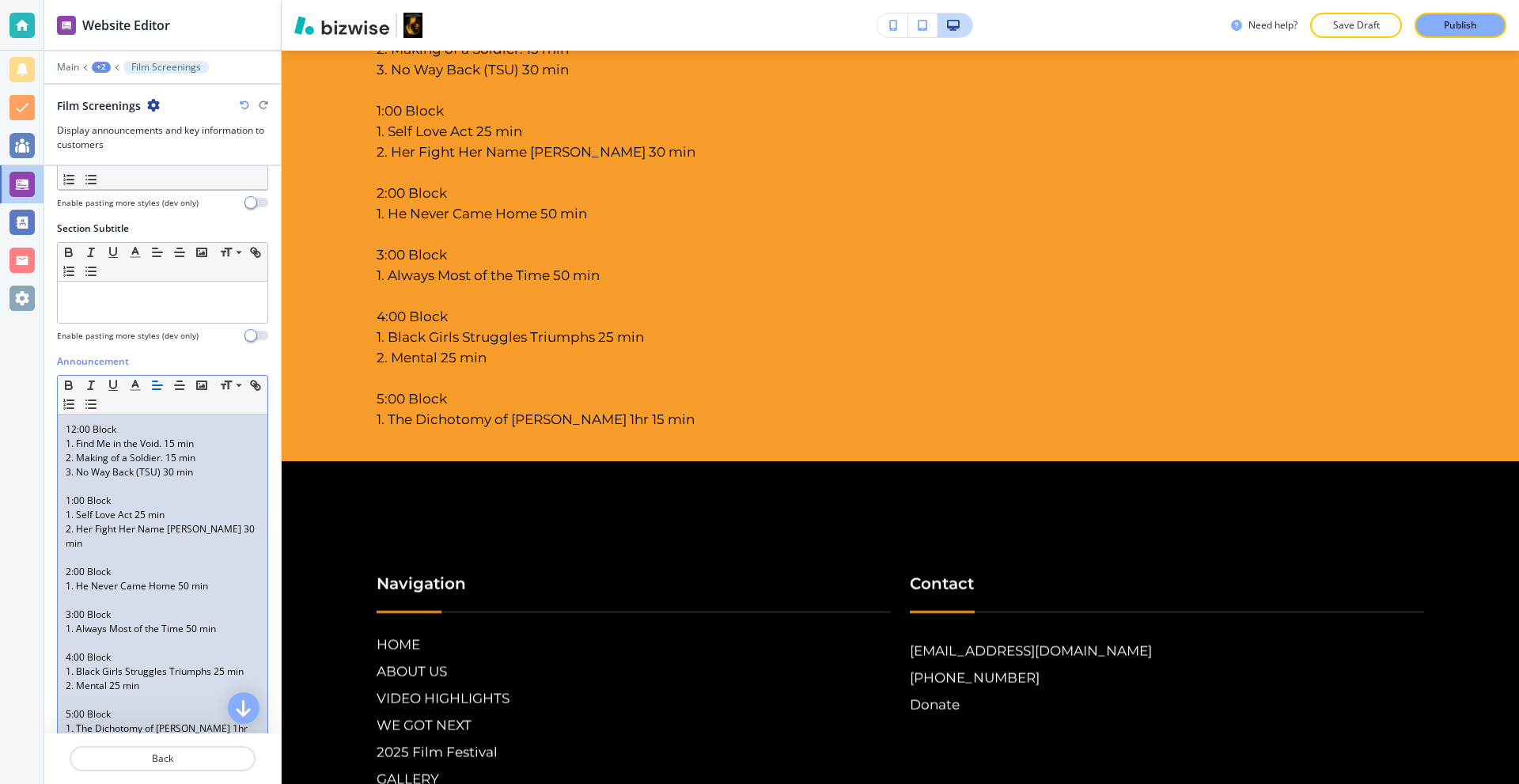
drag, startPoint x: 138, startPoint y: 661, endPoint x: 152, endPoint y: 524, distance: 137.7
click at [139, 664] on p "1. Black Girls Struggles Triumphs 25 min" at bounding box center [163, 671] width 193 height 14
click at [184, 392] on icon "button" at bounding box center [179, 385] width 14 height 14
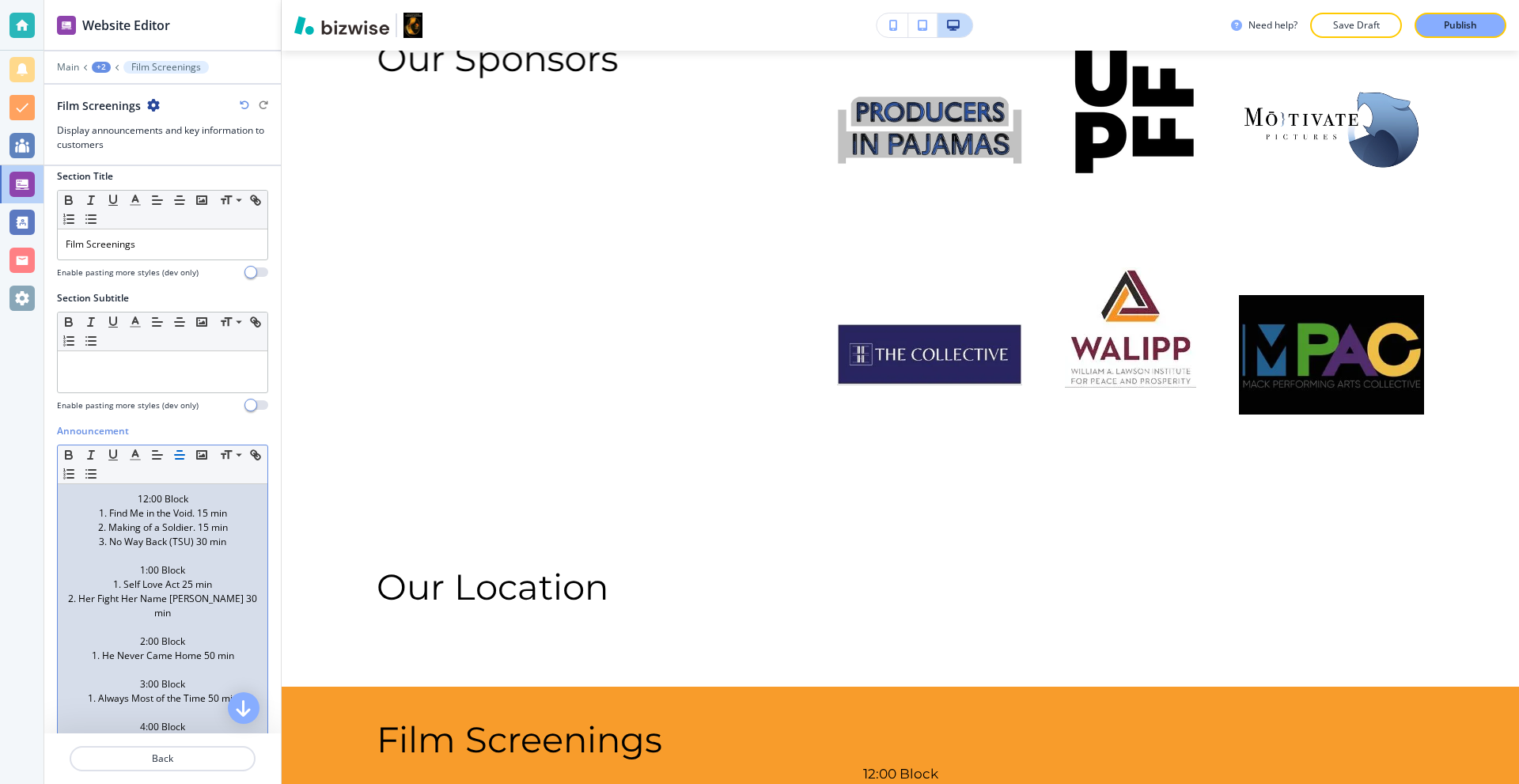
scroll to position [0, 0]
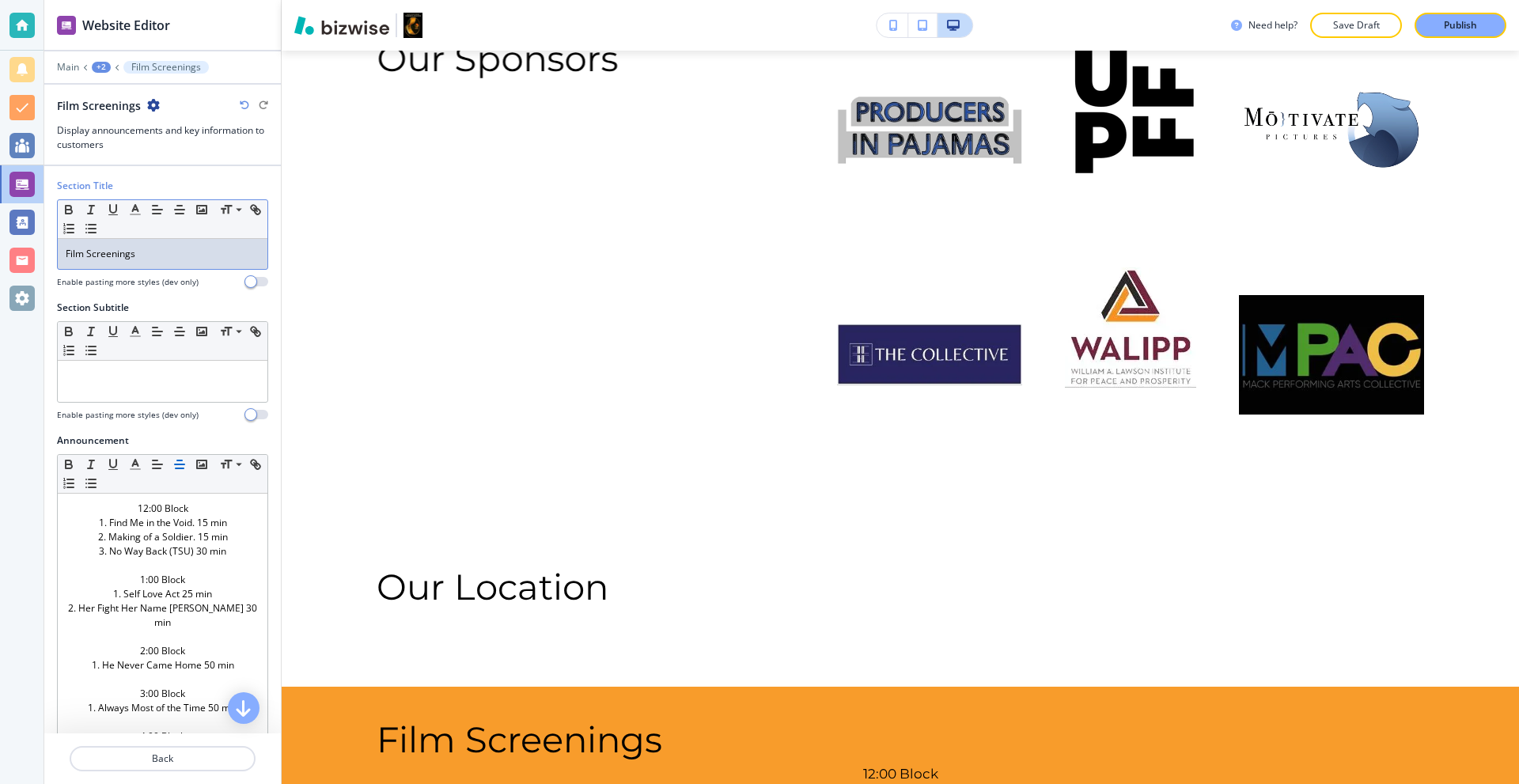
click at [170, 242] on div "Film Screenings" at bounding box center [162, 253] width 210 height 30
click at [179, 211] on icon "button" at bounding box center [179, 209] width 14 height 14
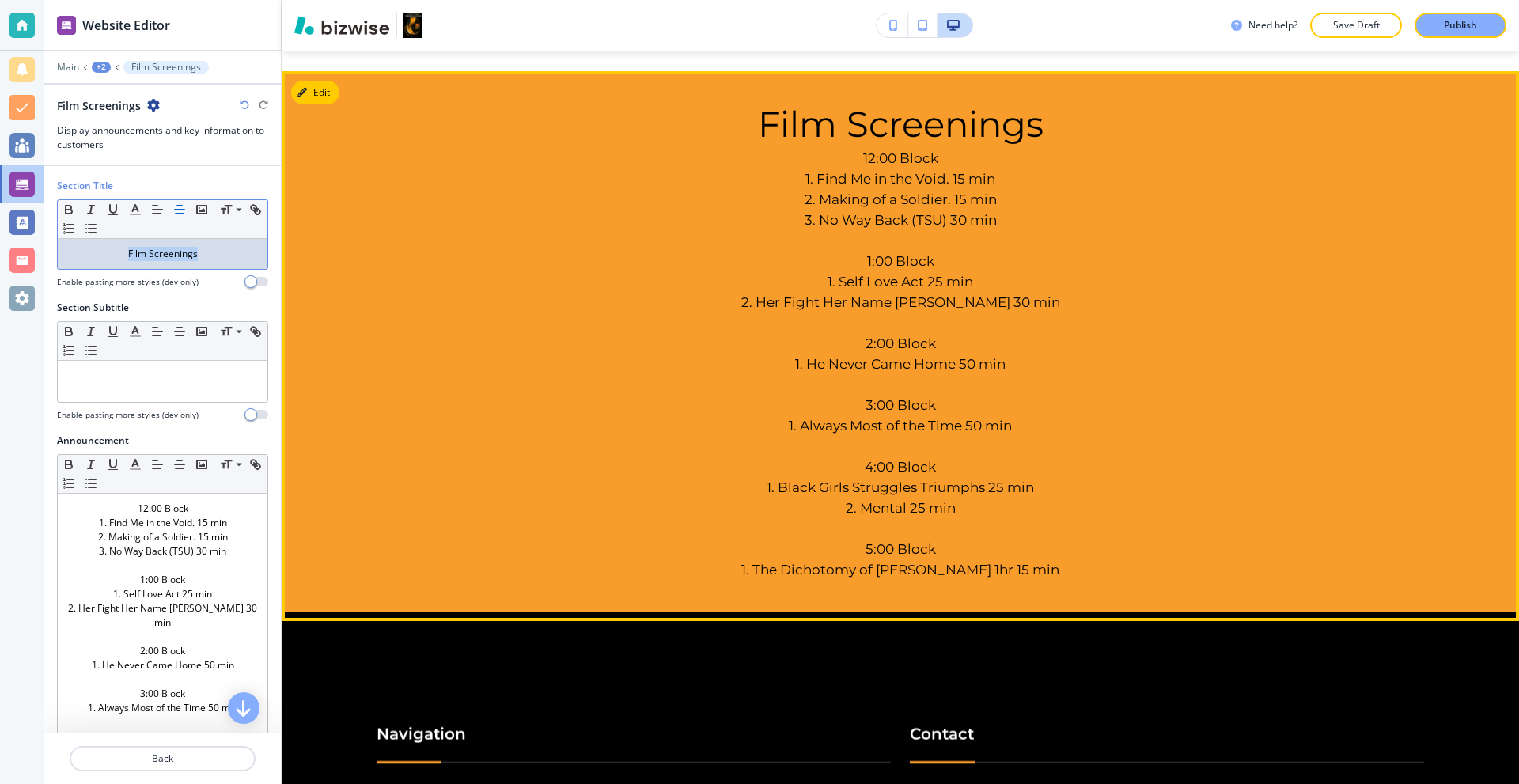
scroll to position [12297, 0]
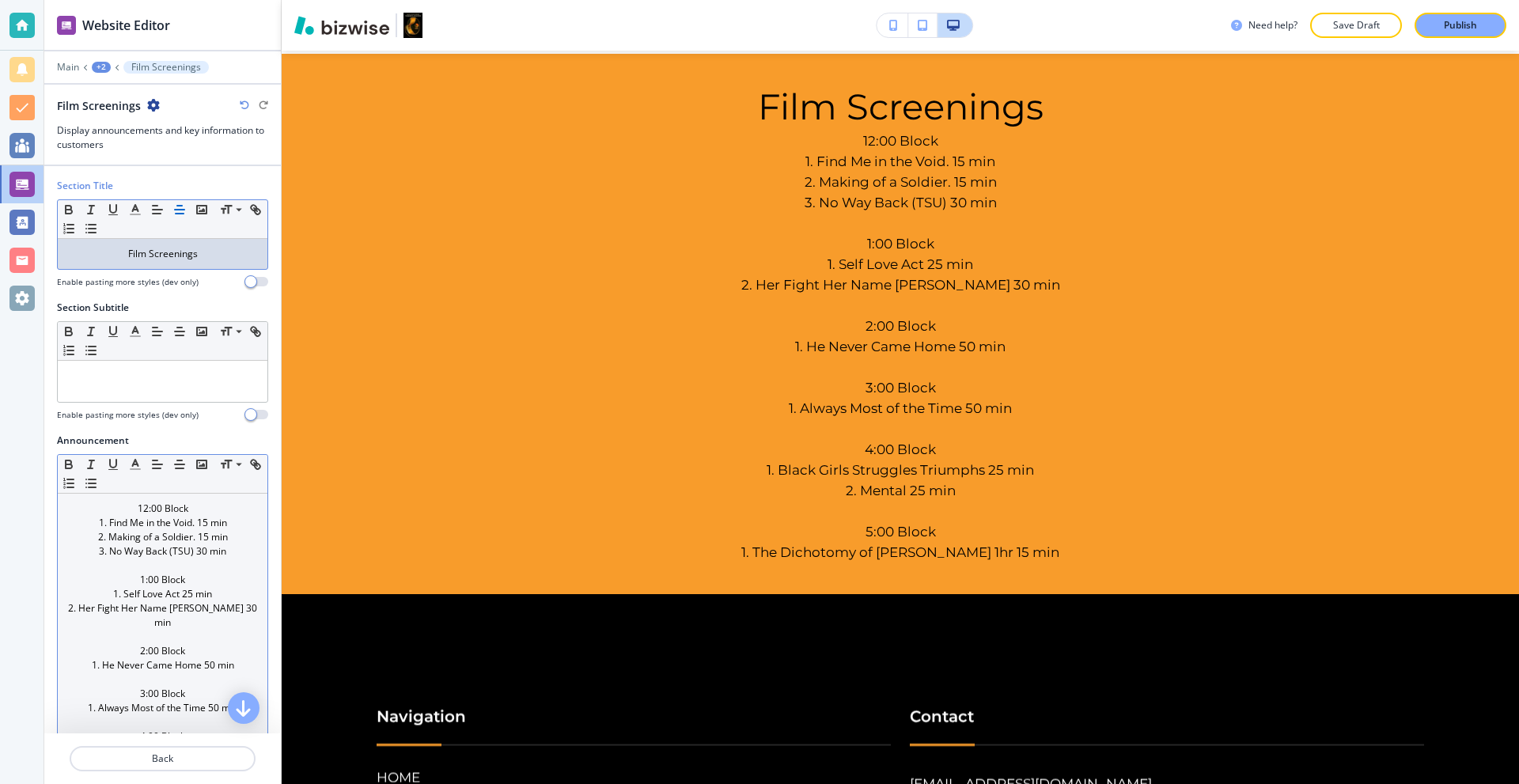
click at [194, 523] on p "1. Find Me in the Void. 15 min" at bounding box center [163, 523] width 193 height 14
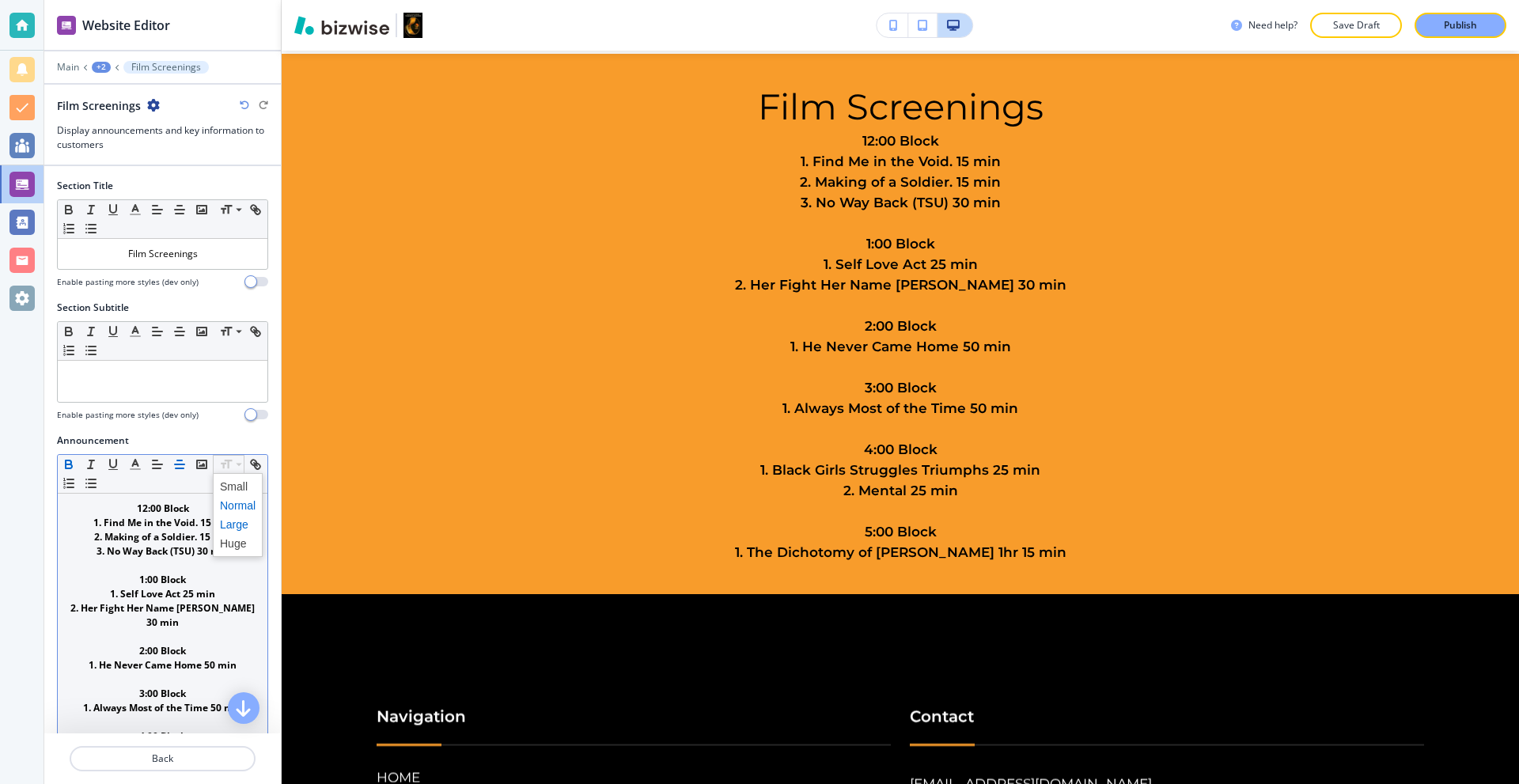
click at [235, 524] on span at bounding box center [238, 525] width 35 height 19
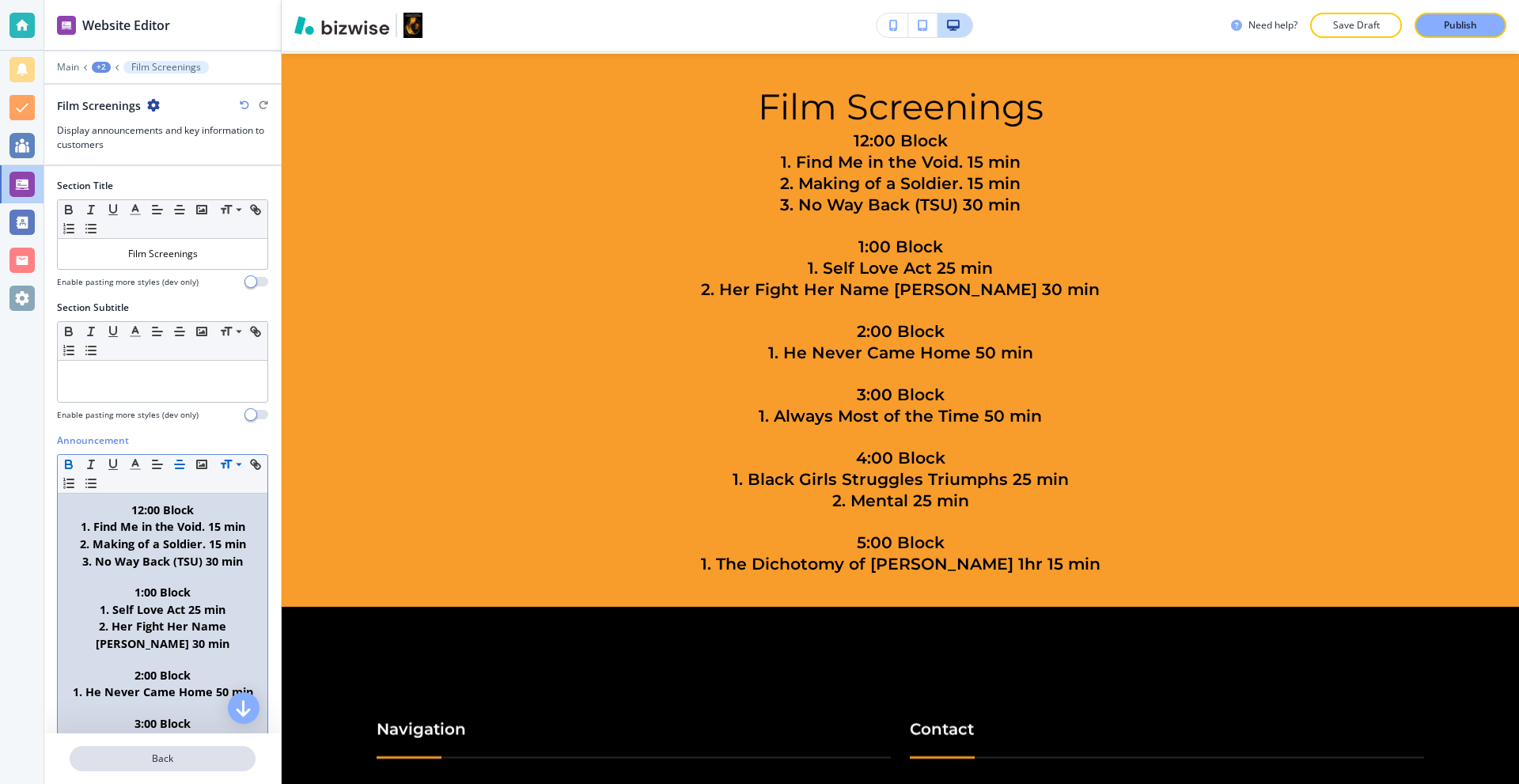
click at [179, 752] on p "Back" at bounding box center [162, 758] width 183 height 14
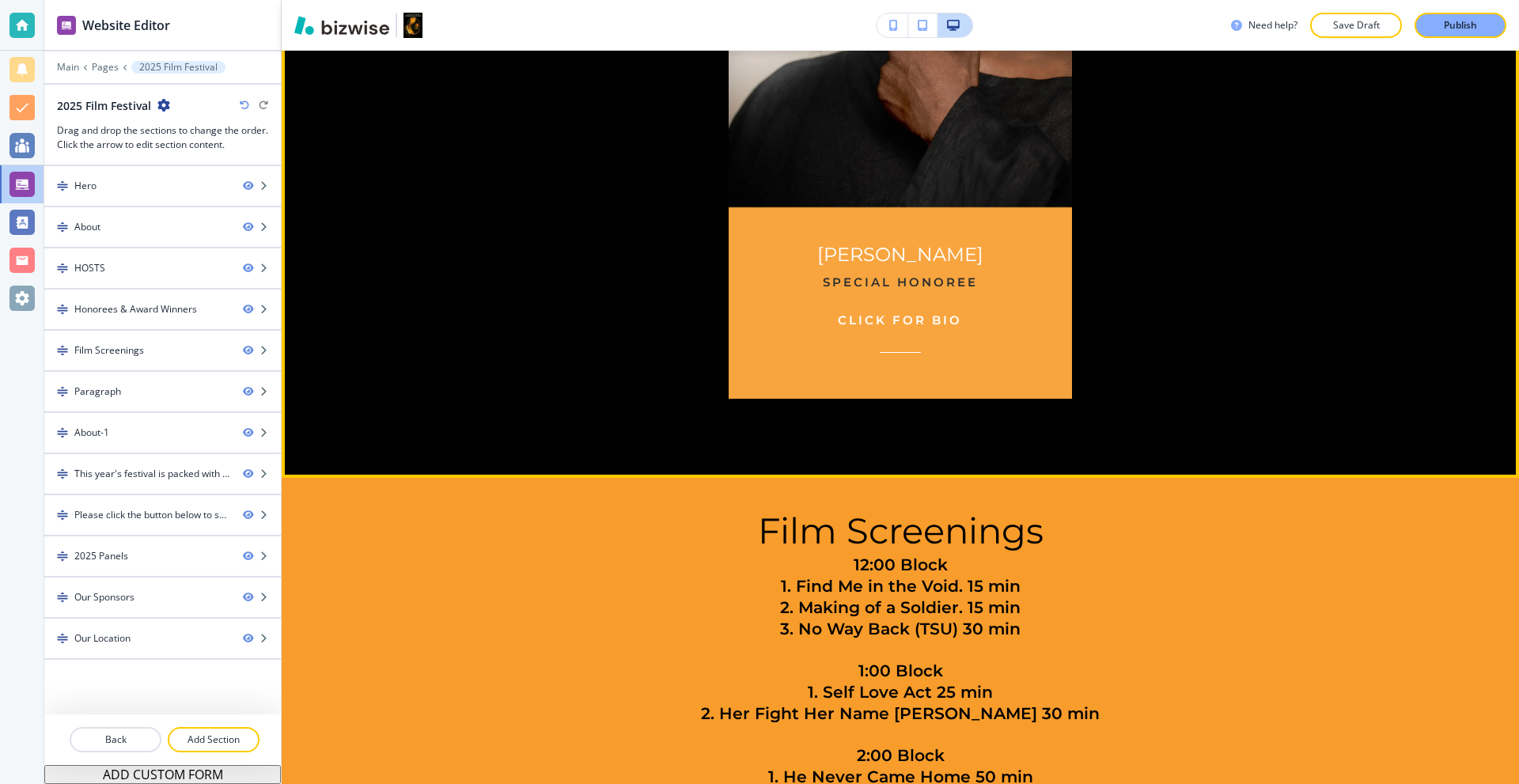
scroll to position [3160, 0]
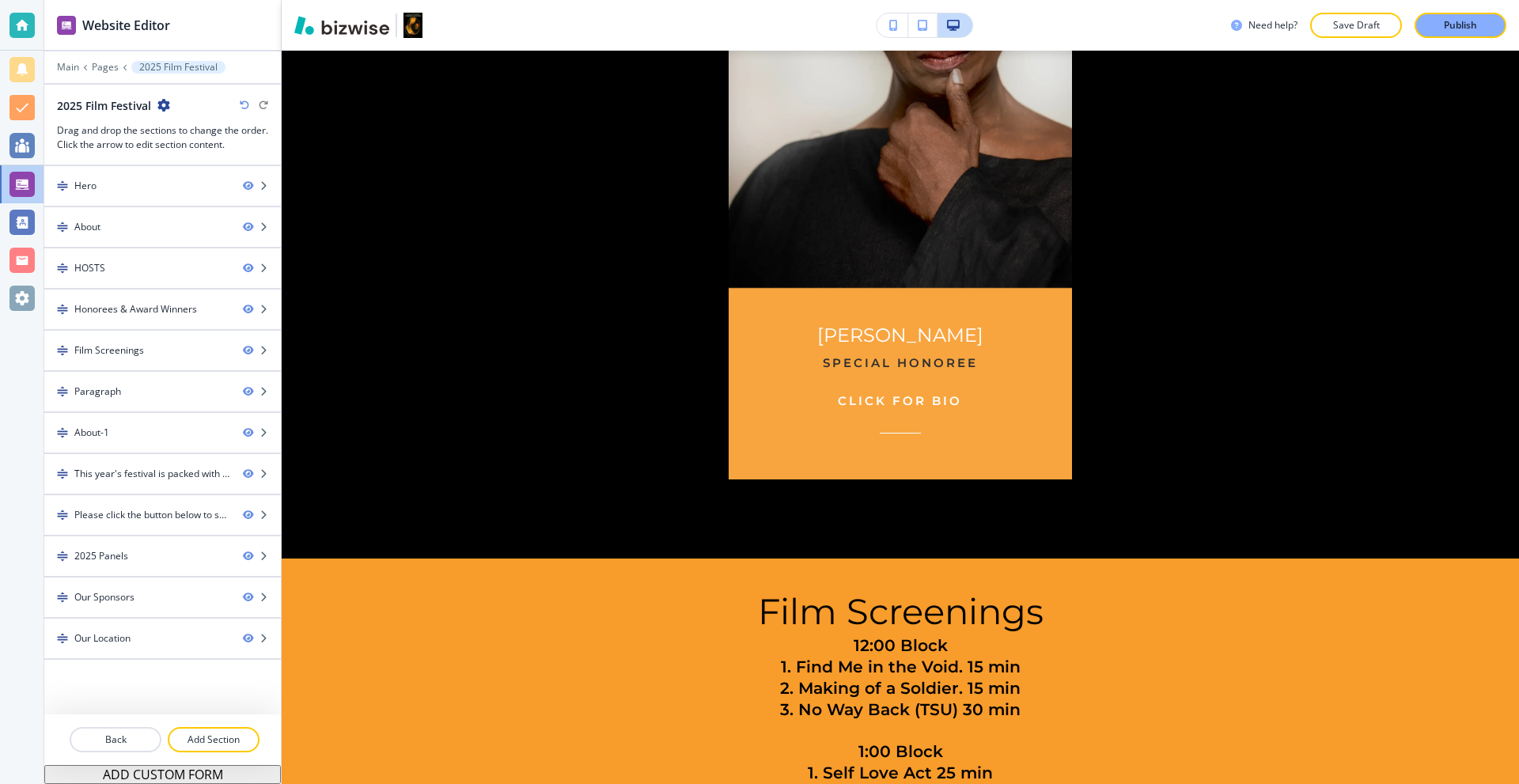
click at [1425, 38] on div "Need help? Save Draft Publish" at bounding box center [900, 25] width 1237 height 51
click at [1434, 30] on button "Publish" at bounding box center [1461, 25] width 92 height 25
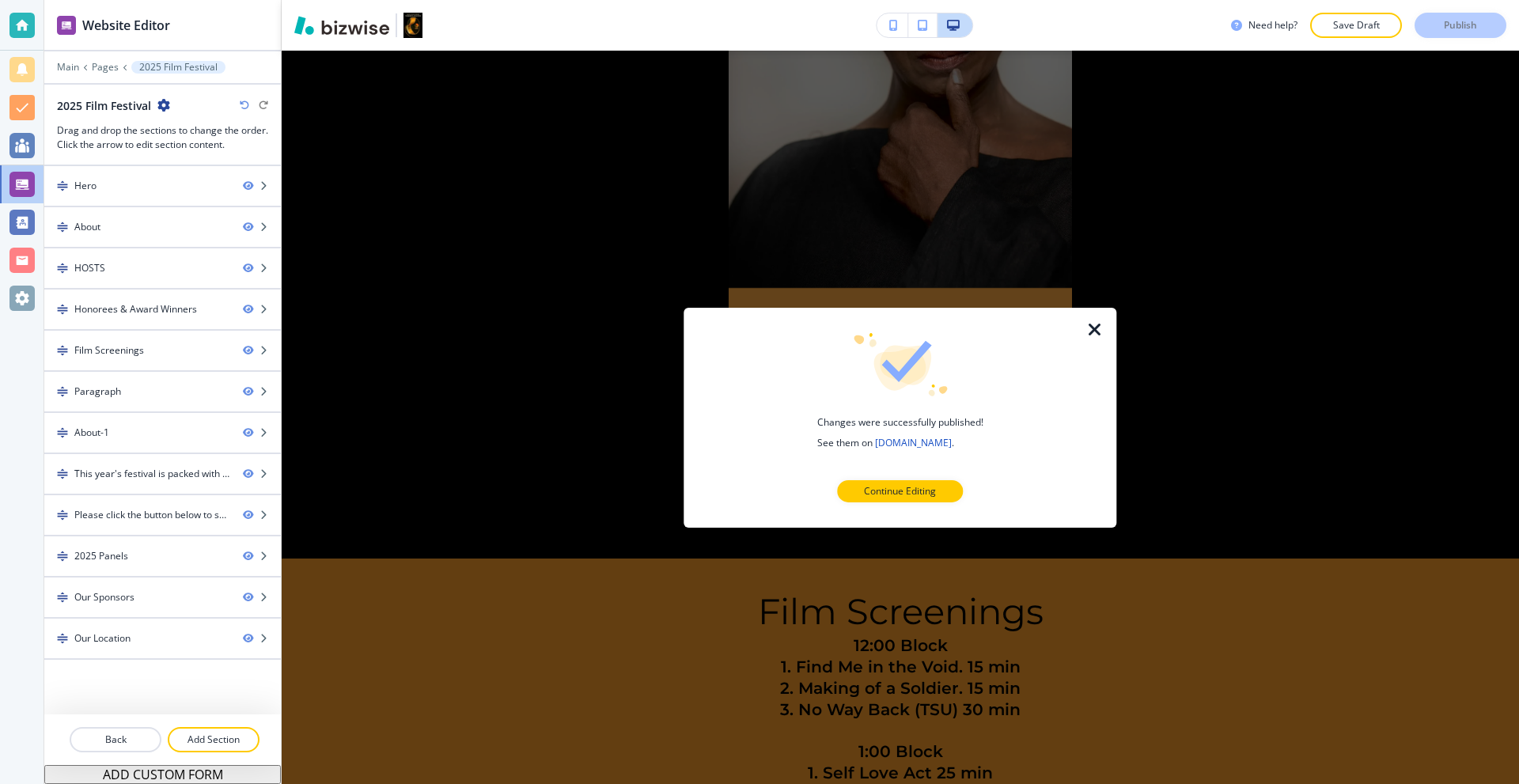
click at [1096, 326] on icon "button" at bounding box center [1095, 329] width 19 height 19
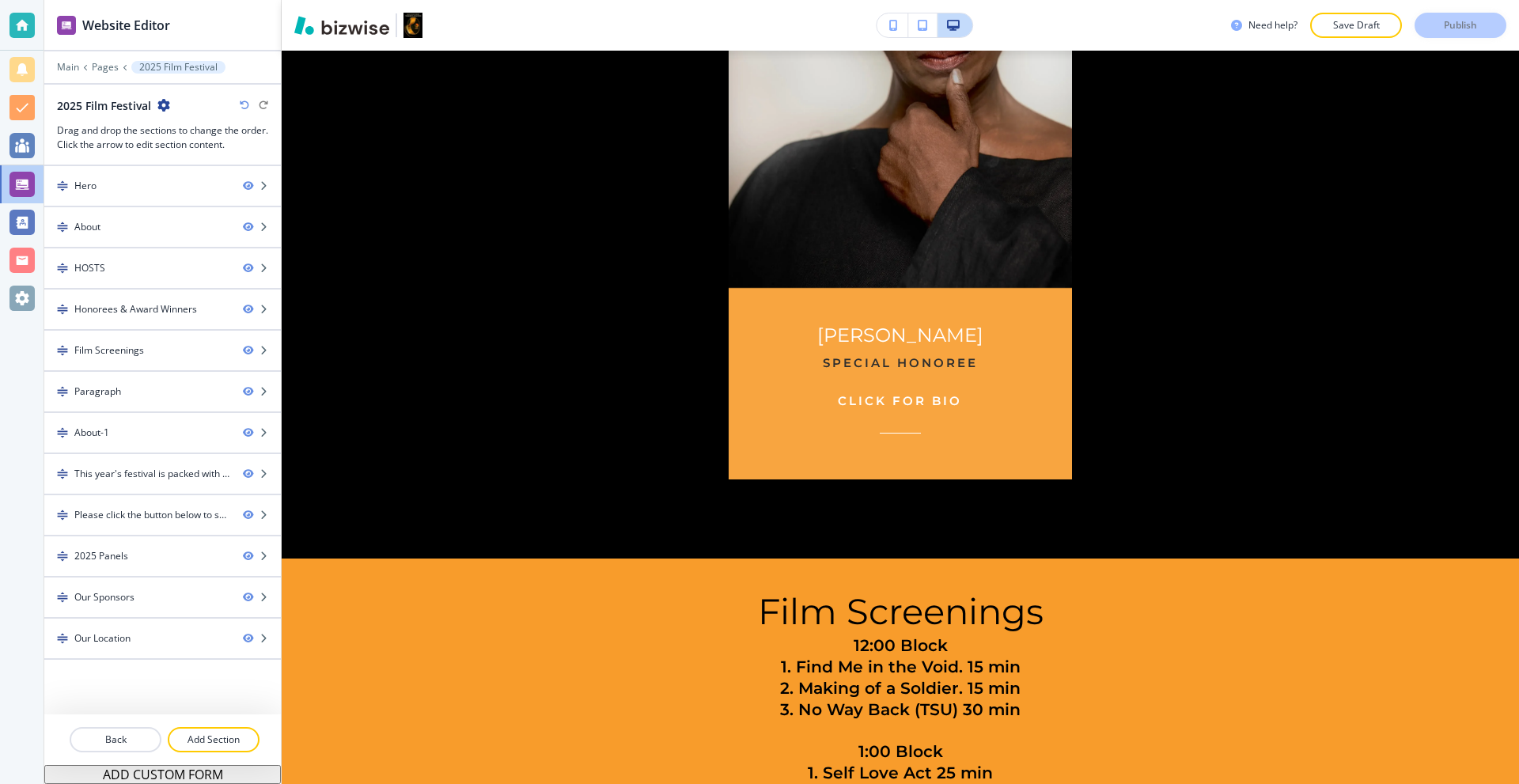
click at [12, 16] on div at bounding box center [22, 25] width 25 height 25
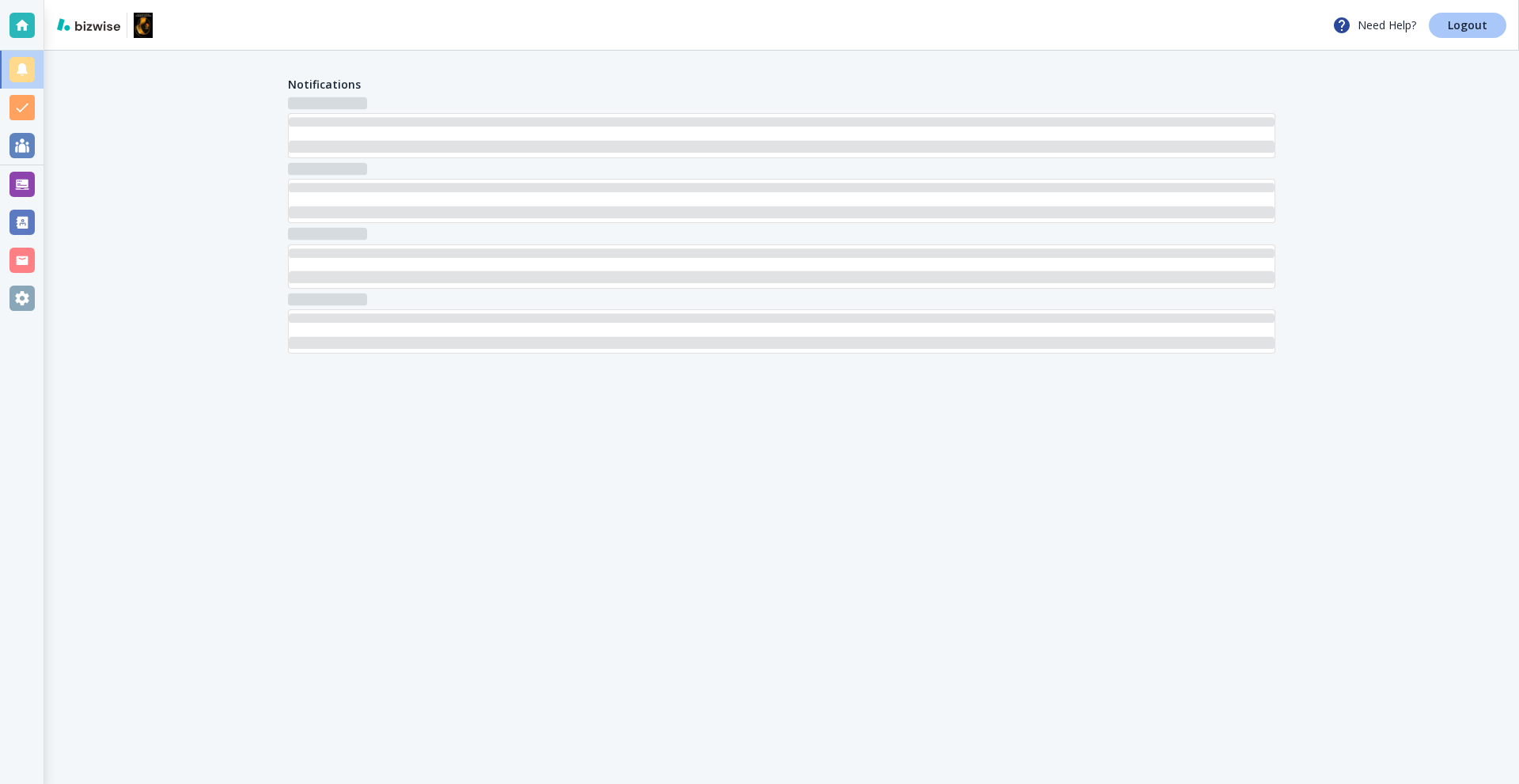
click at [1495, 16] on link "Logout" at bounding box center [1467, 25] width 78 height 25
